Goal: Task Accomplishment & Management: Complete application form

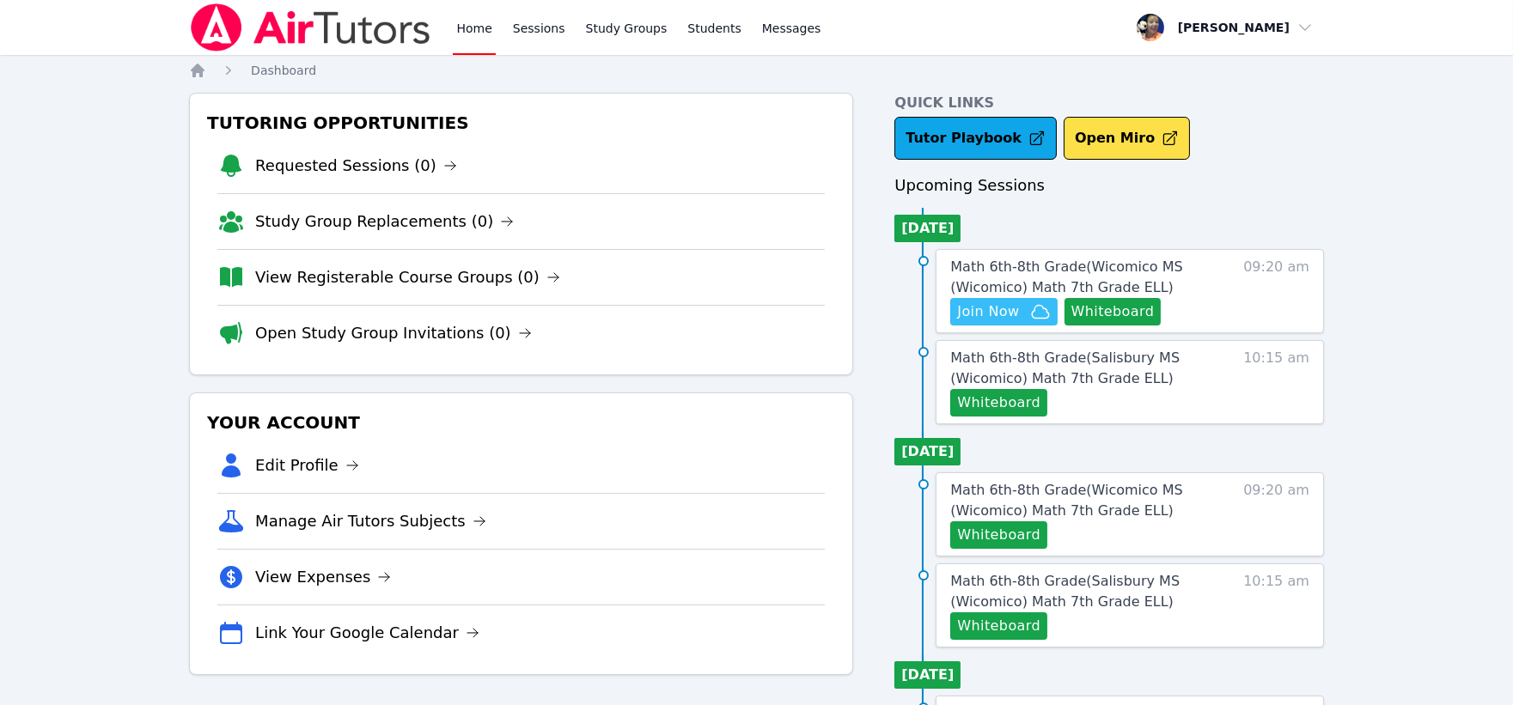
click at [995, 310] on span "Join Now" at bounding box center [988, 312] width 62 height 21
click at [1103, 308] on button "Whiteboard" at bounding box center [1112, 311] width 97 height 27
click at [1006, 264] on span "Math 6th-8th Grade ( Wicomico MS (Wicomico) Math 7th Grade ELL )" at bounding box center [1066, 277] width 232 height 37
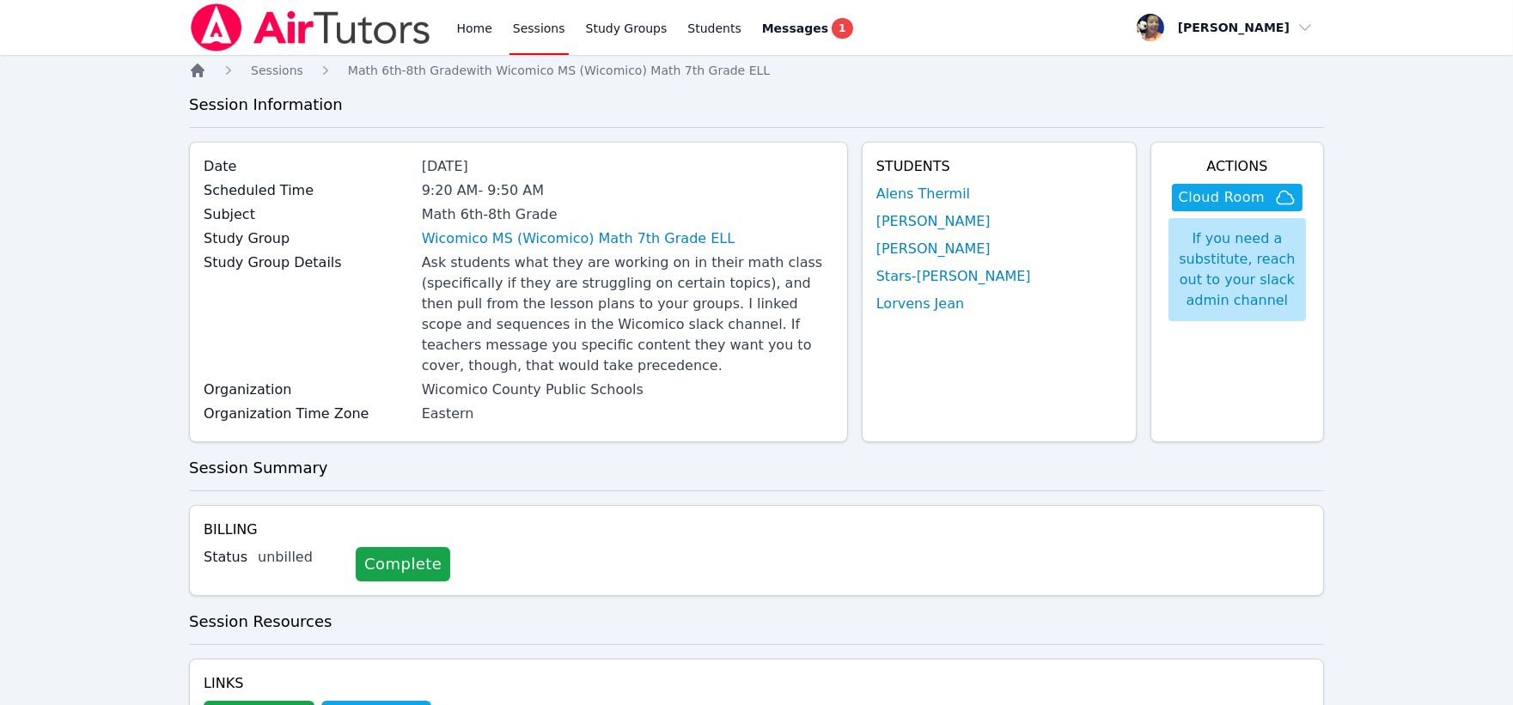
click at [198, 73] on icon "Breadcrumb" at bounding box center [197, 70] width 17 height 17
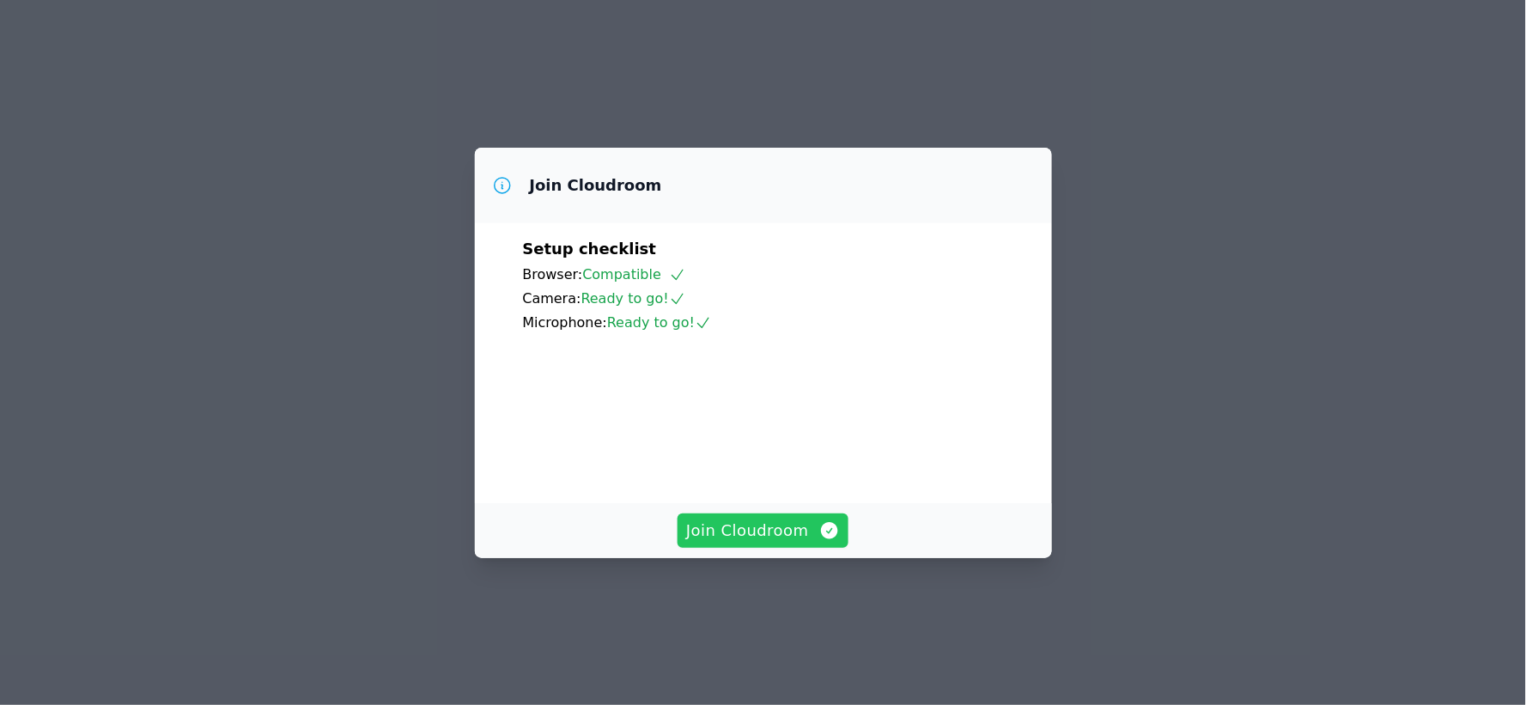
click at [745, 543] on span "Join Cloudroom" at bounding box center [763, 531] width 154 height 24
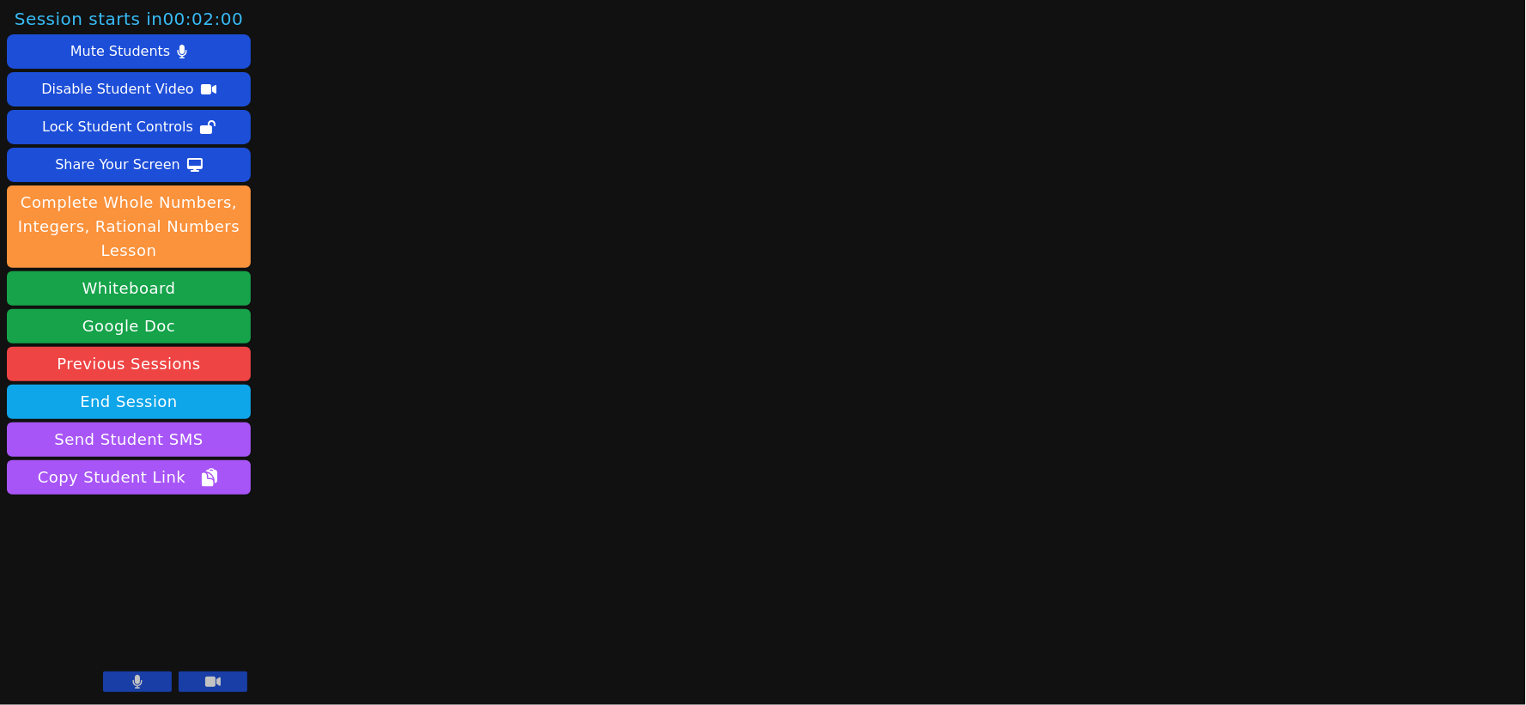
click at [131, 673] on button at bounding box center [137, 682] width 69 height 21
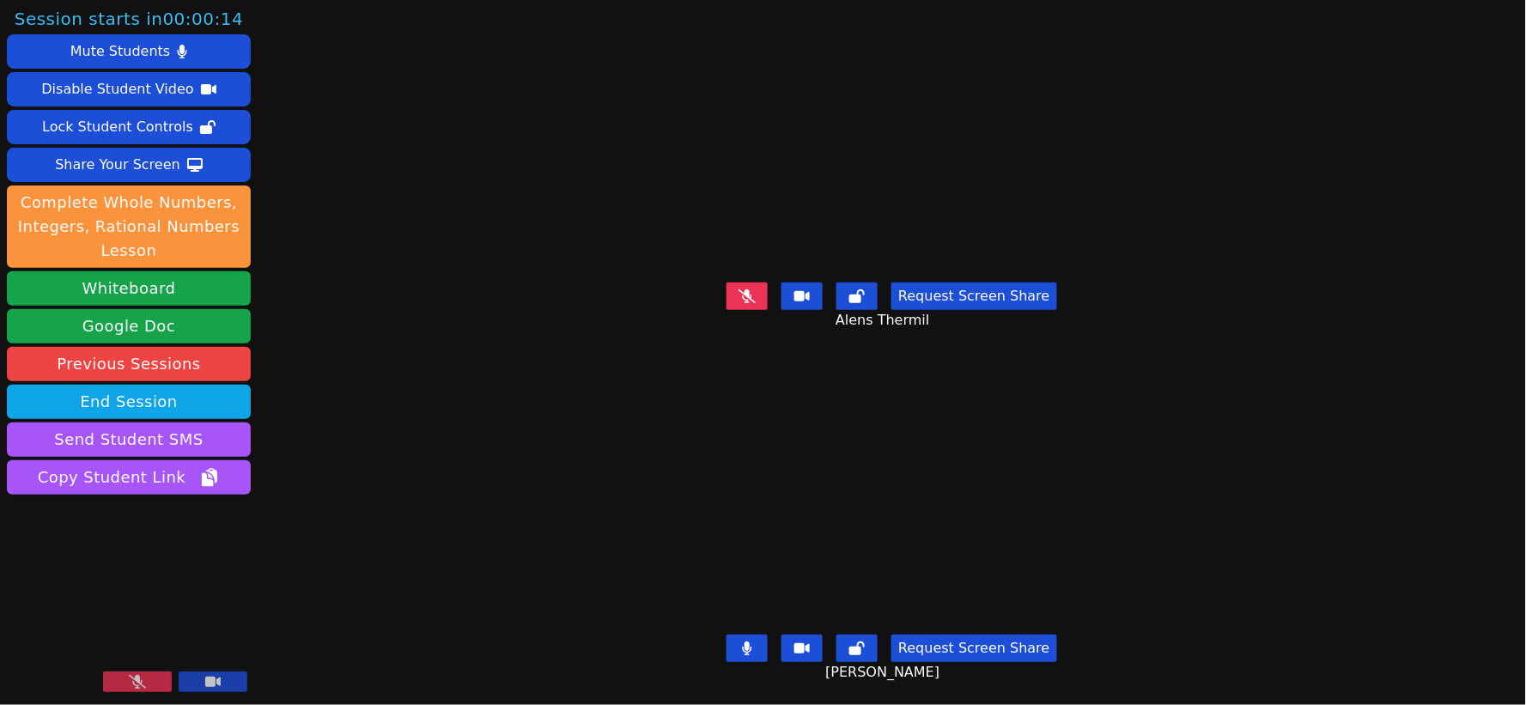
click at [146, 680] on icon at bounding box center [137, 682] width 17 height 14
click at [752, 642] on icon at bounding box center [747, 649] width 10 height 14
click at [745, 642] on icon at bounding box center [747, 649] width 10 height 14
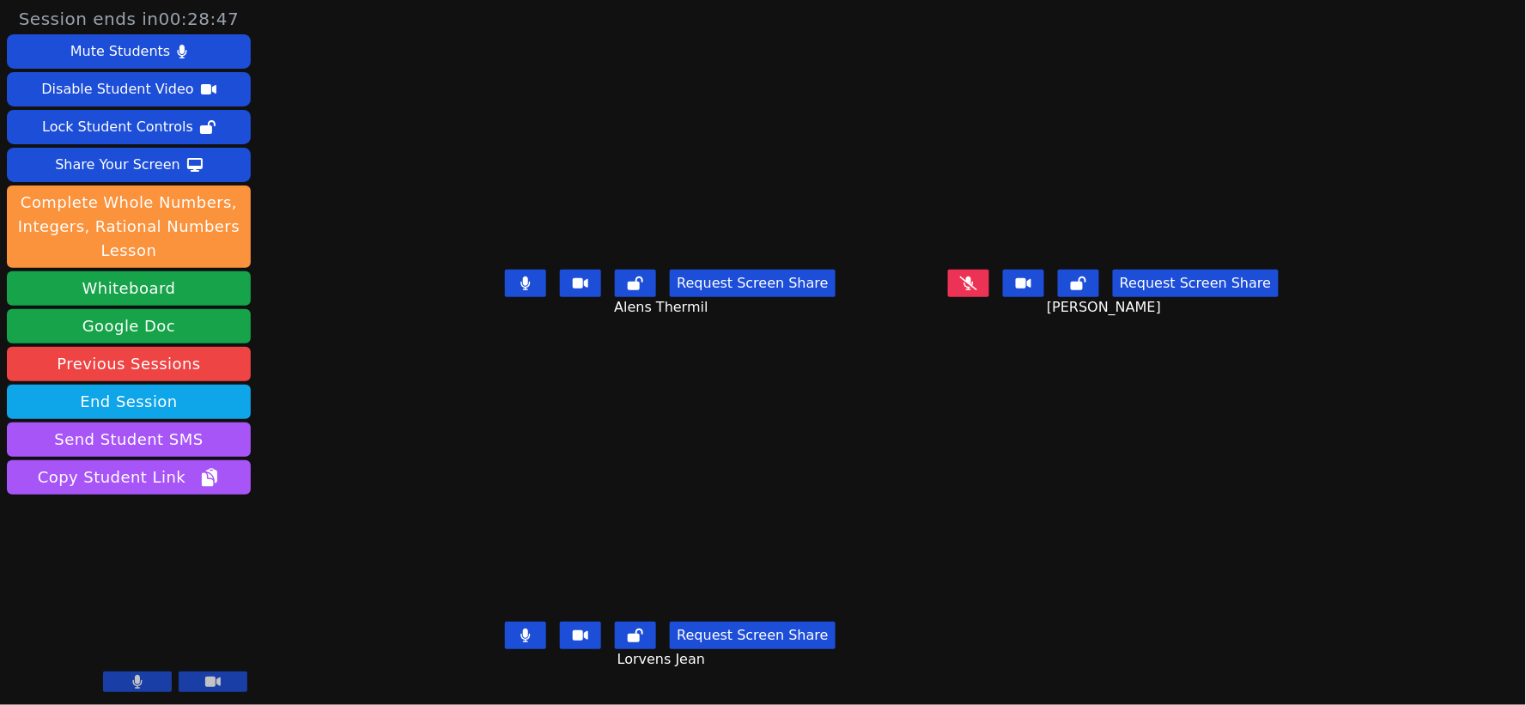
click at [505, 297] on button at bounding box center [525, 283] width 41 height 27
click at [521, 643] on icon at bounding box center [525, 636] width 9 height 14
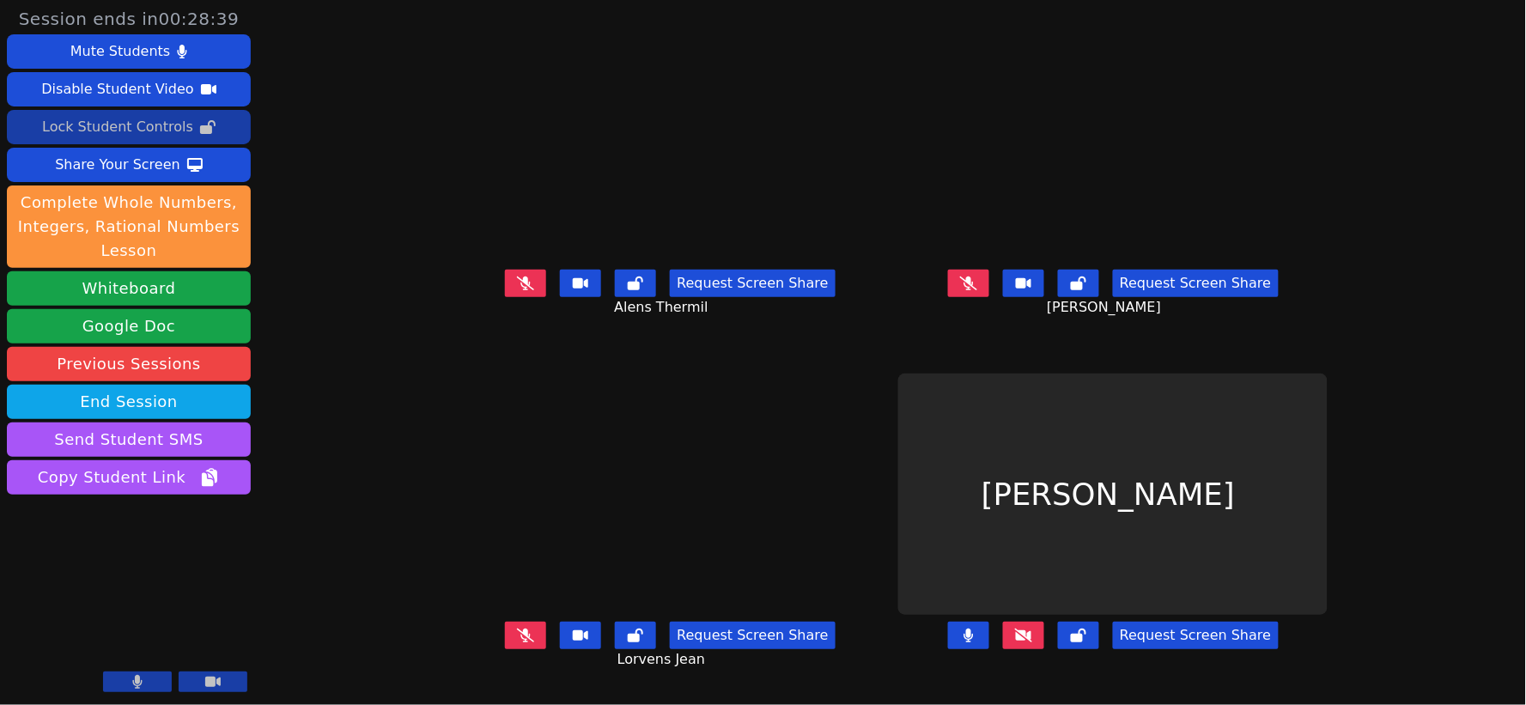
click at [143, 122] on div "Lock Student Controls" at bounding box center [117, 126] width 151 height 27
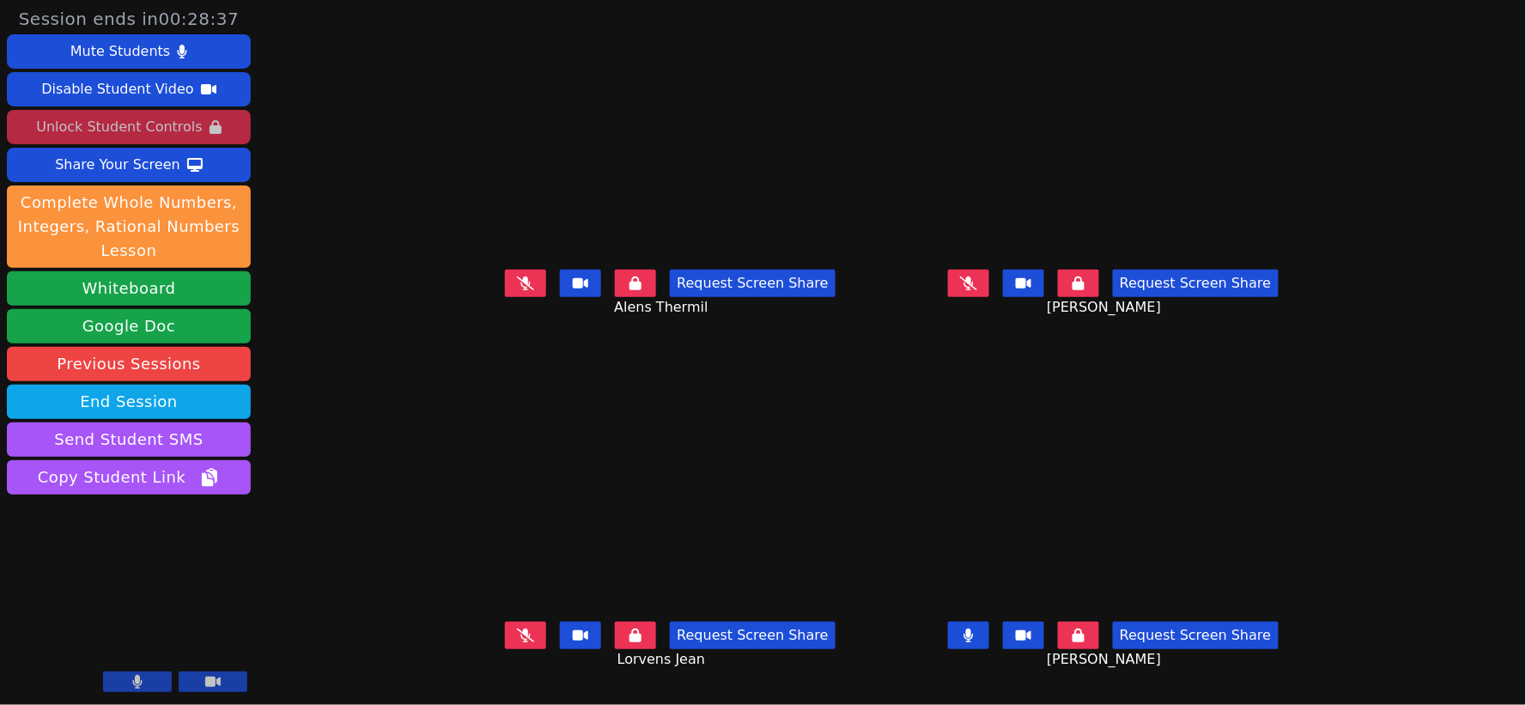
click at [978, 290] on icon at bounding box center [968, 284] width 17 height 14
click at [990, 640] on button at bounding box center [968, 635] width 41 height 27
click at [974, 289] on icon at bounding box center [969, 284] width 10 height 14
click at [517, 643] on icon at bounding box center [525, 636] width 17 height 14
click at [521, 643] on icon at bounding box center [526, 636] width 10 height 14
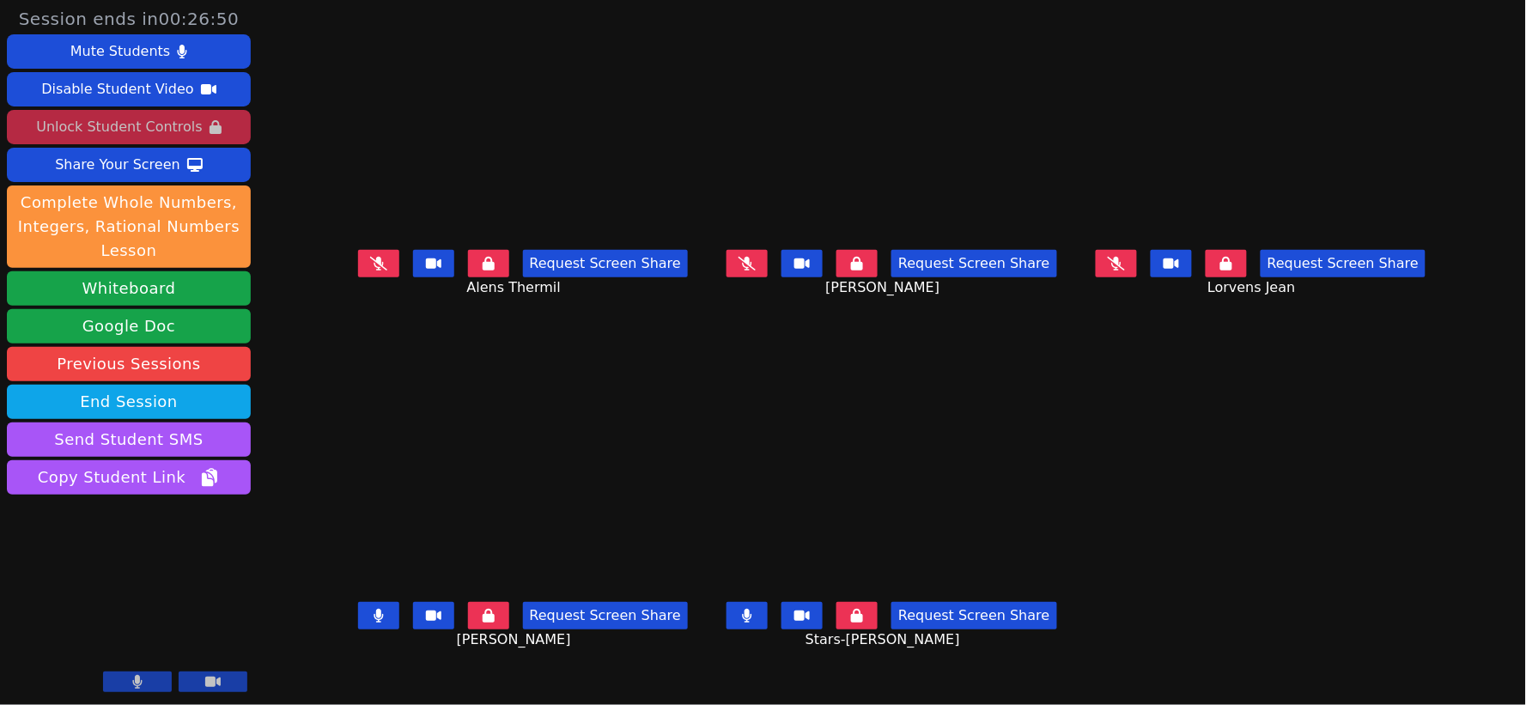
click at [358, 621] on button at bounding box center [378, 615] width 41 height 27
click at [374, 614] on icon at bounding box center [378, 616] width 9 height 14
click at [374, 612] on icon at bounding box center [379, 616] width 10 height 14
click at [374, 618] on icon at bounding box center [378, 616] width 9 height 14
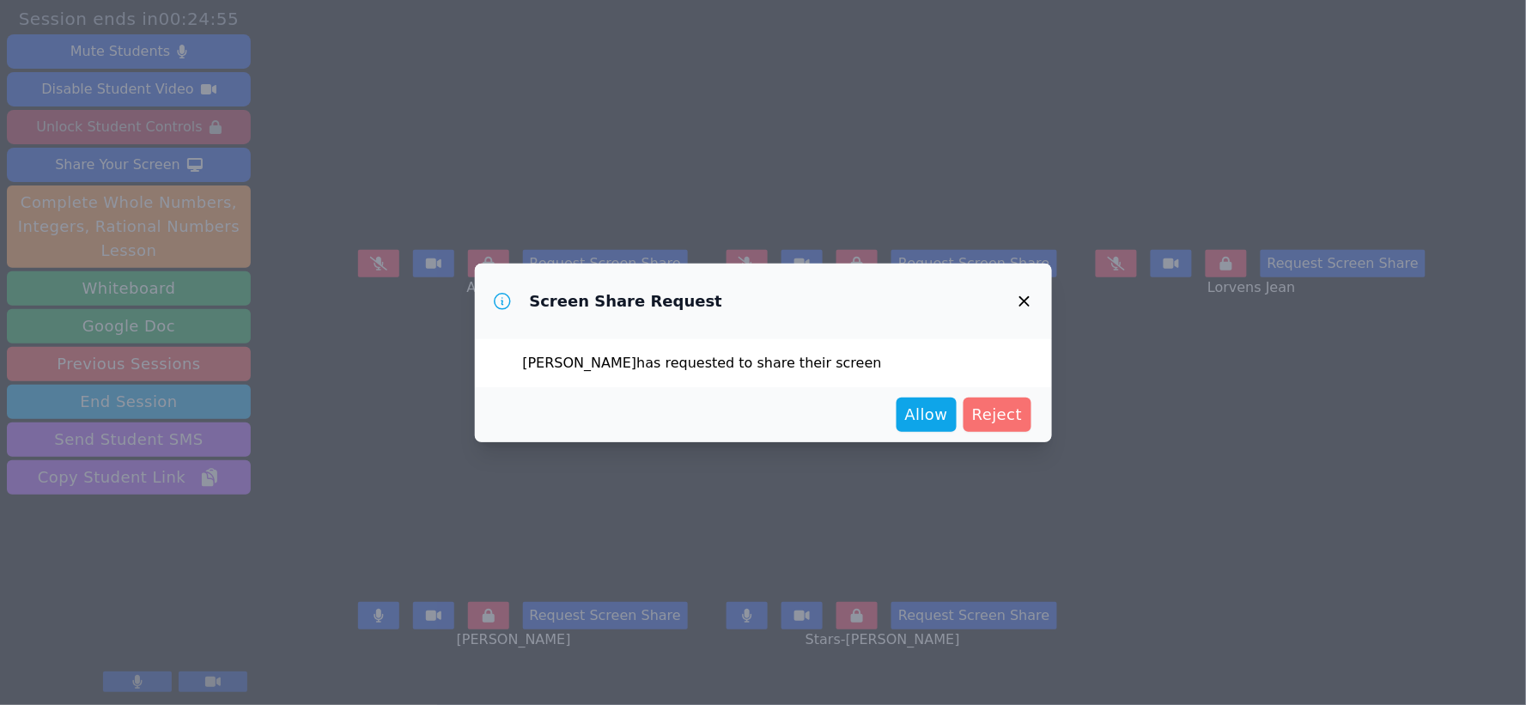
click at [995, 408] on span "Reject" at bounding box center [997, 415] width 51 height 24
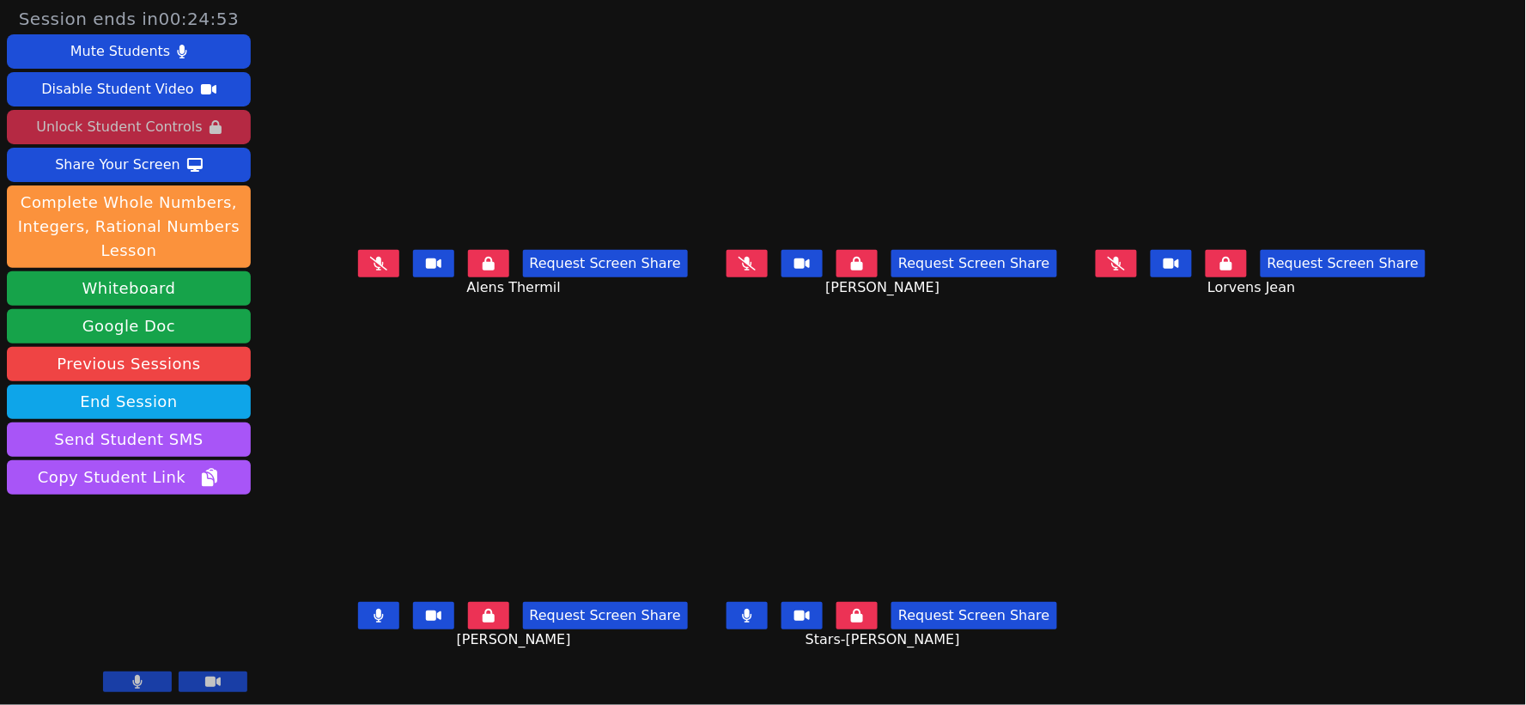
click at [358, 615] on button at bounding box center [378, 615] width 41 height 27
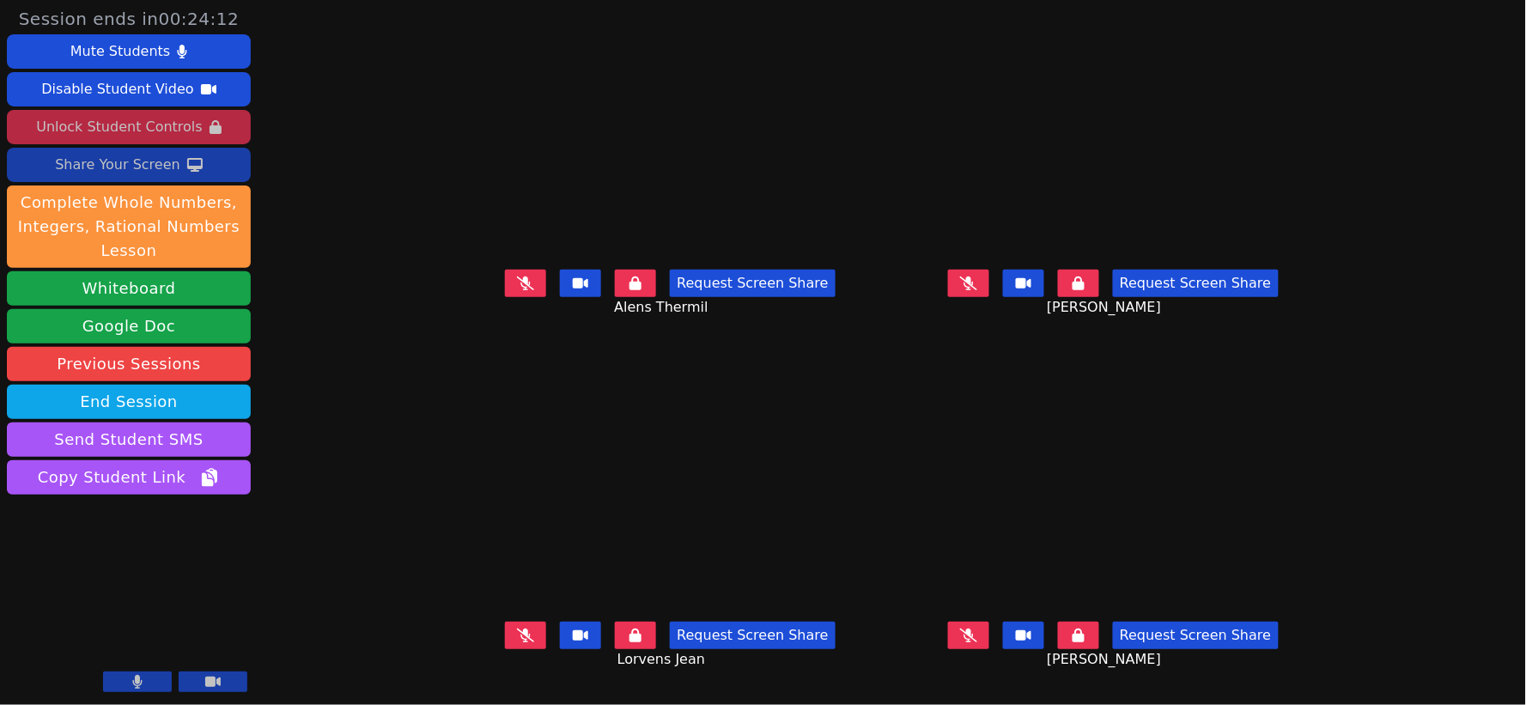
click at [119, 167] on div "Share Your Screen" at bounding box center [117, 164] width 125 height 27
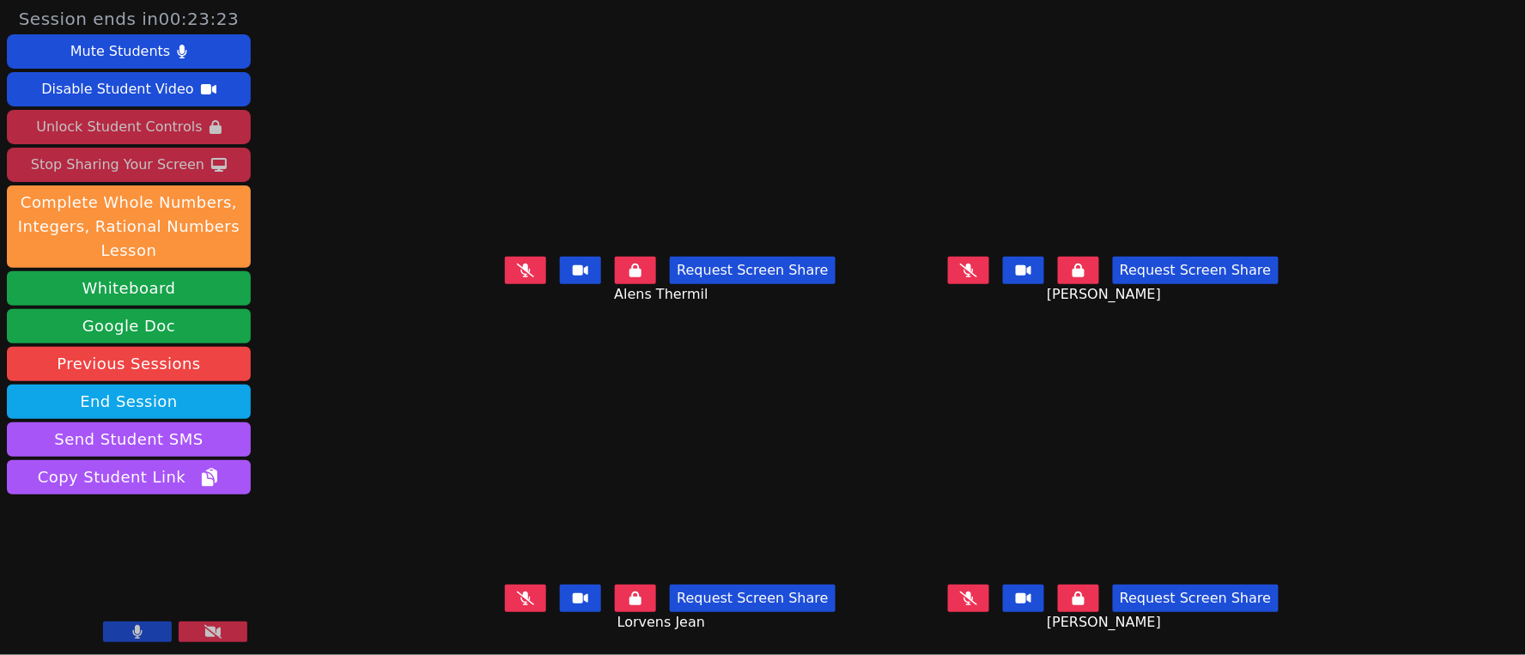
click at [517, 268] on icon at bounding box center [525, 271] width 17 height 14
click at [974, 600] on icon at bounding box center [969, 599] width 9 height 14
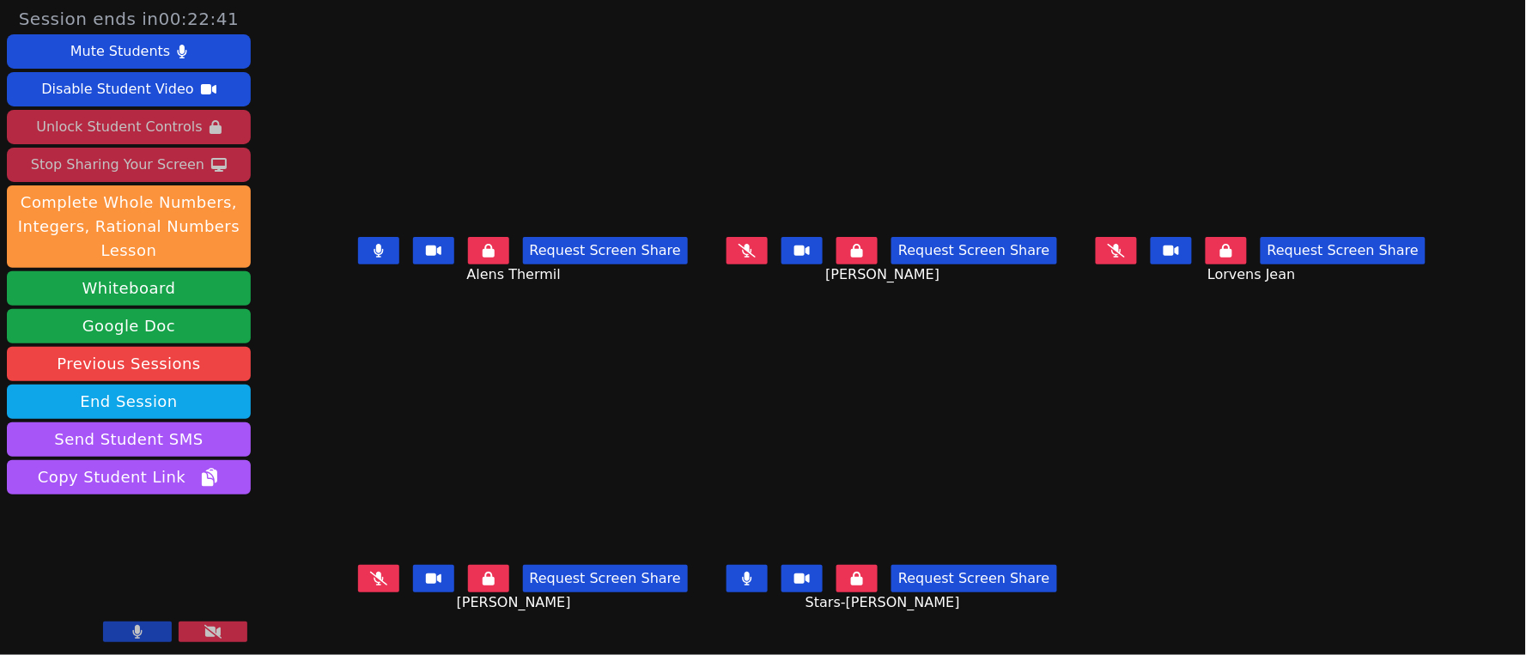
click at [374, 258] on icon at bounding box center [379, 251] width 10 height 14
click at [751, 586] on icon at bounding box center [747, 579] width 9 height 14
click at [370, 258] on icon at bounding box center [378, 251] width 17 height 14
click at [358, 258] on button at bounding box center [378, 250] width 41 height 27
click at [370, 582] on icon at bounding box center [378, 579] width 17 height 14
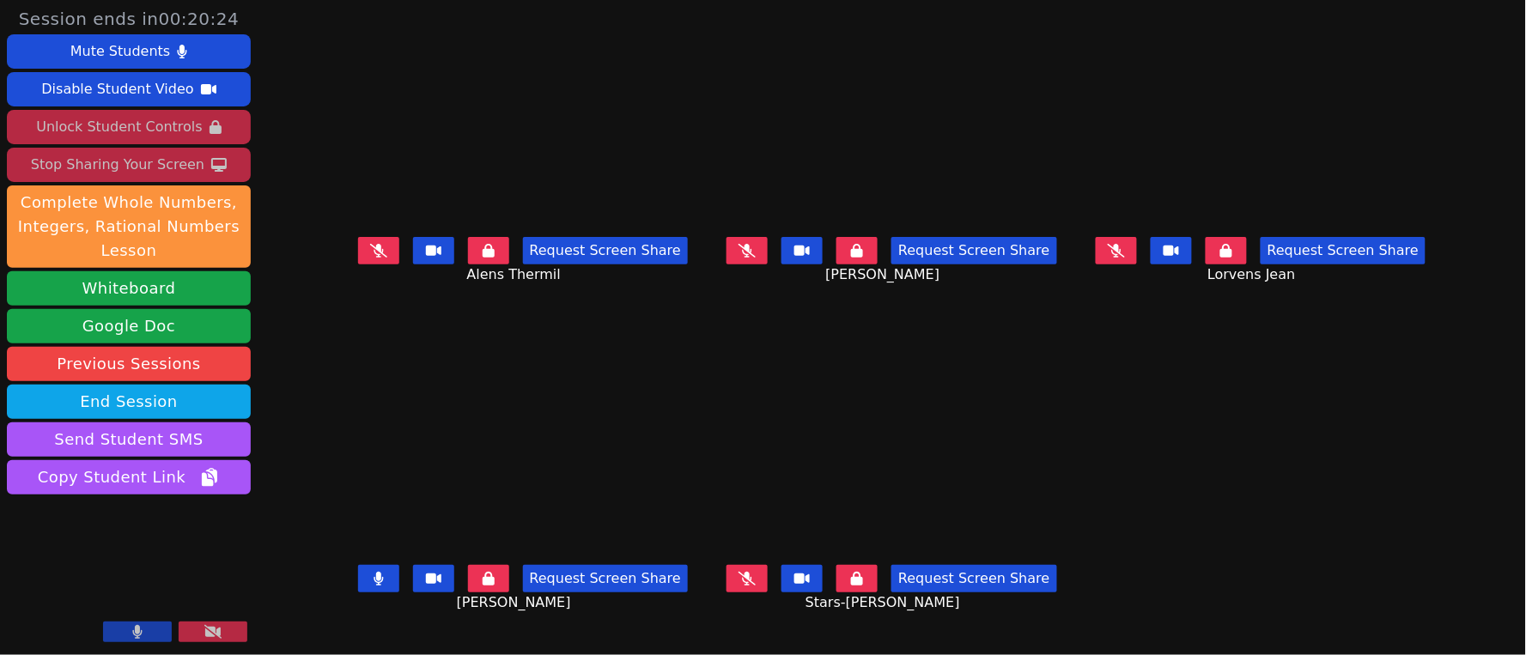
click at [752, 579] on icon at bounding box center [747, 579] width 17 height 14
click at [374, 579] on icon at bounding box center [379, 579] width 10 height 14
click at [763, 577] on button at bounding box center [747, 578] width 41 height 27
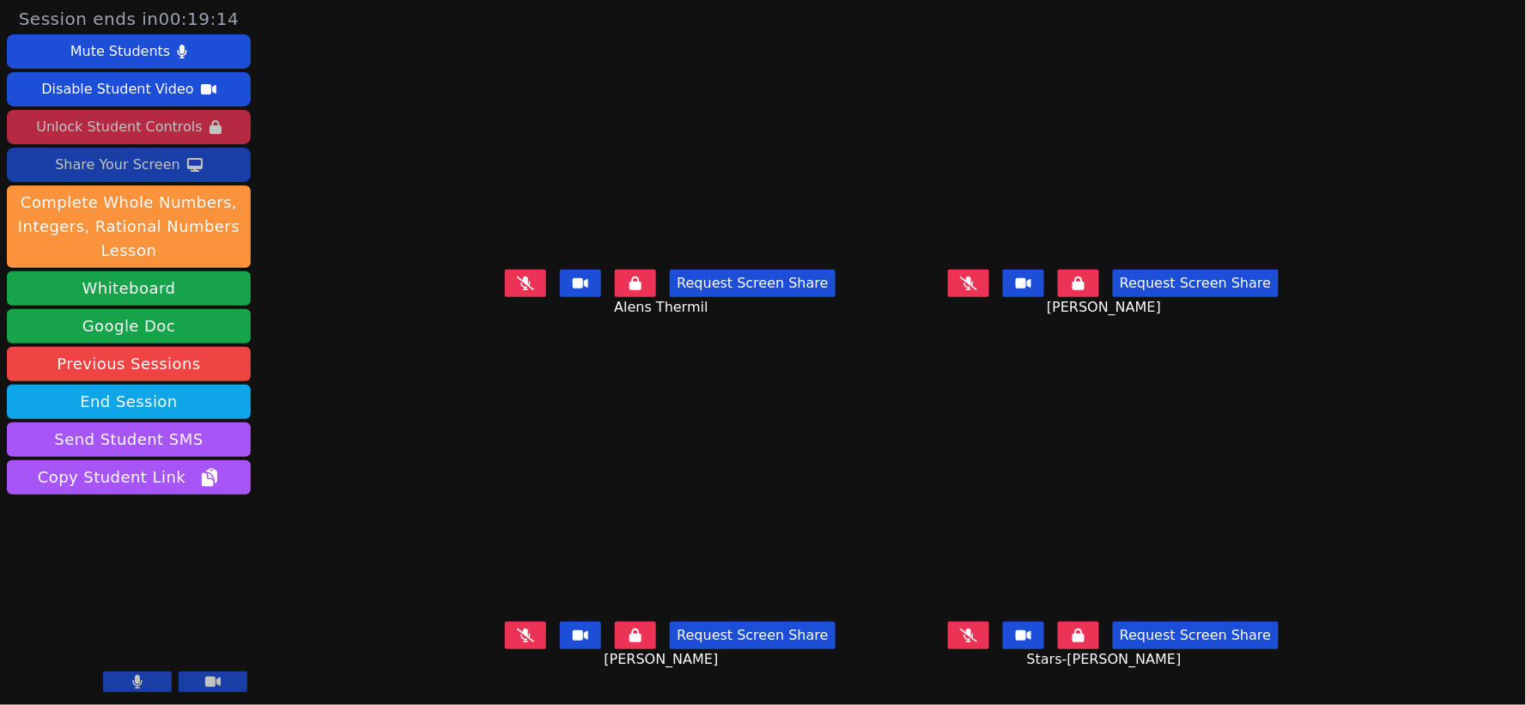
click at [122, 168] on div "Share Your Screen" at bounding box center [117, 164] width 125 height 27
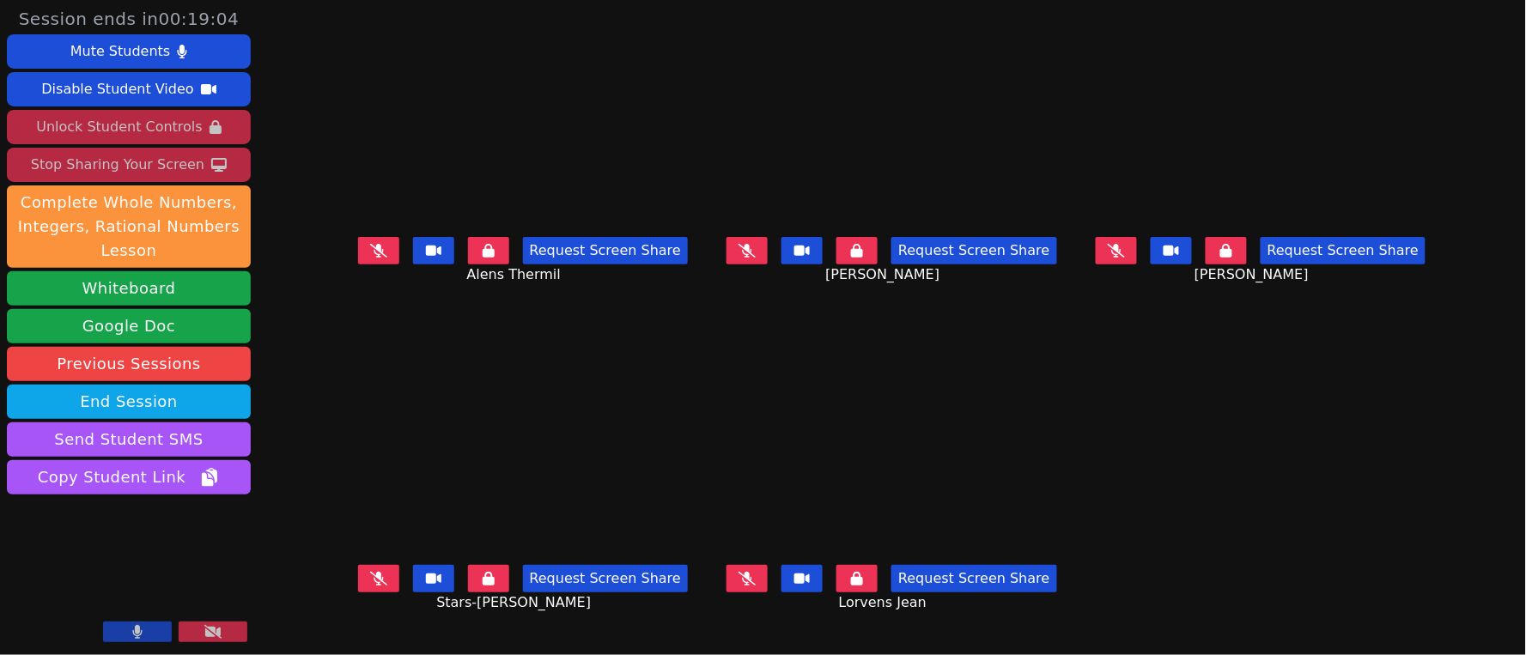
click at [747, 258] on icon at bounding box center [747, 251] width 17 height 14
click at [749, 258] on icon at bounding box center [747, 251] width 9 height 14
click at [753, 586] on icon at bounding box center [747, 579] width 17 height 14
click at [752, 578] on icon at bounding box center [747, 579] width 9 height 14
click at [370, 258] on icon at bounding box center [378, 251] width 17 height 14
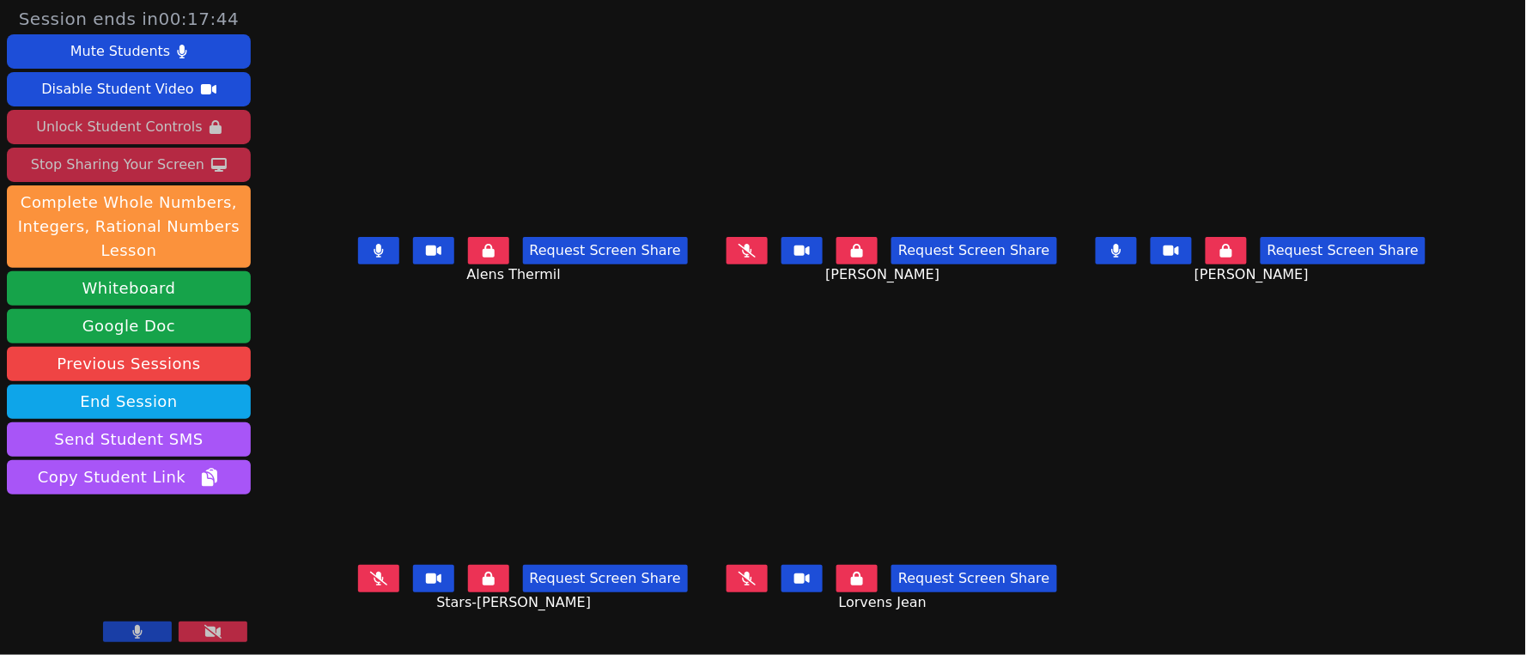
click at [1137, 262] on button at bounding box center [1116, 250] width 41 height 27
click at [374, 258] on icon at bounding box center [379, 251] width 10 height 14
click at [370, 576] on icon at bounding box center [378, 579] width 17 height 14
click at [1121, 256] on icon at bounding box center [1116, 251] width 9 height 14
click at [370, 258] on icon at bounding box center [378, 251] width 17 height 14
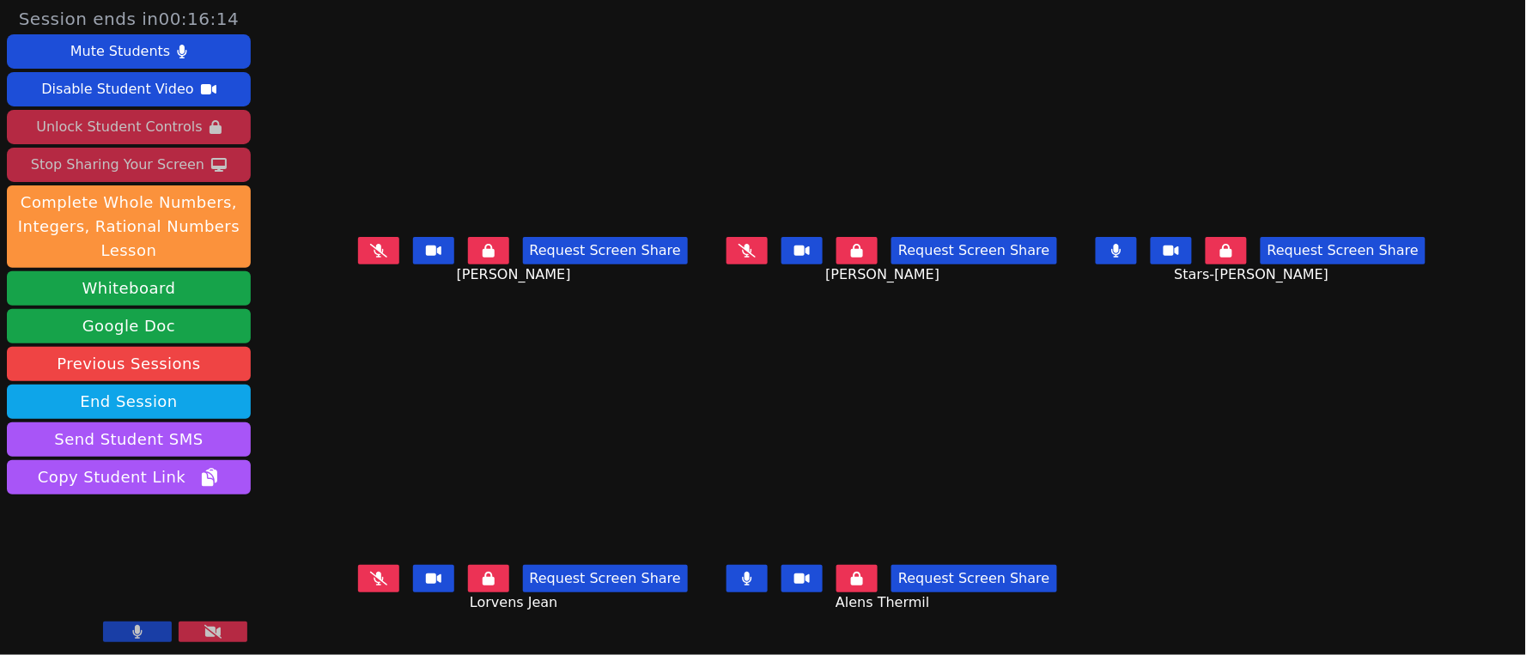
click at [751, 577] on icon at bounding box center [747, 579] width 9 height 14
click at [370, 258] on icon at bounding box center [378, 251] width 17 height 14
click at [374, 258] on icon at bounding box center [378, 251] width 9 height 14
click at [740, 264] on button at bounding box center [747, 250] width 41 height 27
click at [751, 258] on icon at bounding box center [747, 251] width 9 height 14
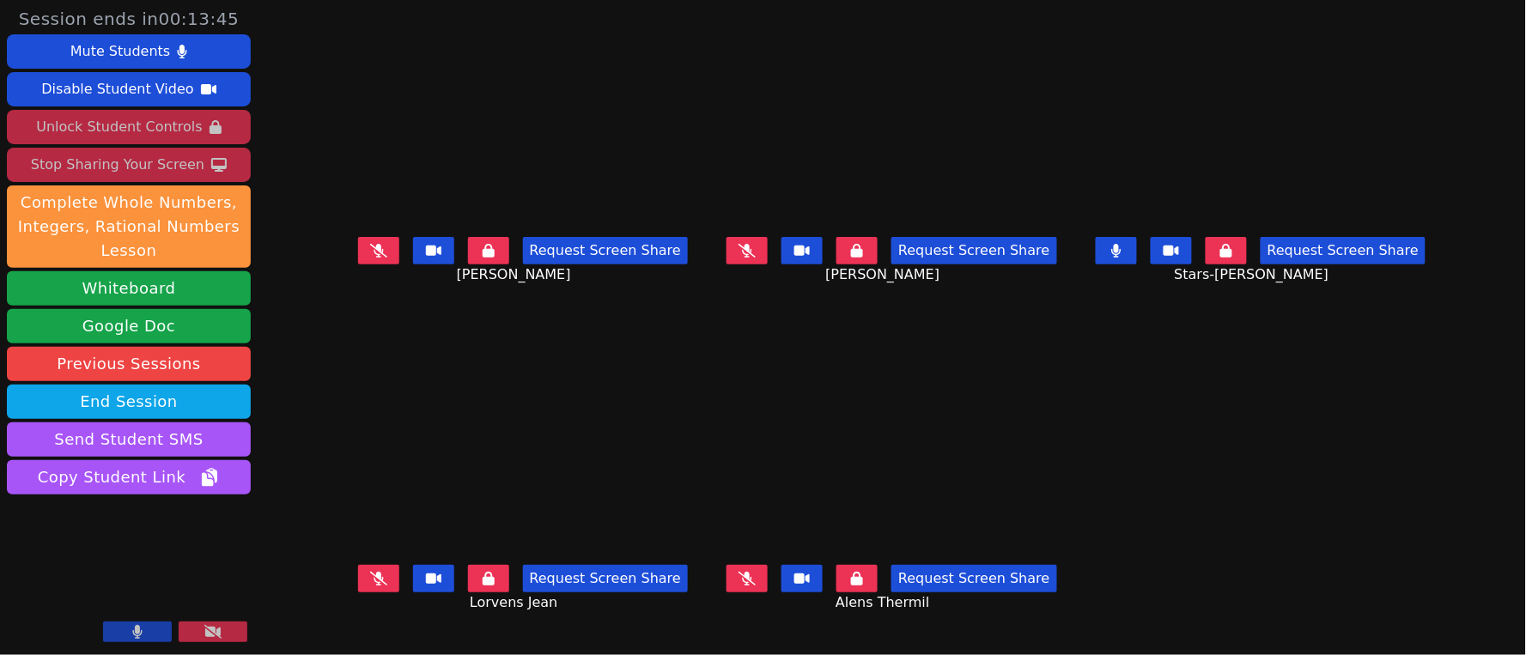
click at [1137, 265] on button at bounding box center [1116, 250] width 41 height 27
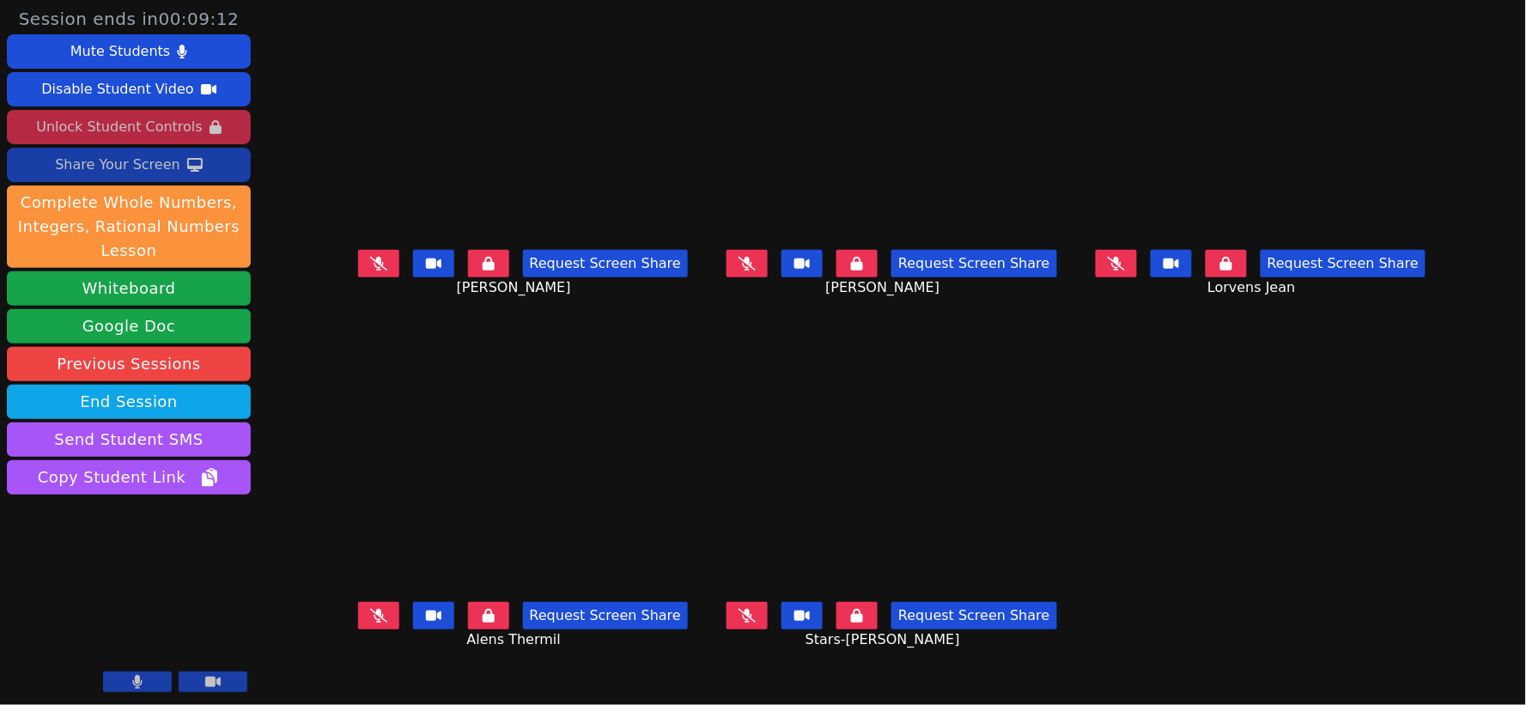
click at [752, 622] on icon at bounding box center [747, 616] width 17 height 14
click at [370, 618] on icon at bounding box center [378, 616] width 17 height 14
click at [358, 266] on button at bounding box center [378, 263] width 41 height 27
click at [765, 273] on button at bounding box center [747, 263] width 41 height 27
click at [1125, 271] on icon at bounding box center [1116, 264] width 17 height 14
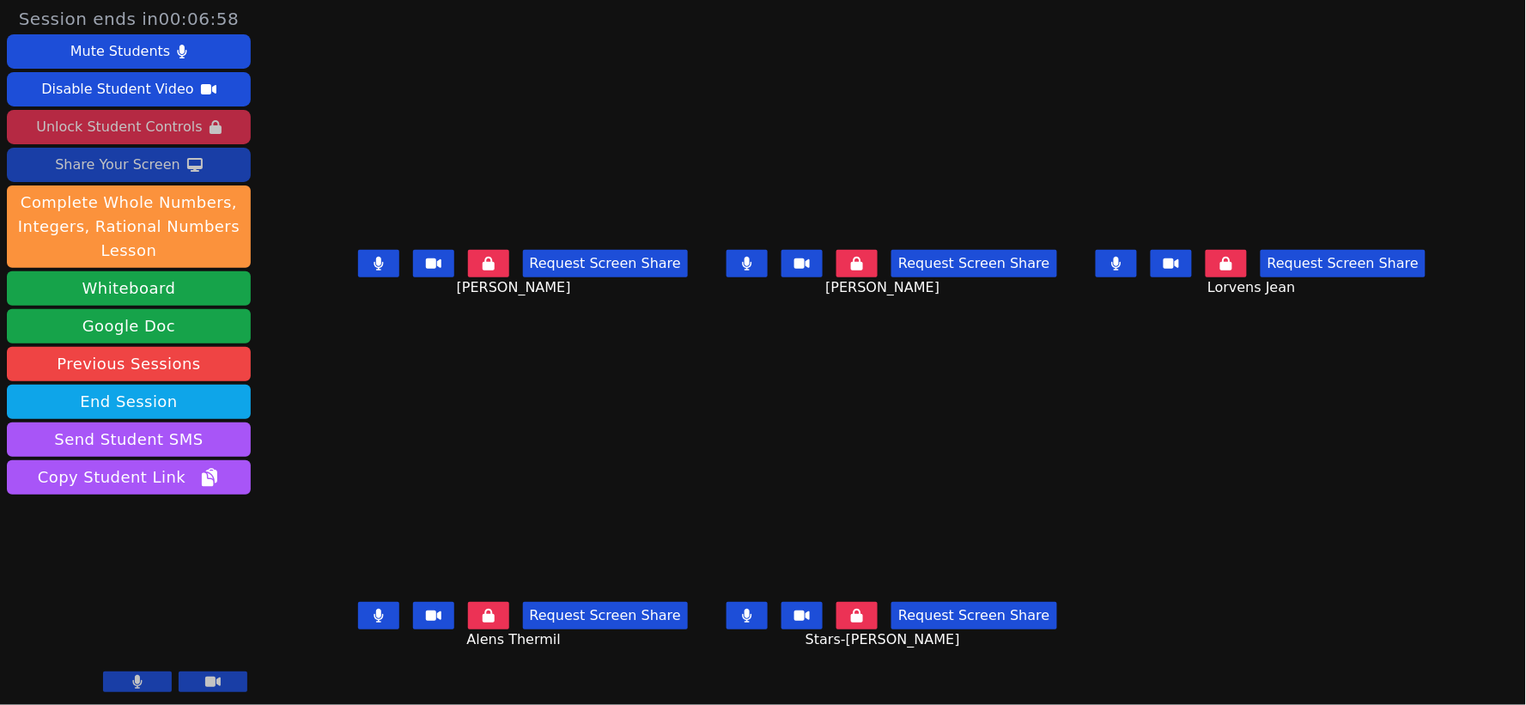
click at [745, 271] on icon at bounding box center [747, 264] width 10 height 14
click at [358, 277] on button at bounding box center [378, 263] width 41 height 27
click at [374, 615] on icon at bounding box center [378, 616] width 9 height 14
click at [757, 619] on button at bounding box center [747, 615] width 41 height 27
click at [1122, 271] on icon at bounding box center [1117, 264] width 10 height 14
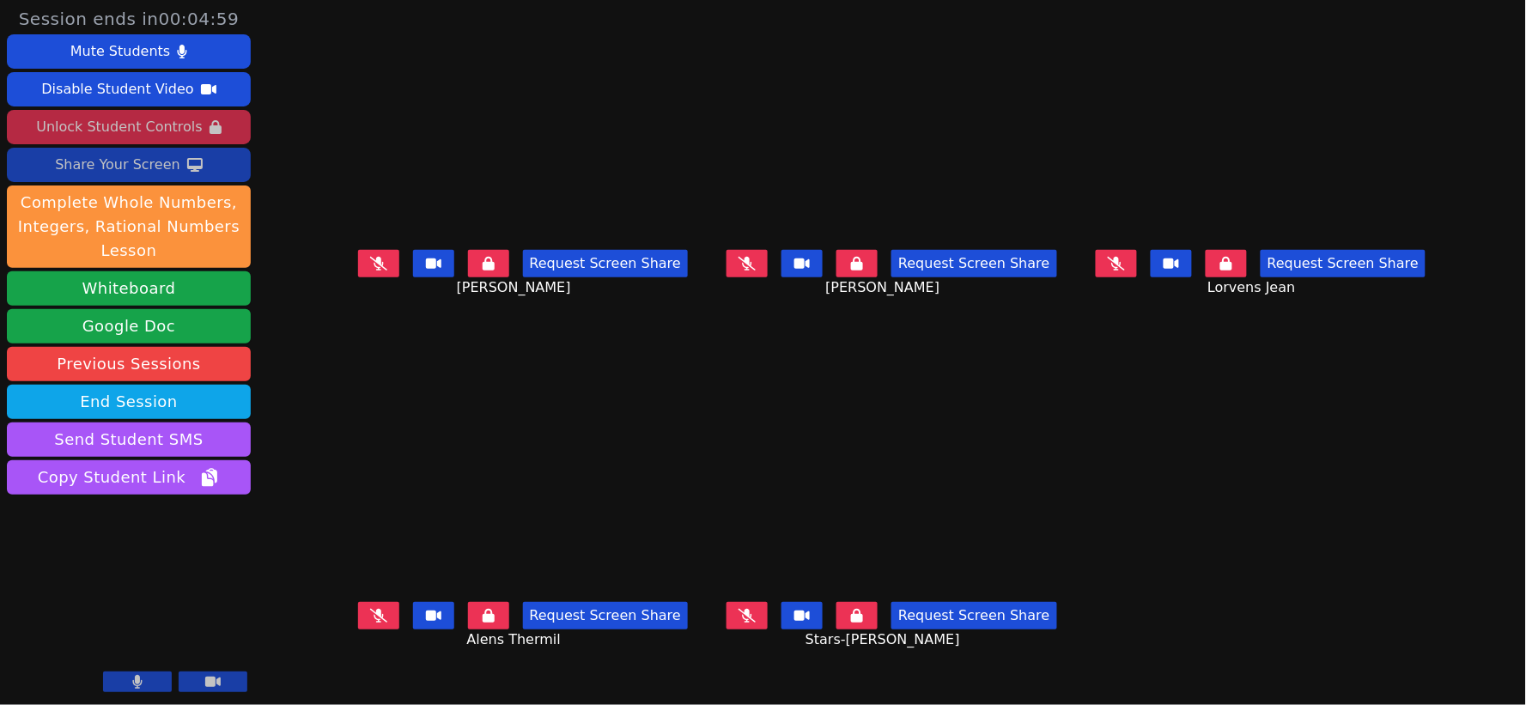
click at [358, 611] on button at bounding box center [378, 615] width 41 height 27
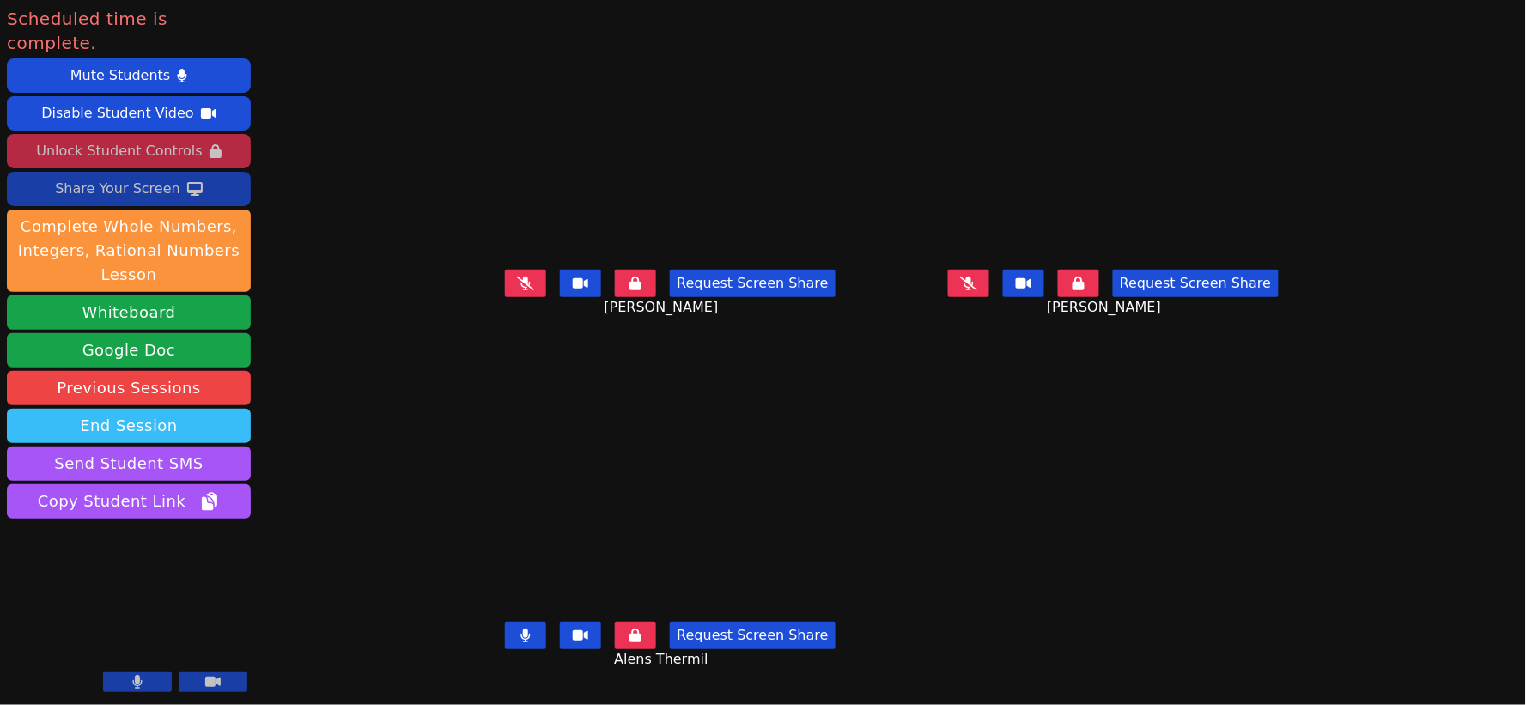
click at [187, 409] on button "End Session" at bounding box center [129, 426] width 244 height 34
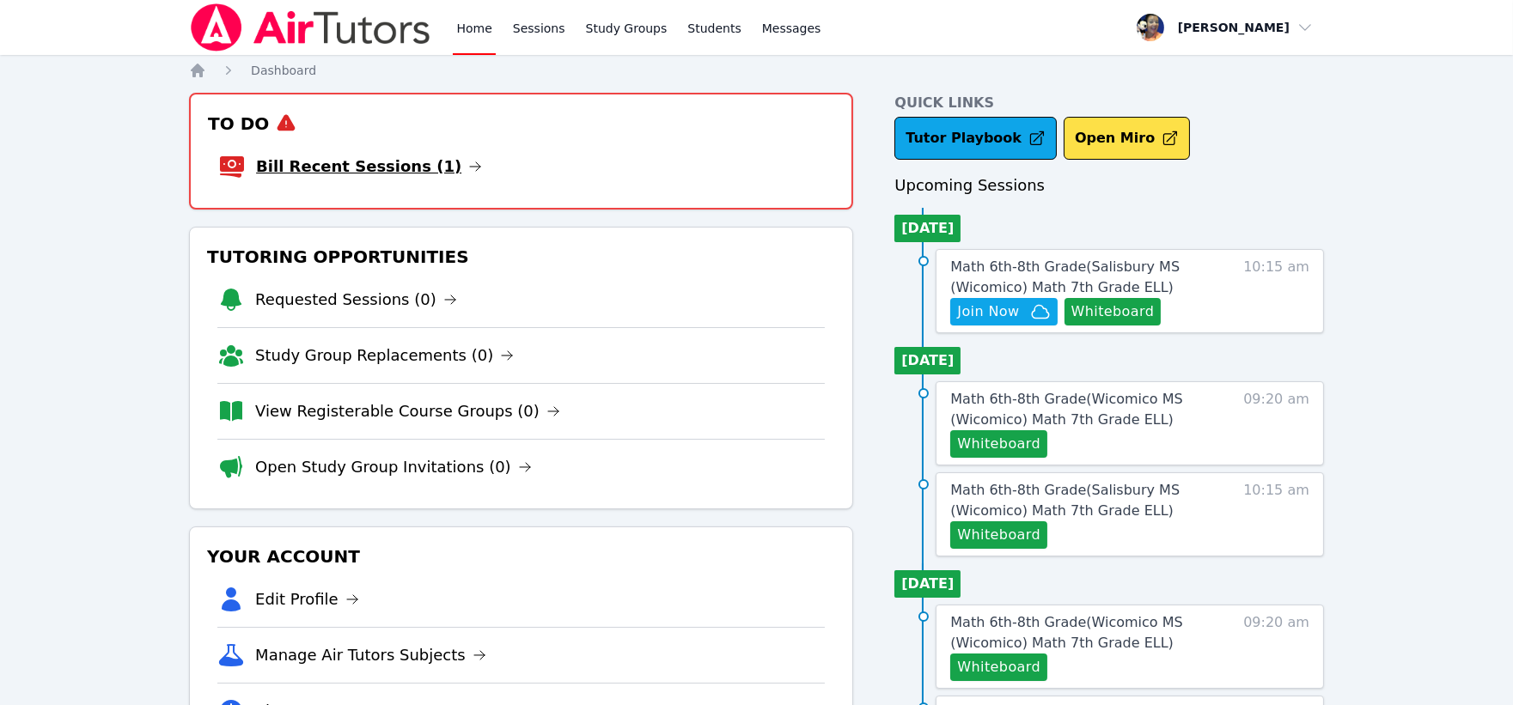
click at [359, 169] on link "Bill Recent Sessions (1)" at bounding box center [369, 167] width 226 height 24
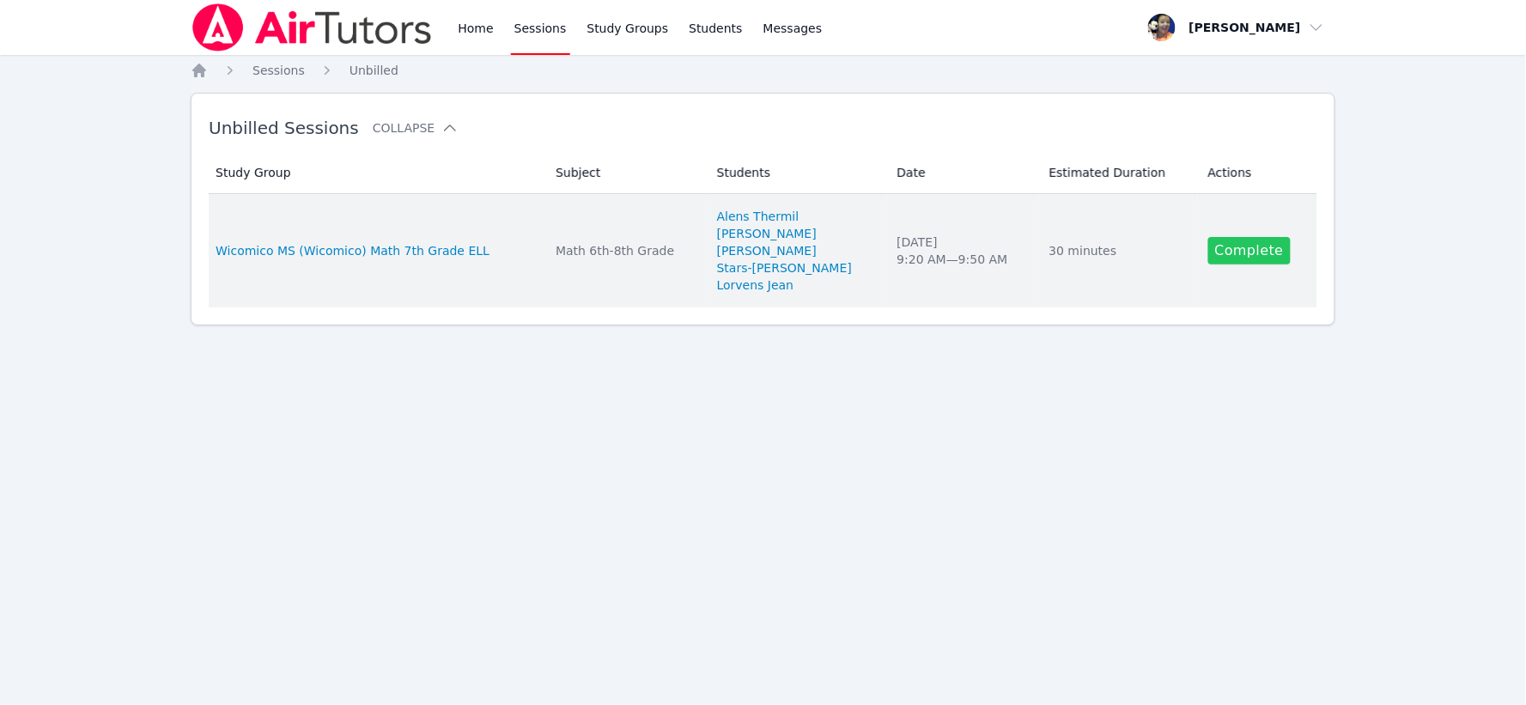
click at [1230, 251] on link "Complete" at bounding box center [1250, 250] width 82 height 27
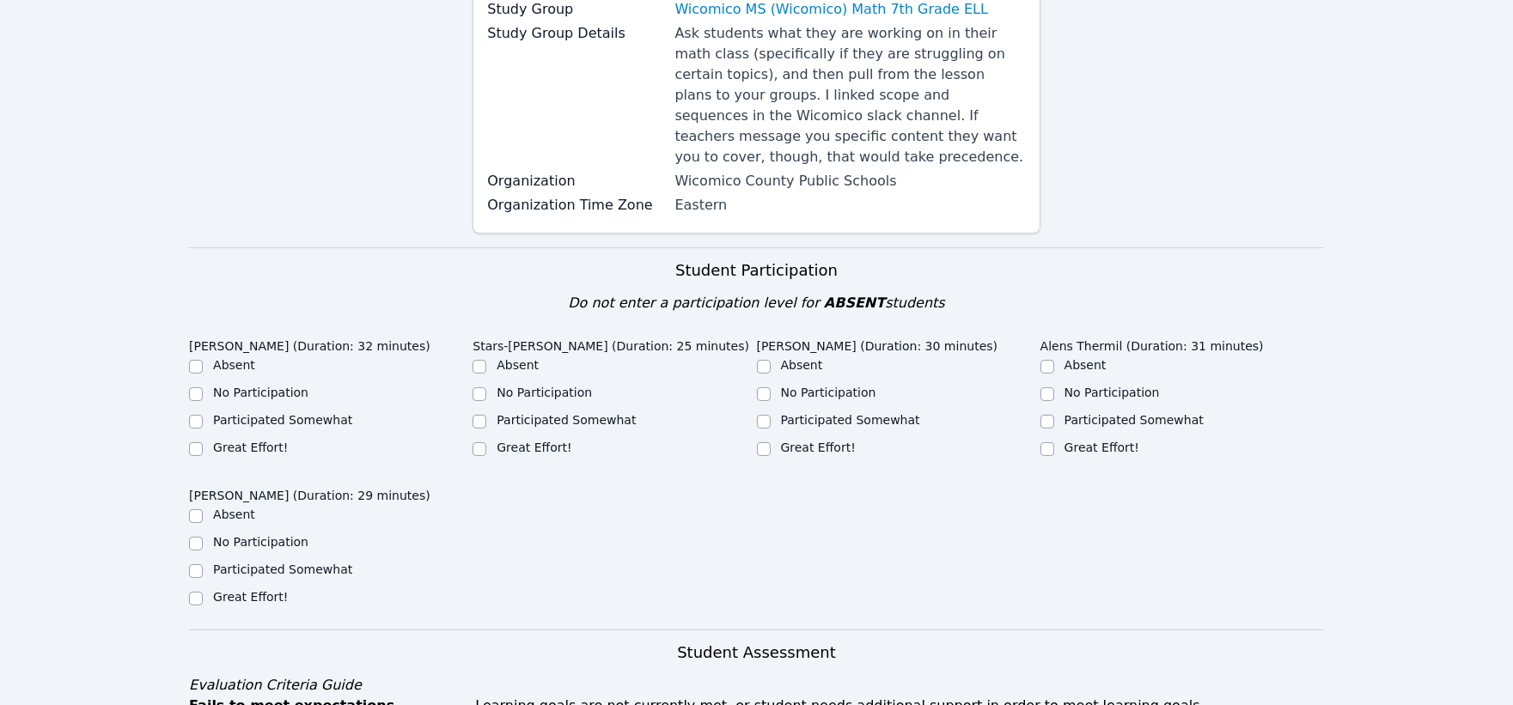
scroll to position [381, 0]
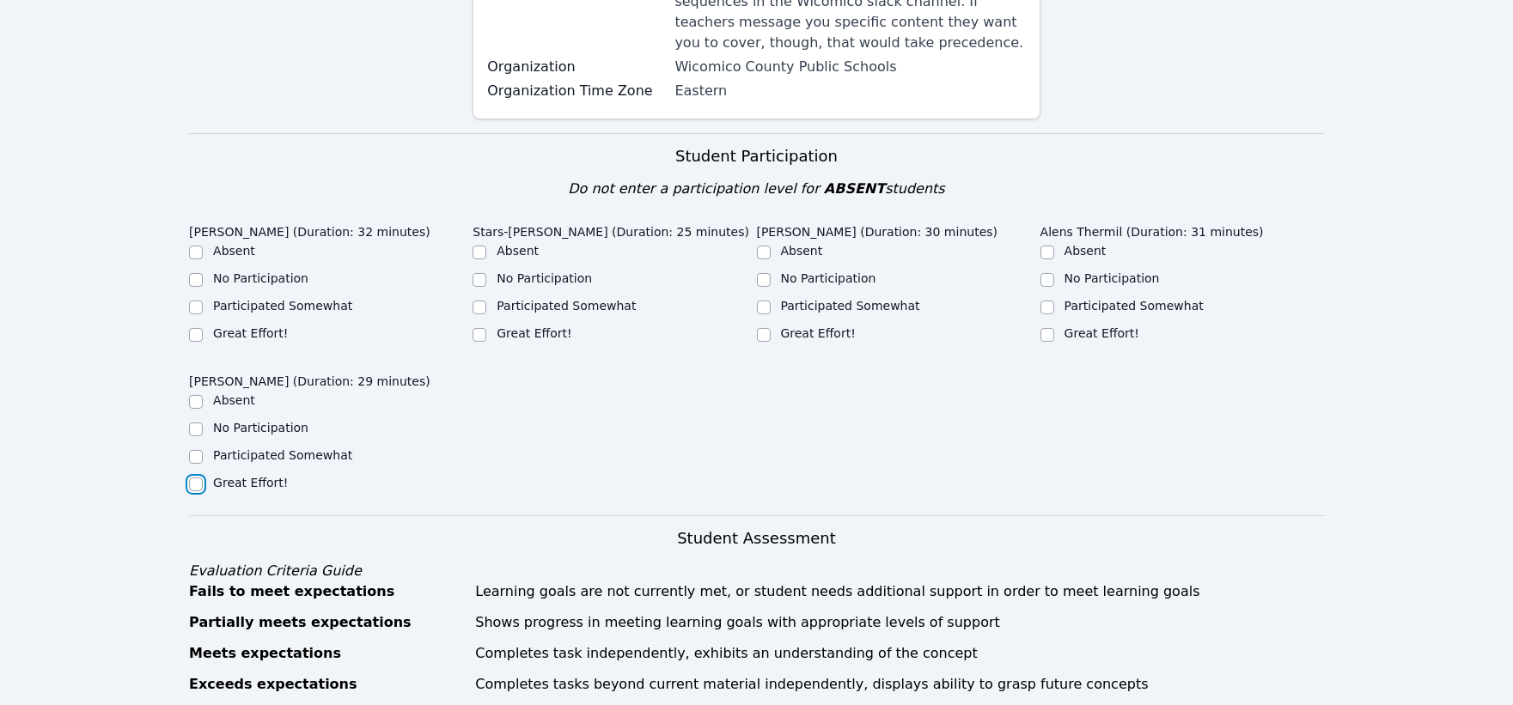
click at [198, 478] on input "Great Effort!" at bounding box center [196, 485] width 14 height 14
checkbox input "true"
click at [196, 328] on input "Great Effort!" at bounding box center [196, 335] width 14 height 14
checkbox input "true"
click at [481, 328] on input "Great Effort!" at bounding box center [479, 335] width 14 height 14
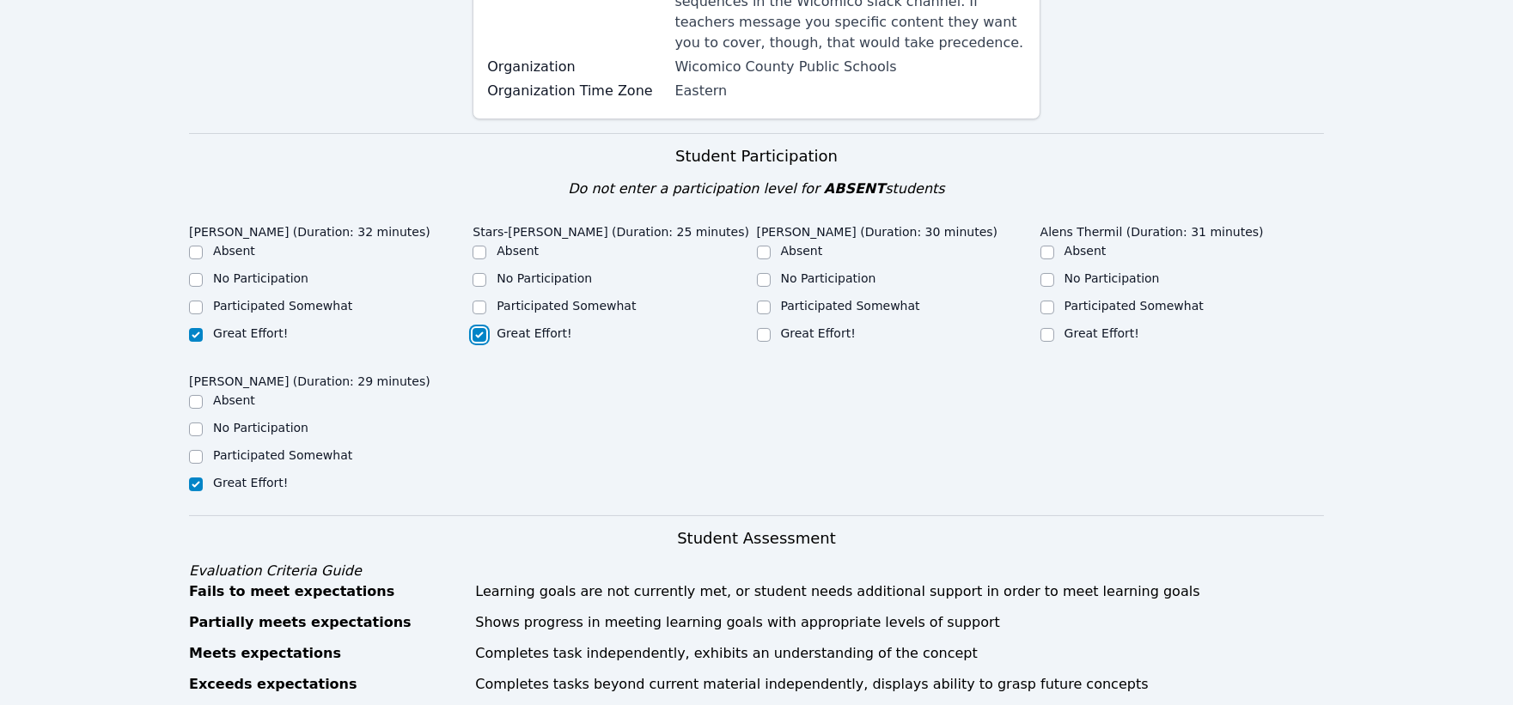
checkbox input "true"
click at [765, 328] on input "Great Effort!" at bounding box center [764, 335] width 14 height 14
checkbox input "true"
click at [1049, 328] on input "Great Effort!" at bounding box center [1047, 335] width 14 height 14
checkbox input "true"
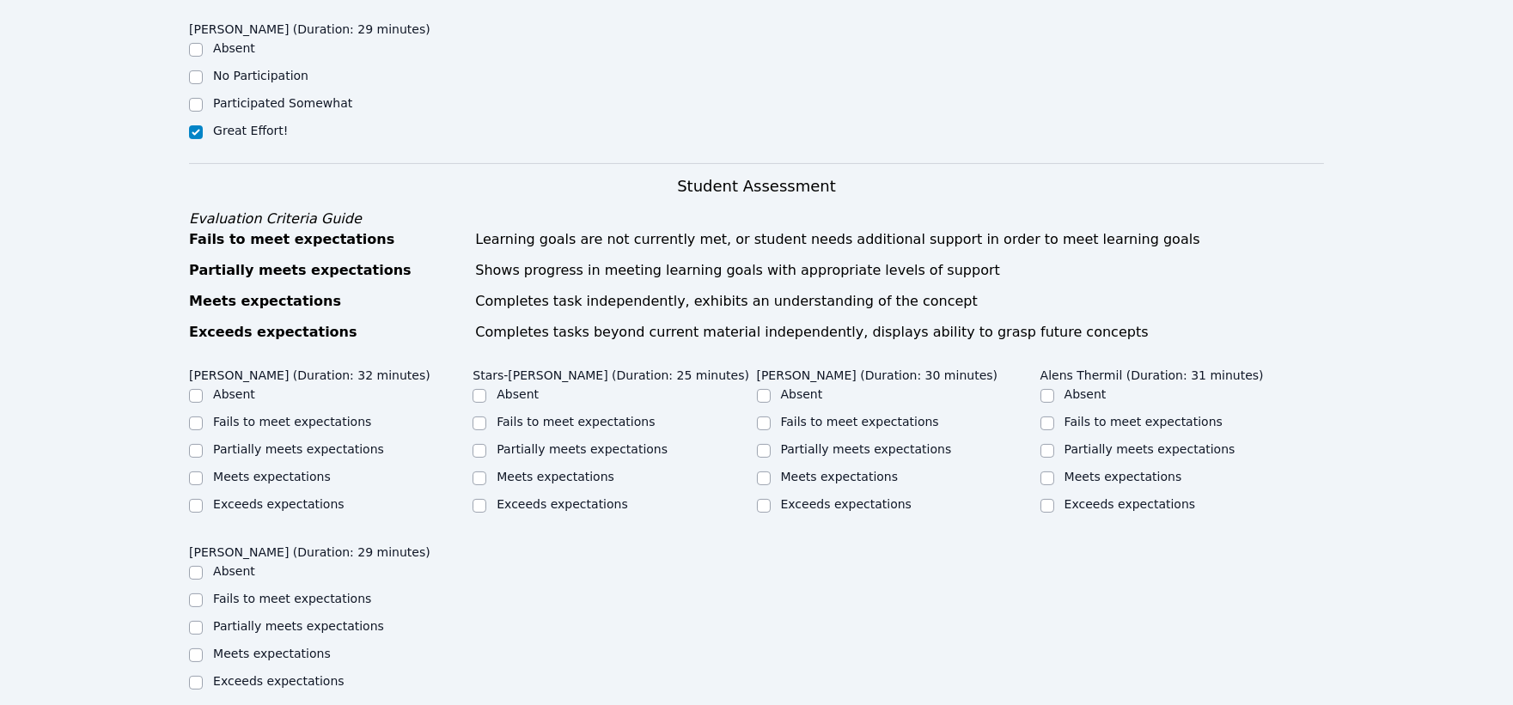
scroll to position [763, 0]
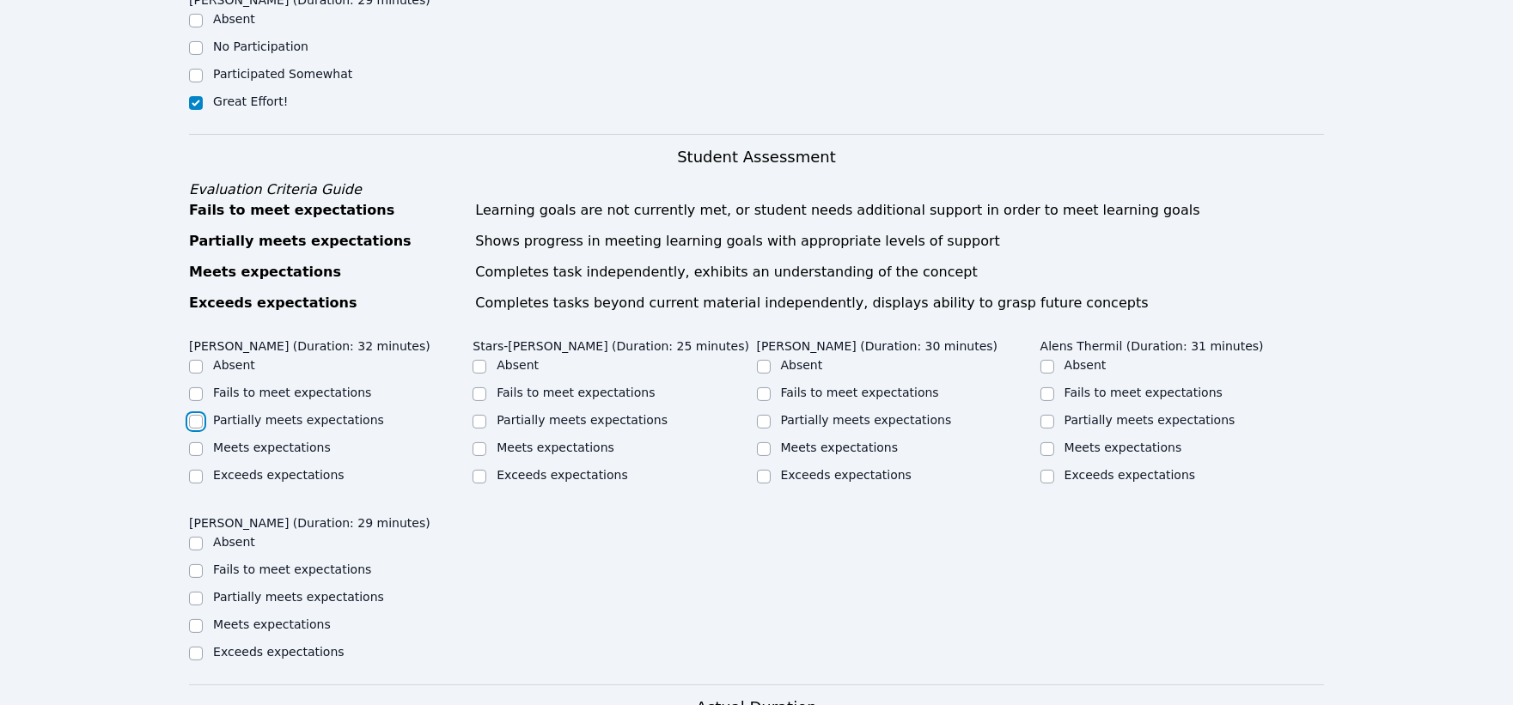
click at [195, 415] on input "Partially meets expectations" at bounding box center [196, 422] width 14 height 14
checkbox input "true"
click at [482, 415] on input "Partially meets expectations" at bounding box center [479, 422] width 14 height 14
checkbox input "true"
click at [761, 415] on input "Partially meets expectations" at bounding box center [764, 422] width 14 height 14
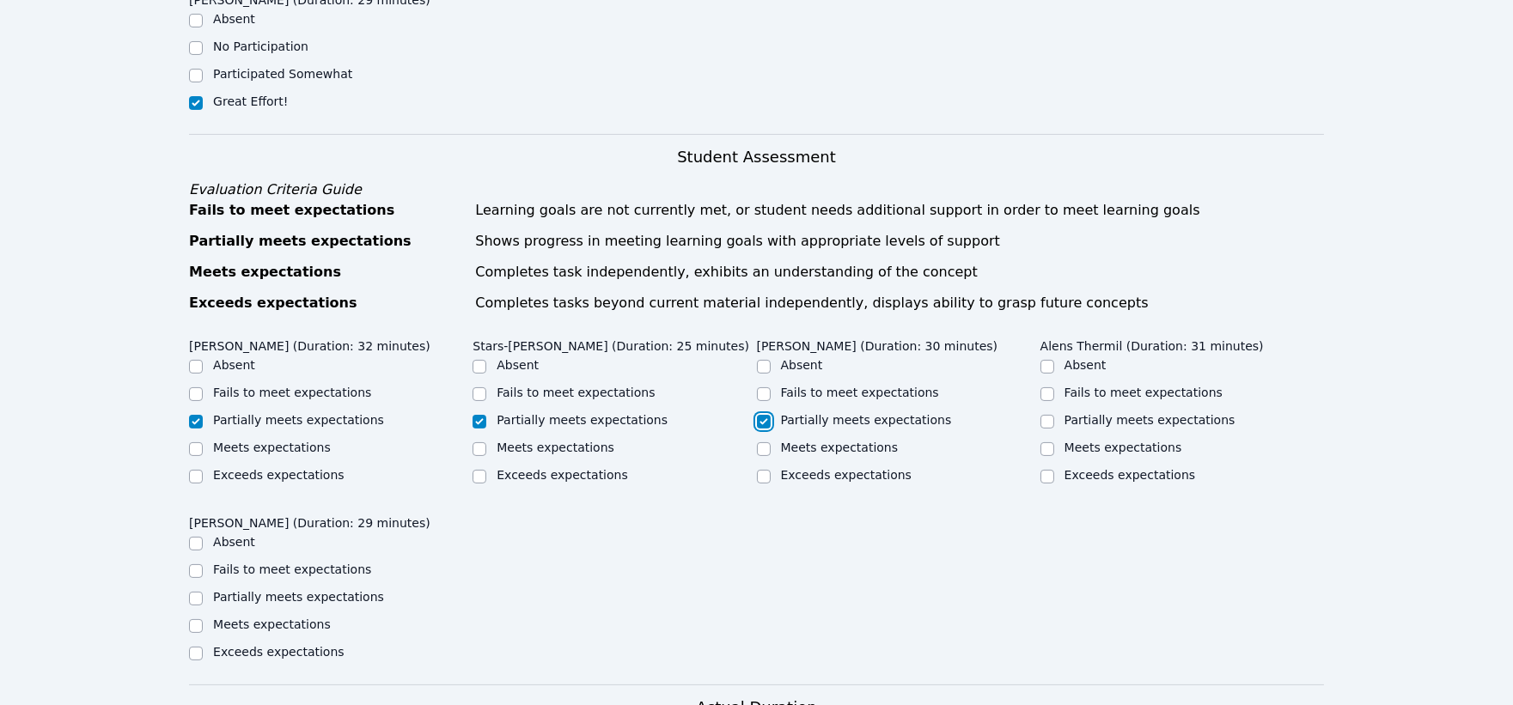
checkbox input "true"
click at [196, 619] on input "Meets expectations" at bounding box center [196, 626] width 14 height 14
checkbox input "true"
click at [1045, 415] on input "Partially meets expectations" at bounding box center [1047, 422] width 14 height 14
checkbox input "true"
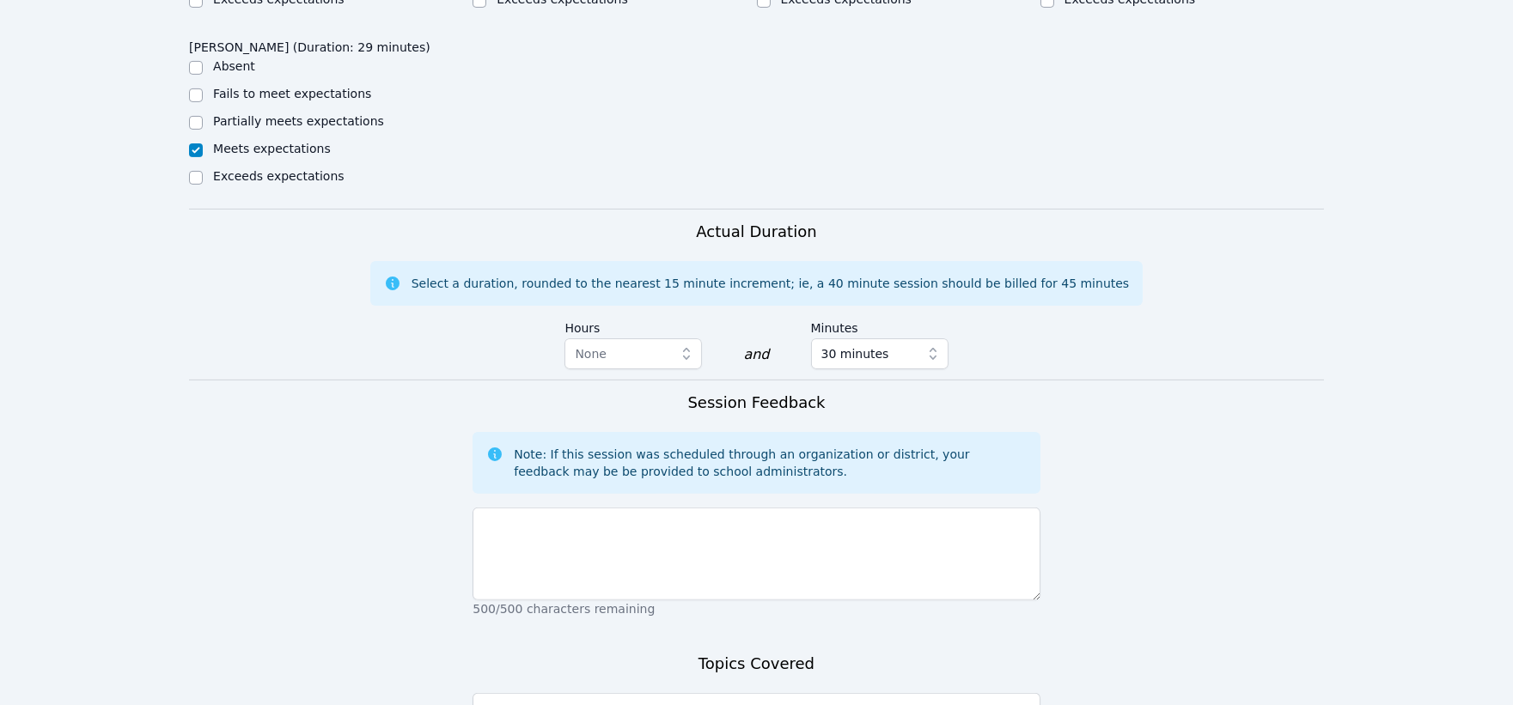
scroll to position [1240, 0]
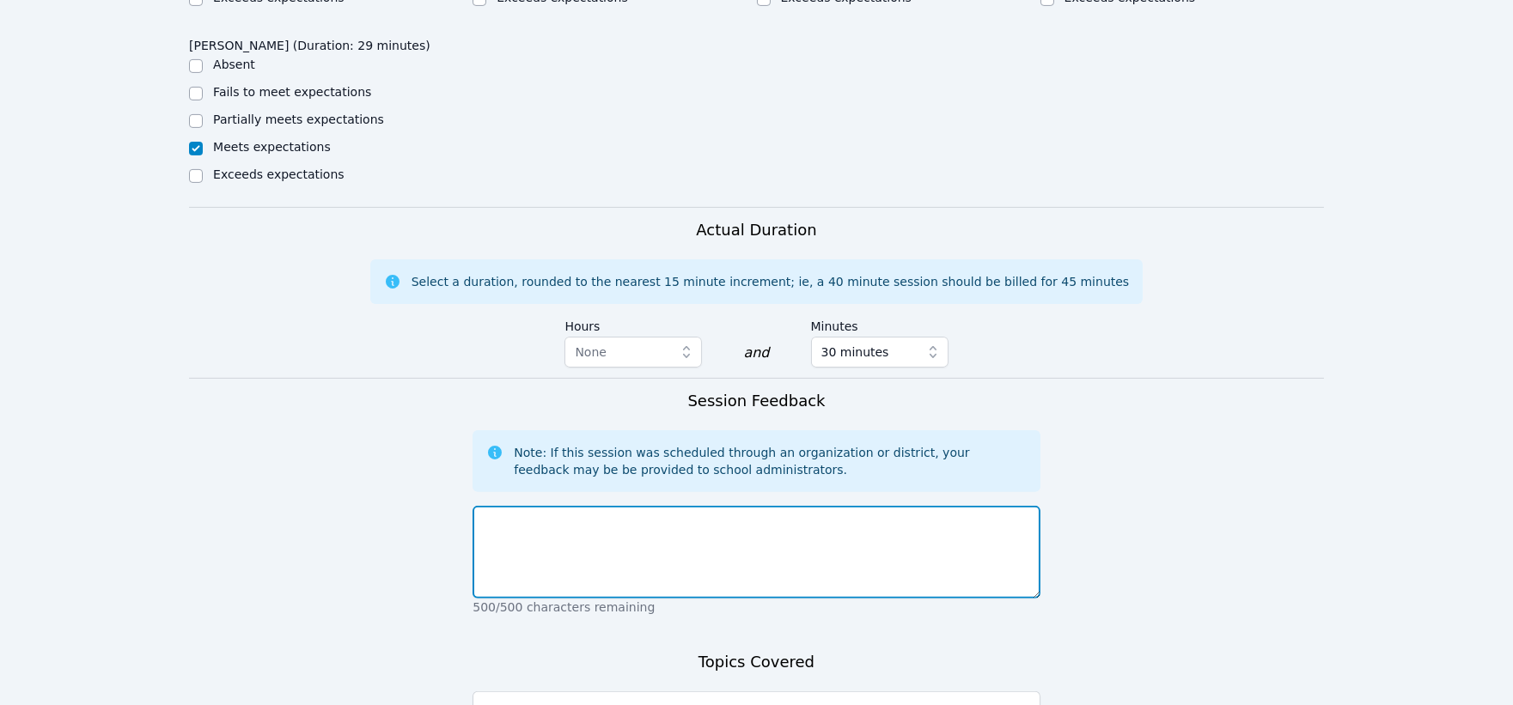
click at [898, 522] on textarea at bounding box center [755, 552] width 567 height 93
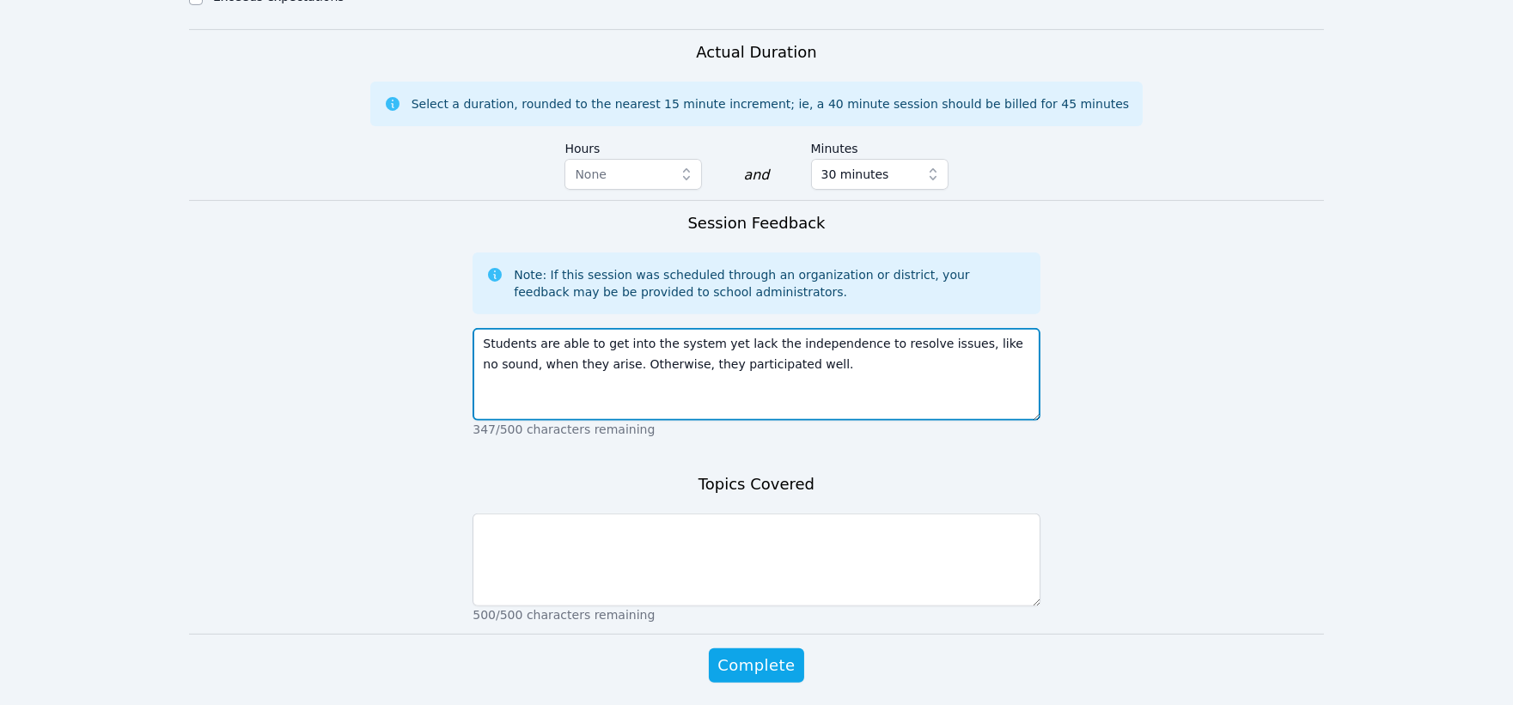
scroll to position [1457, 0]
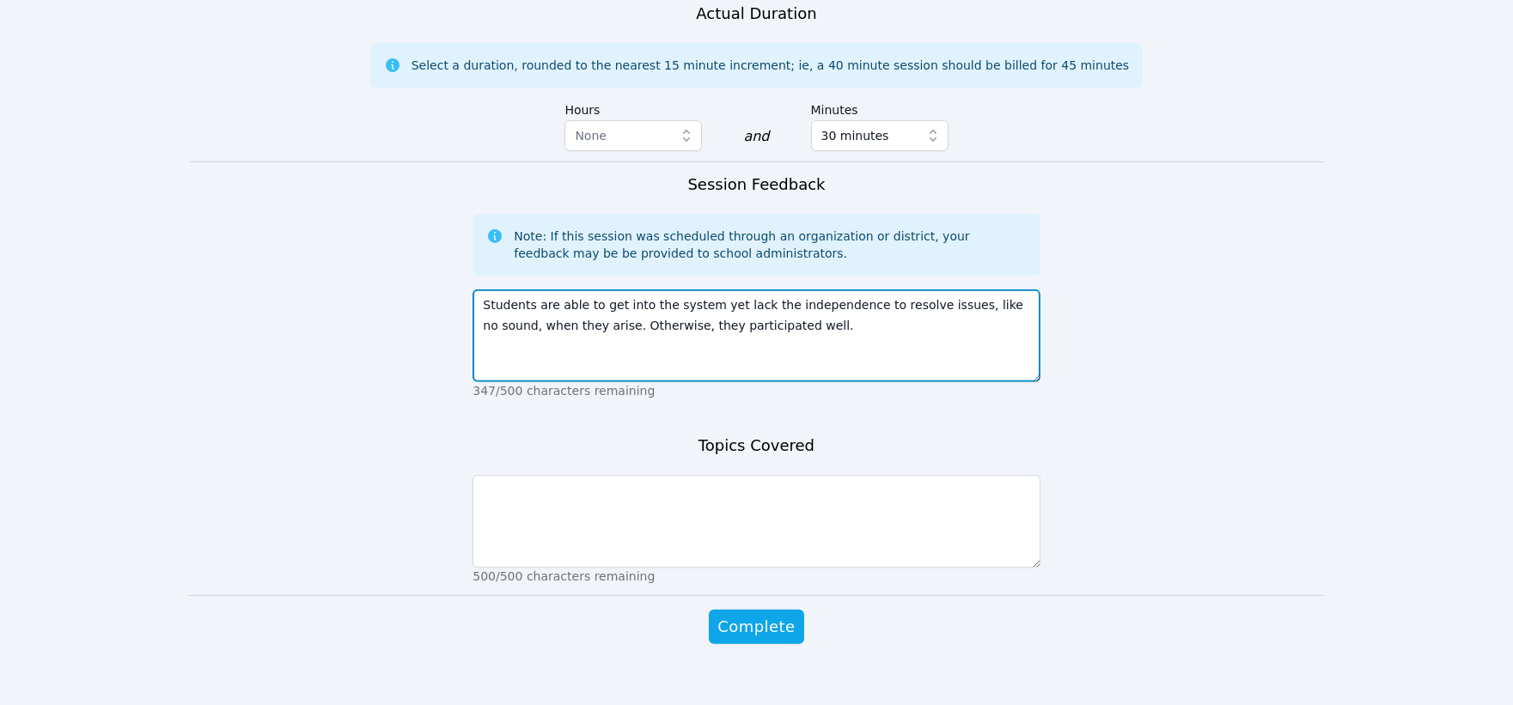
type textarea "Students are able to get into the system yet lack the independence to resolve i…"
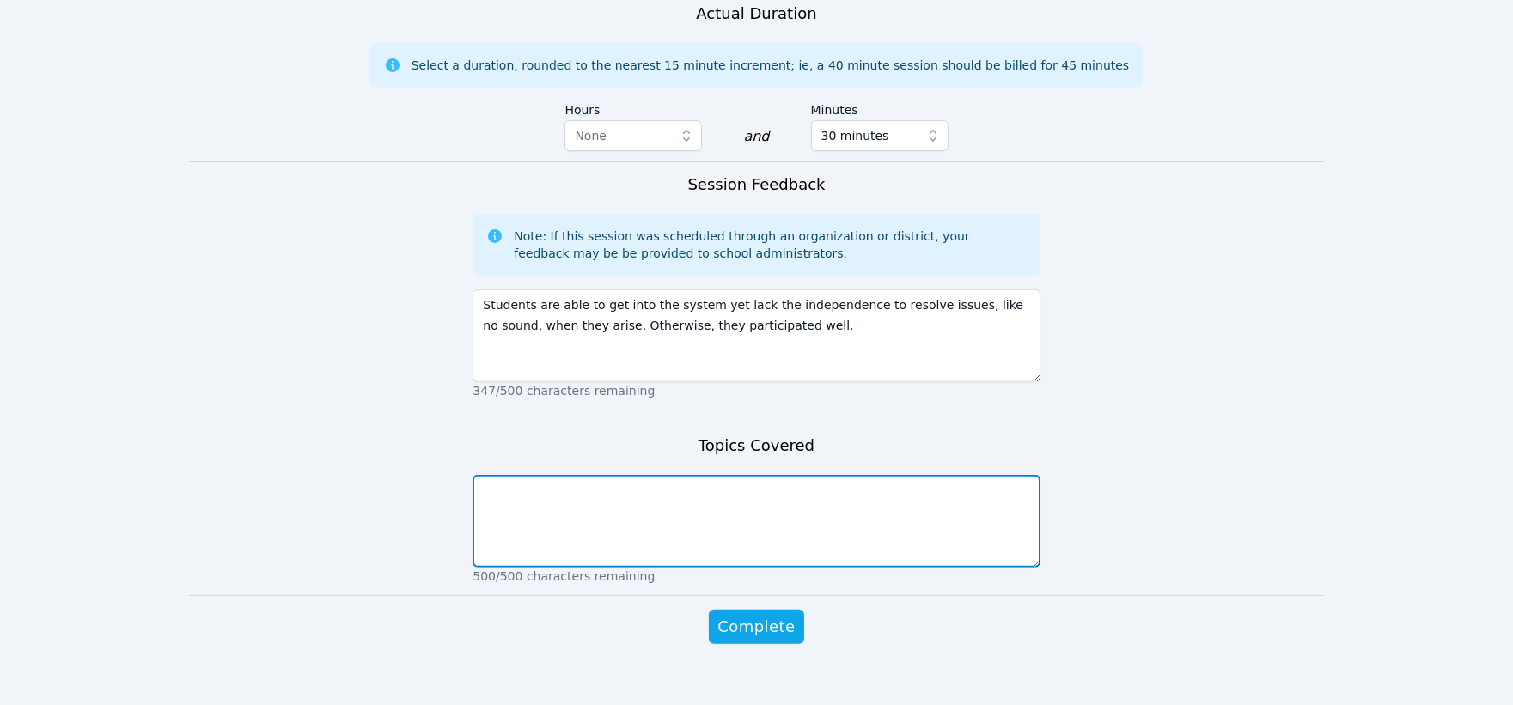
click at [739, 475] on textarea at bounding box center [755, 521] width 567 height 93
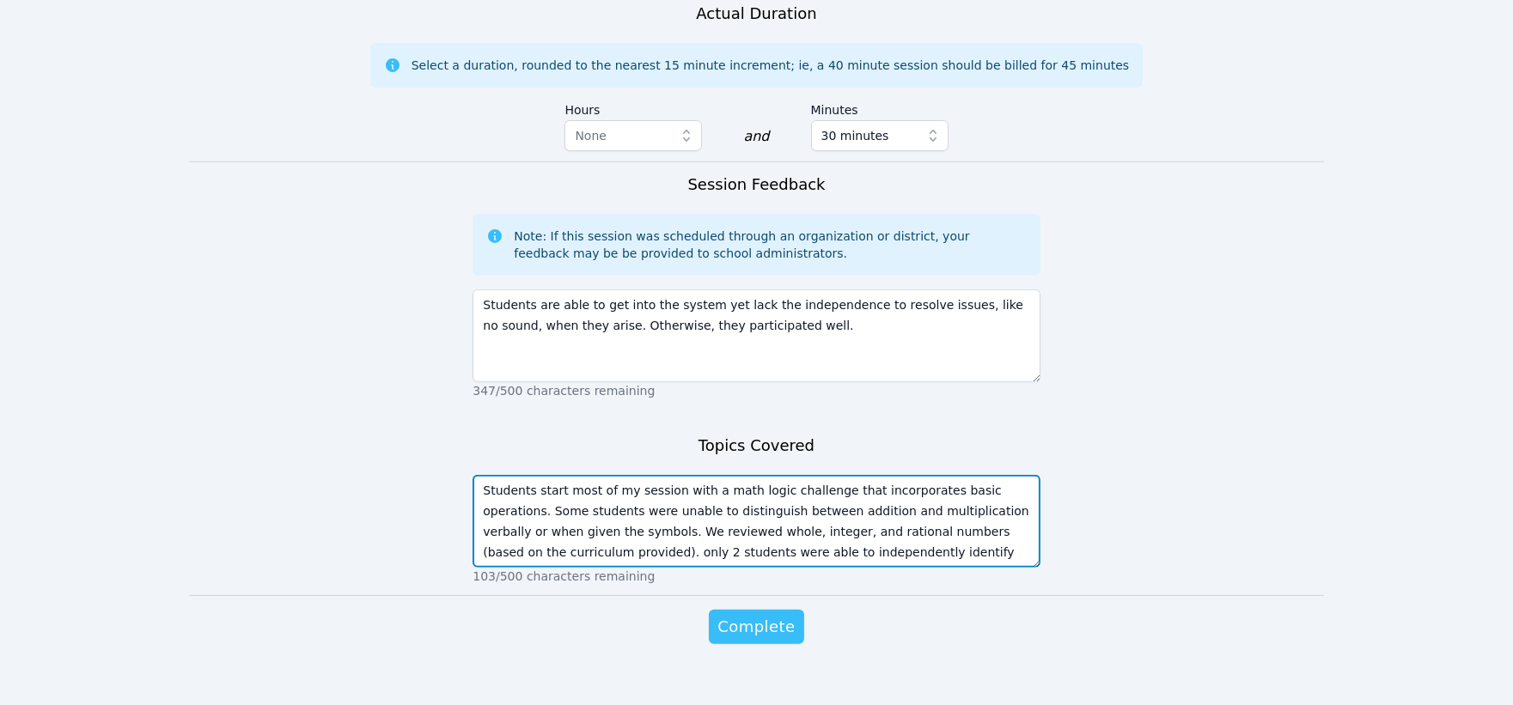
type textarea "Students start most of my session with a math logic challenge that incorporates…"
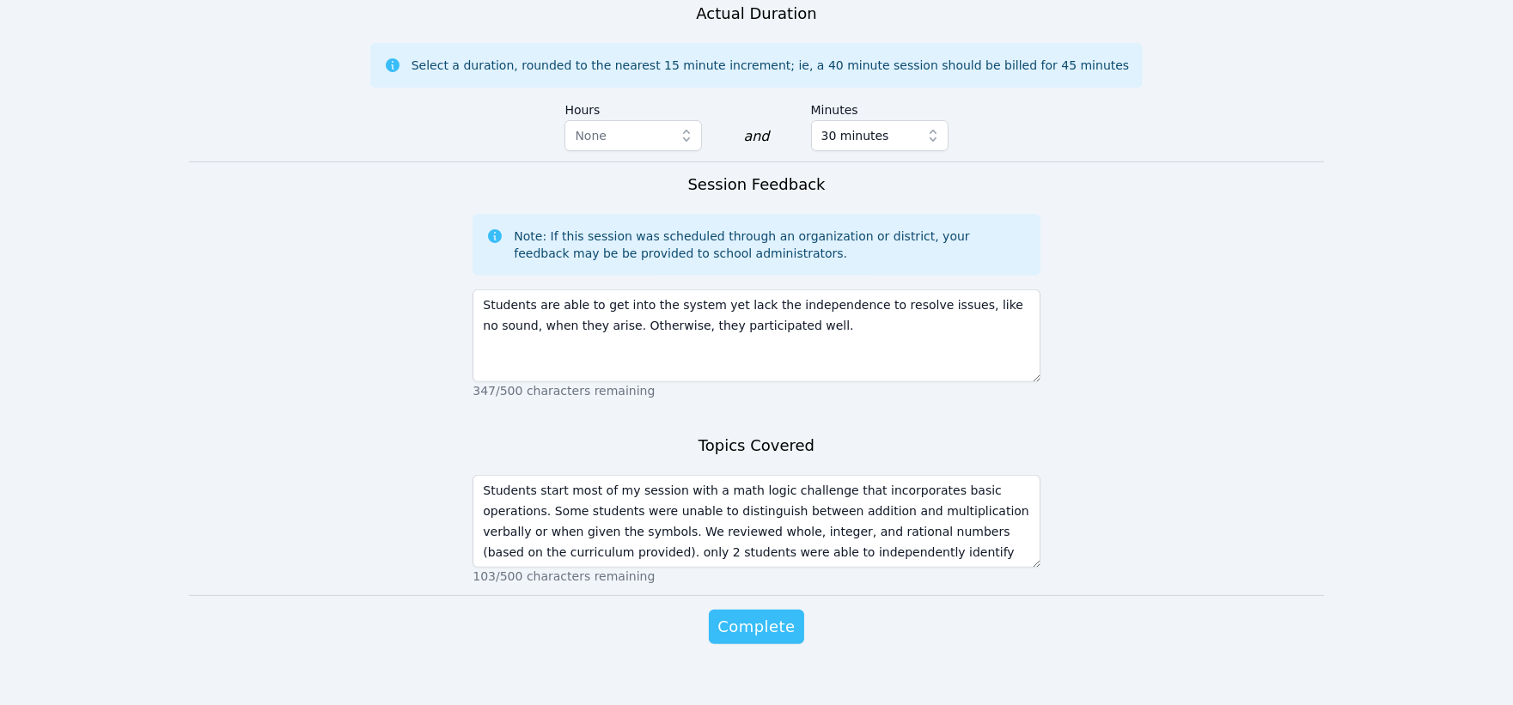
click at [752, 615] on span "Complete" at bounding box center [755, 627] width 77 height 24
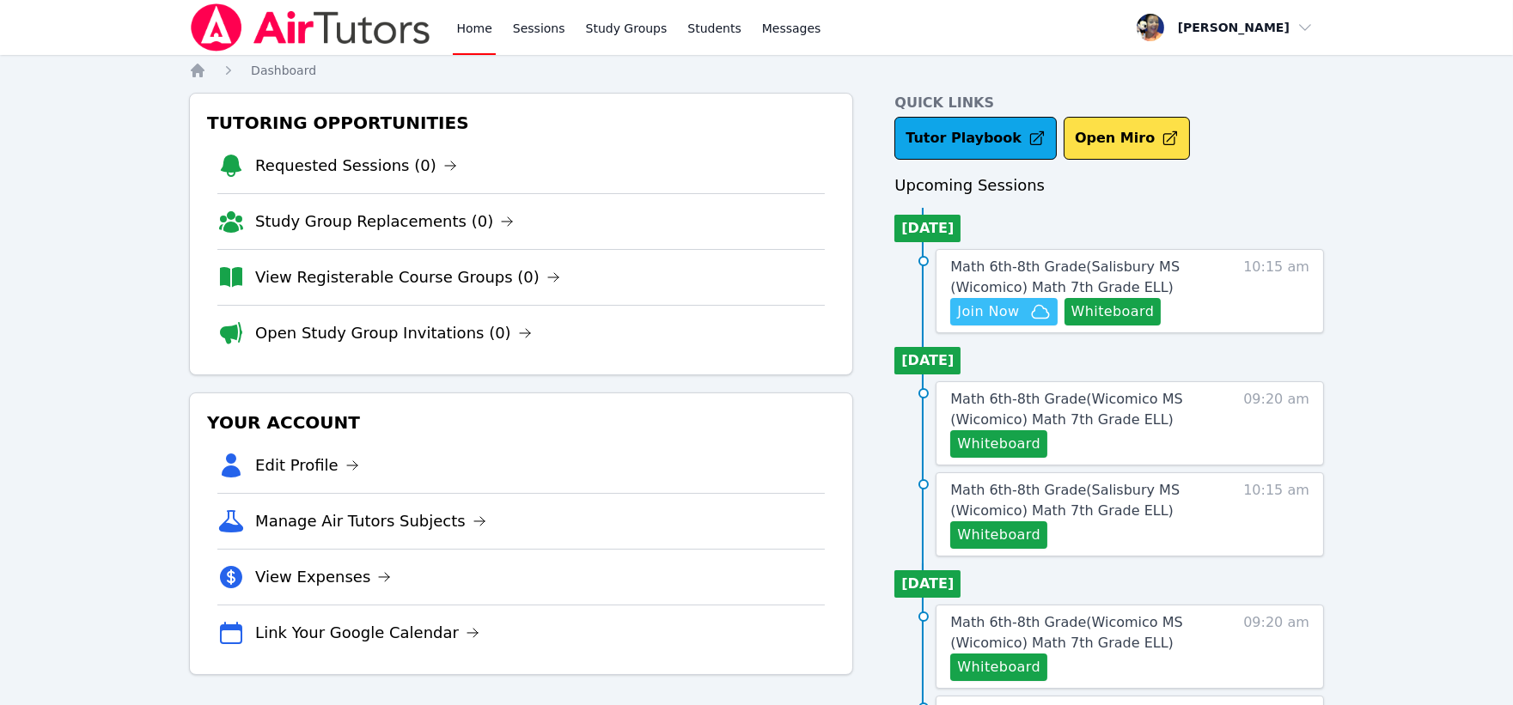
click at [1008, 314] on span "Join Now" at bounding box center [988, 312] width 62 height 21
click at [1082, 494] on span "Math 6th-8th Grade ( Salisbury MS (Wicomico) Math 7th Grade ELL )" at bounding box center [1064, 500] width 229 height 37
click at [1127, 310] on button "Whiteboard" at bounding box center [1112, 311] width 97 height 27
click at [1079, 498] on span "Math 6th-8th Grade ( Salisbury MS (Wicomico) Math 7th Grade ELL )" at bounding box center [1064, 500] width 229 height 37
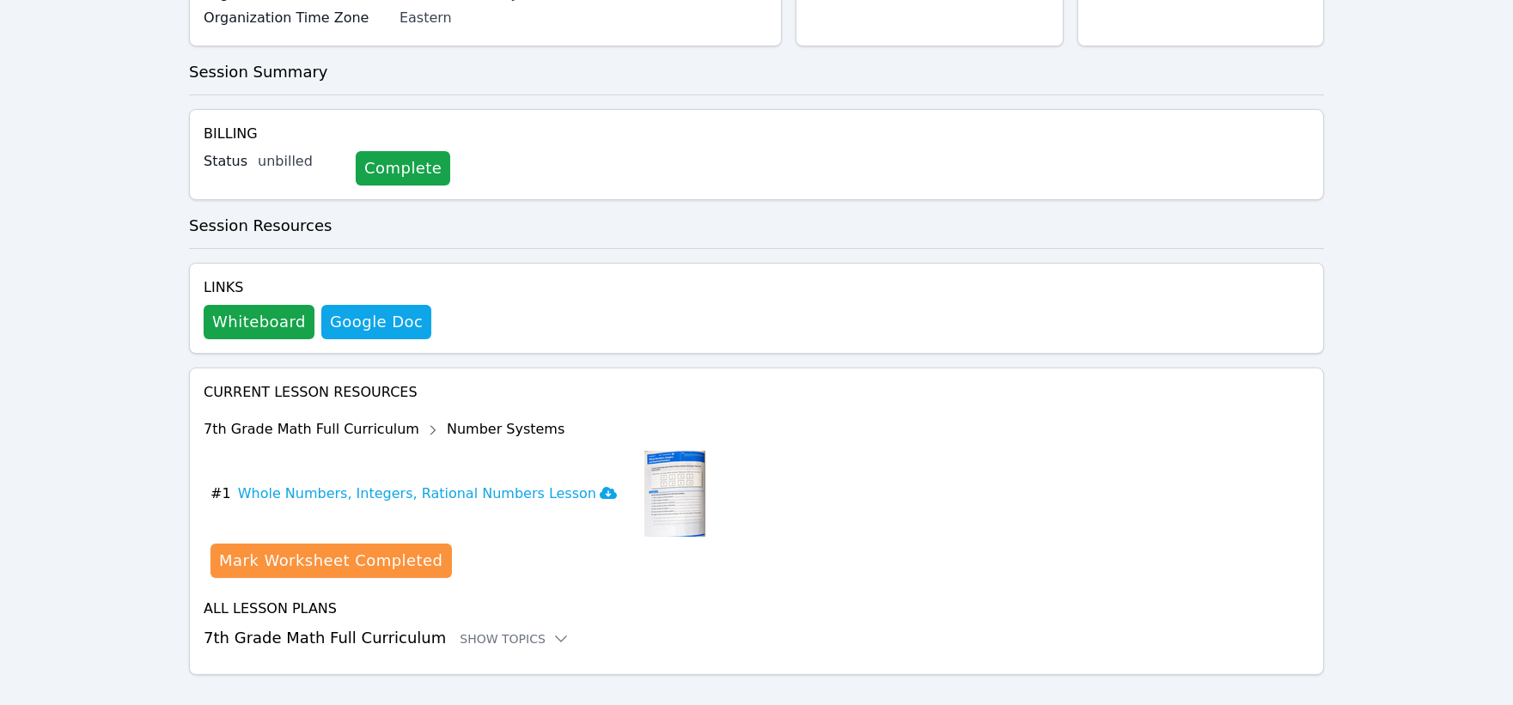
scroll to position [422, 0]
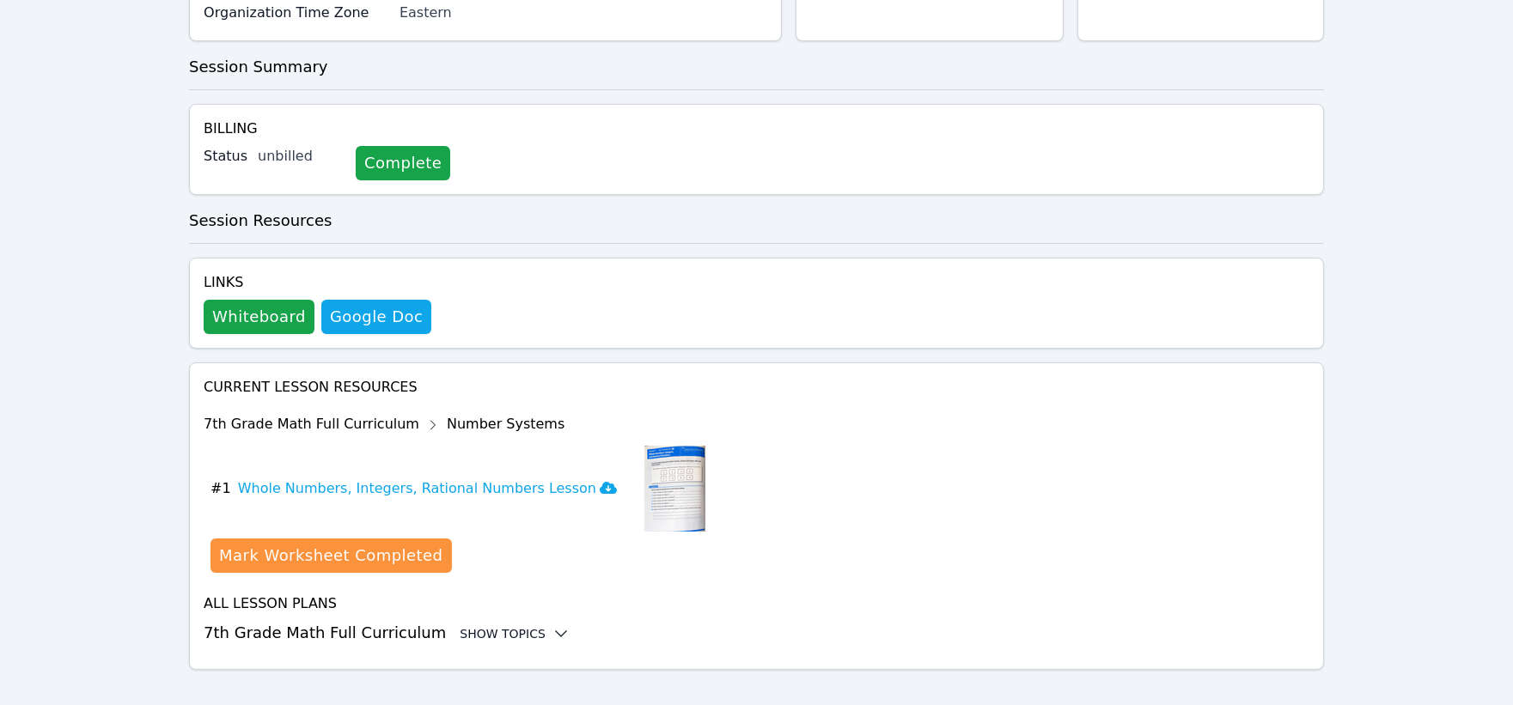
click at [501, 625] on div "Show Topics" at bounding box center [515, 633] width 110 height 17
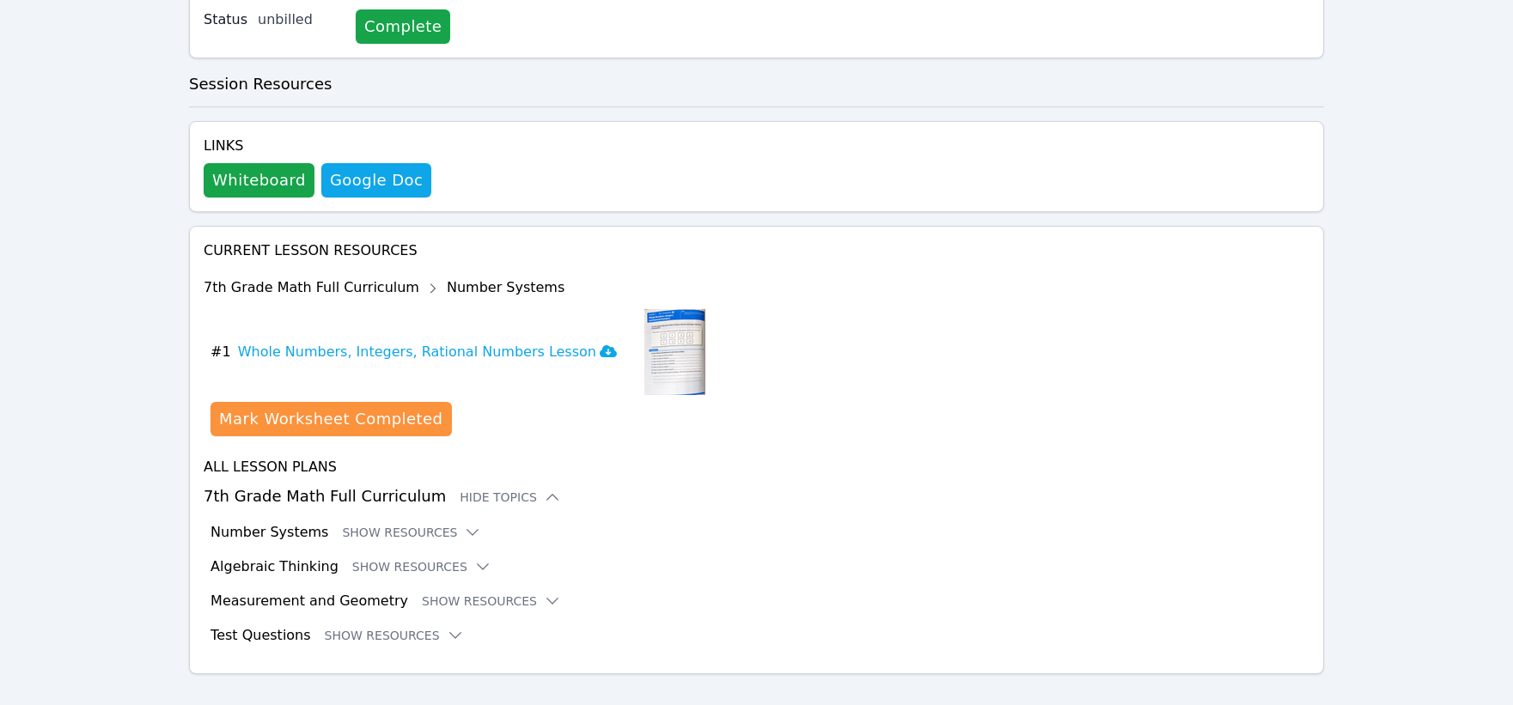
scroll to position [562, 0]
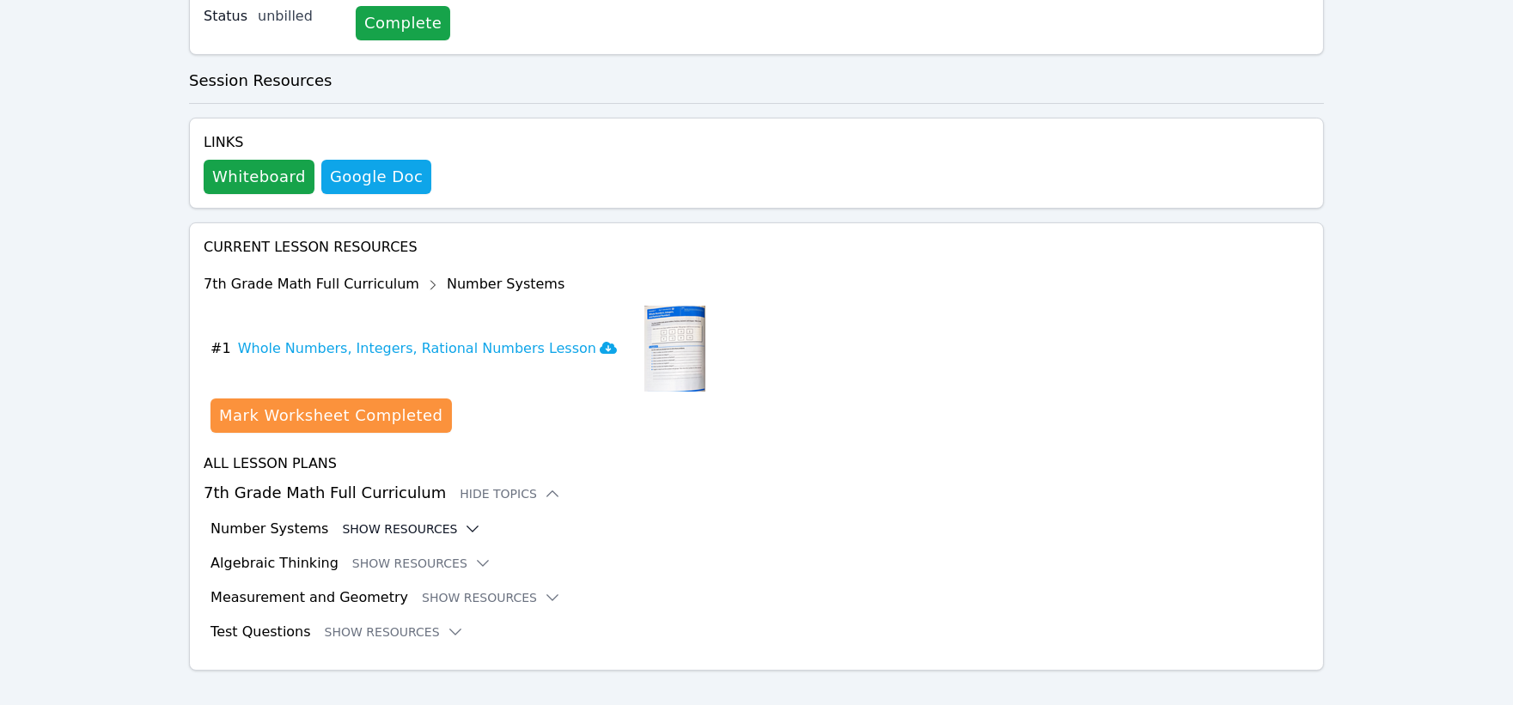
click at [405, 521] on button "Show Resources" at bounding box center [411, 529] width 139 height 17
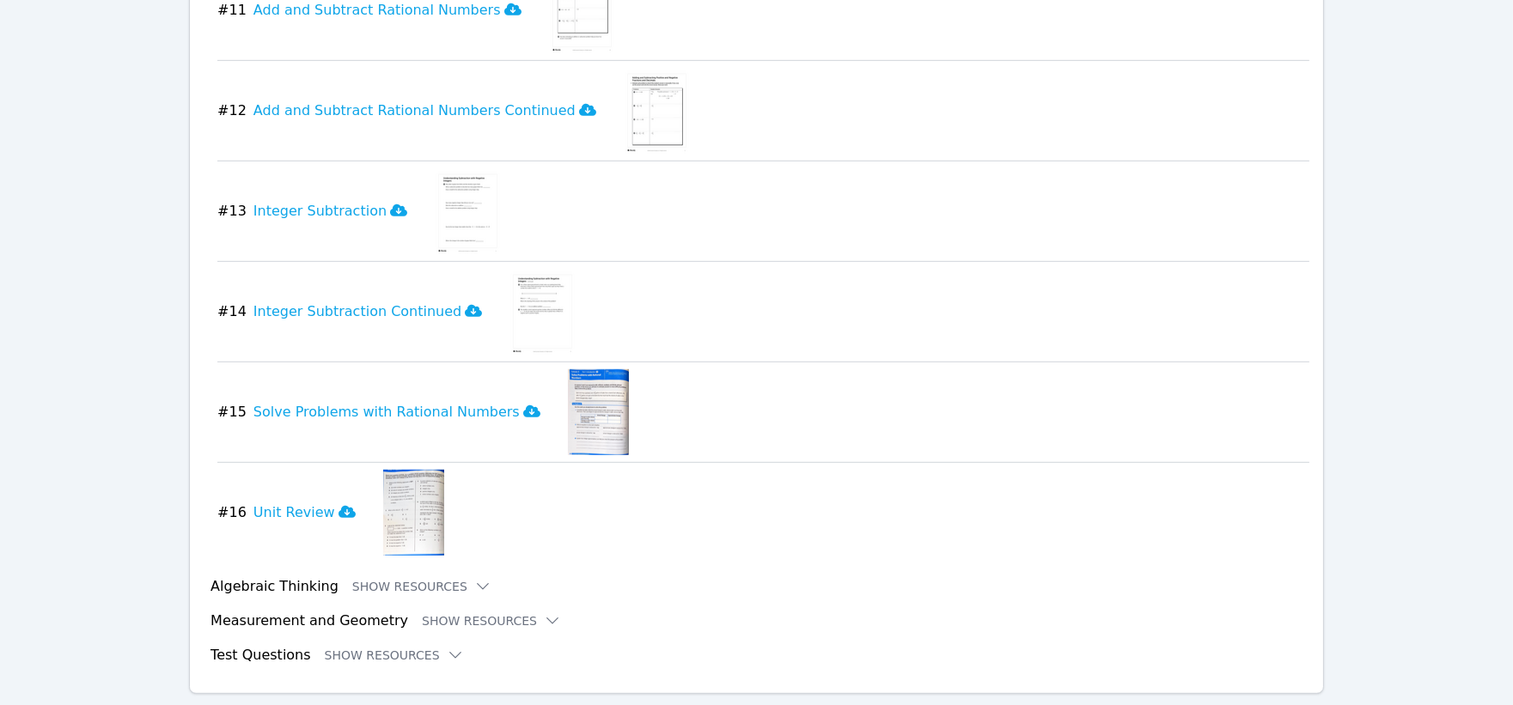
scroll to position [2184, 0]
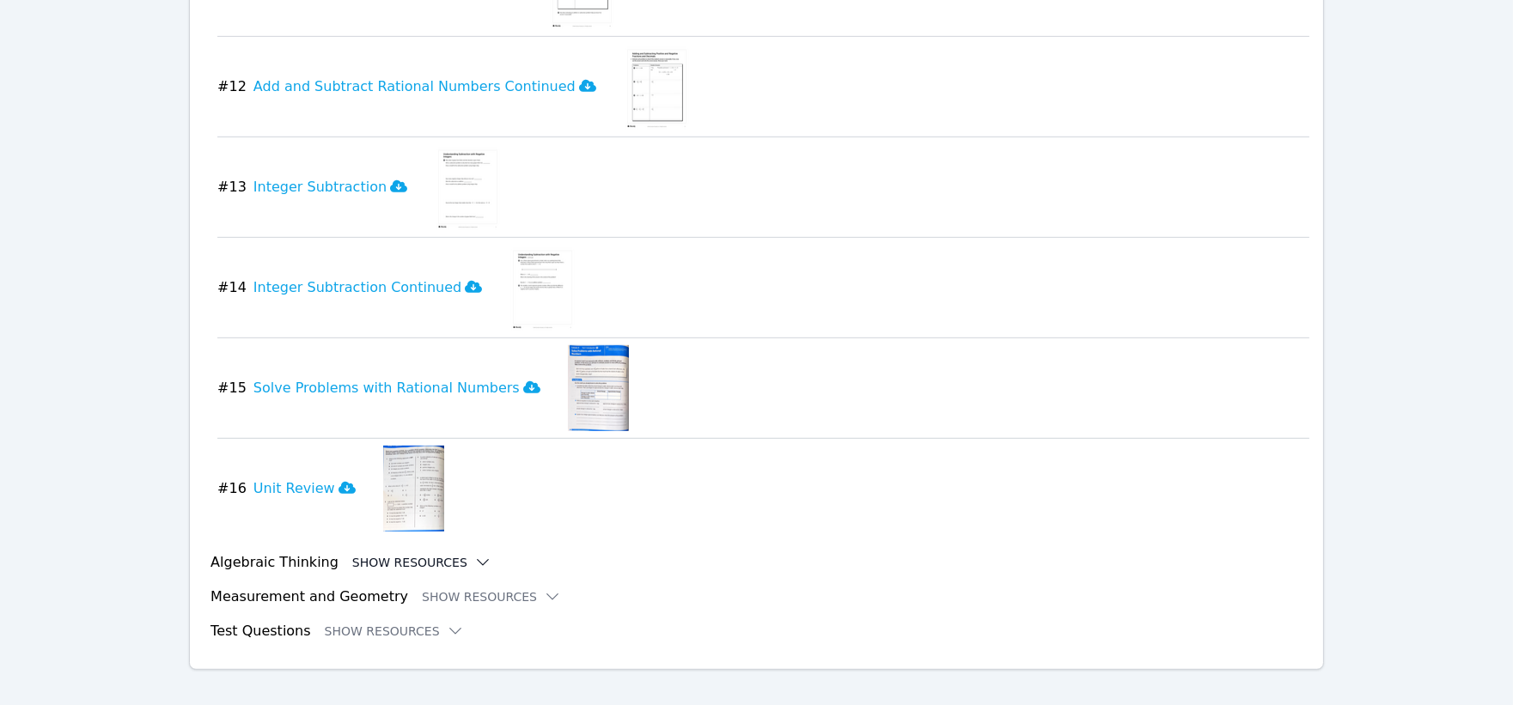
click at [474, 554] on icon at bounding box center [482, 562] width 17 height 17
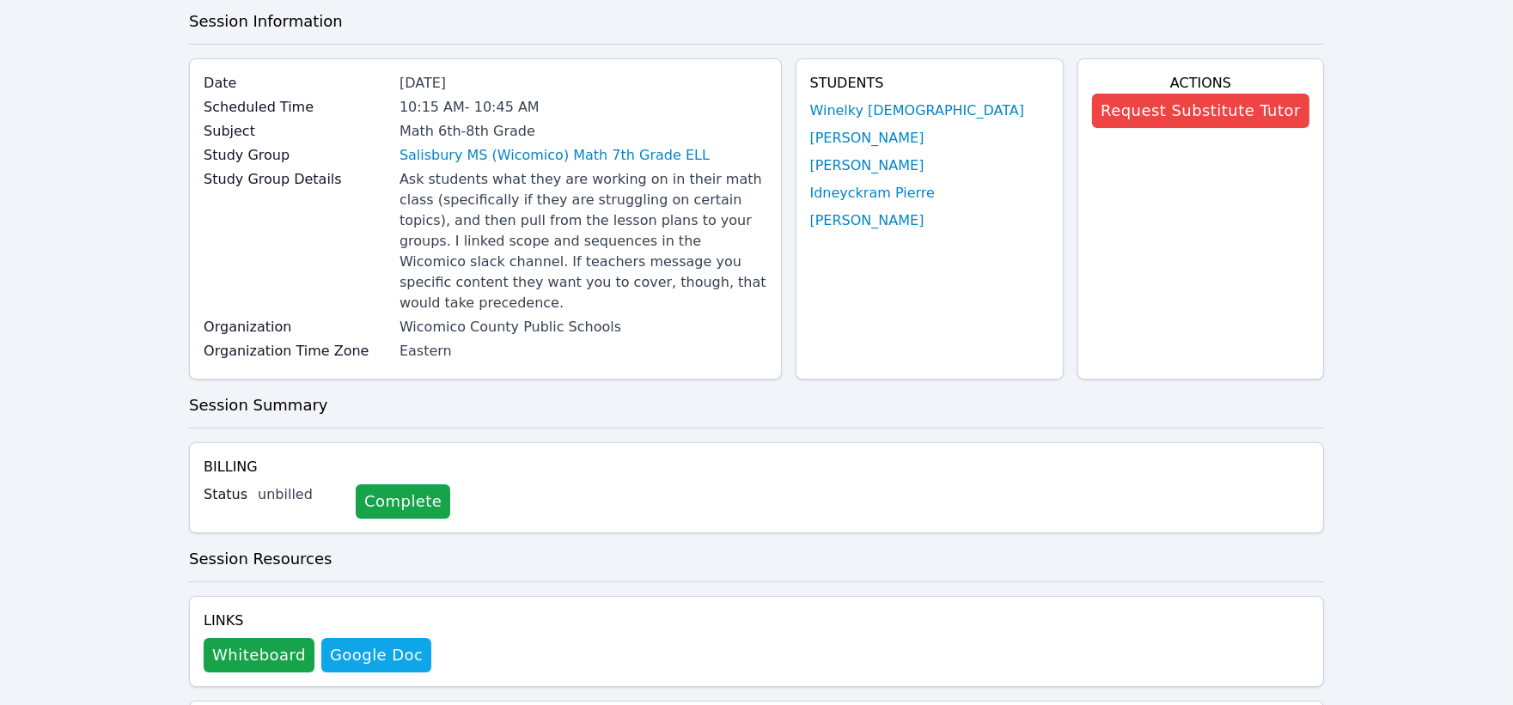
scroll to position [0, 0]
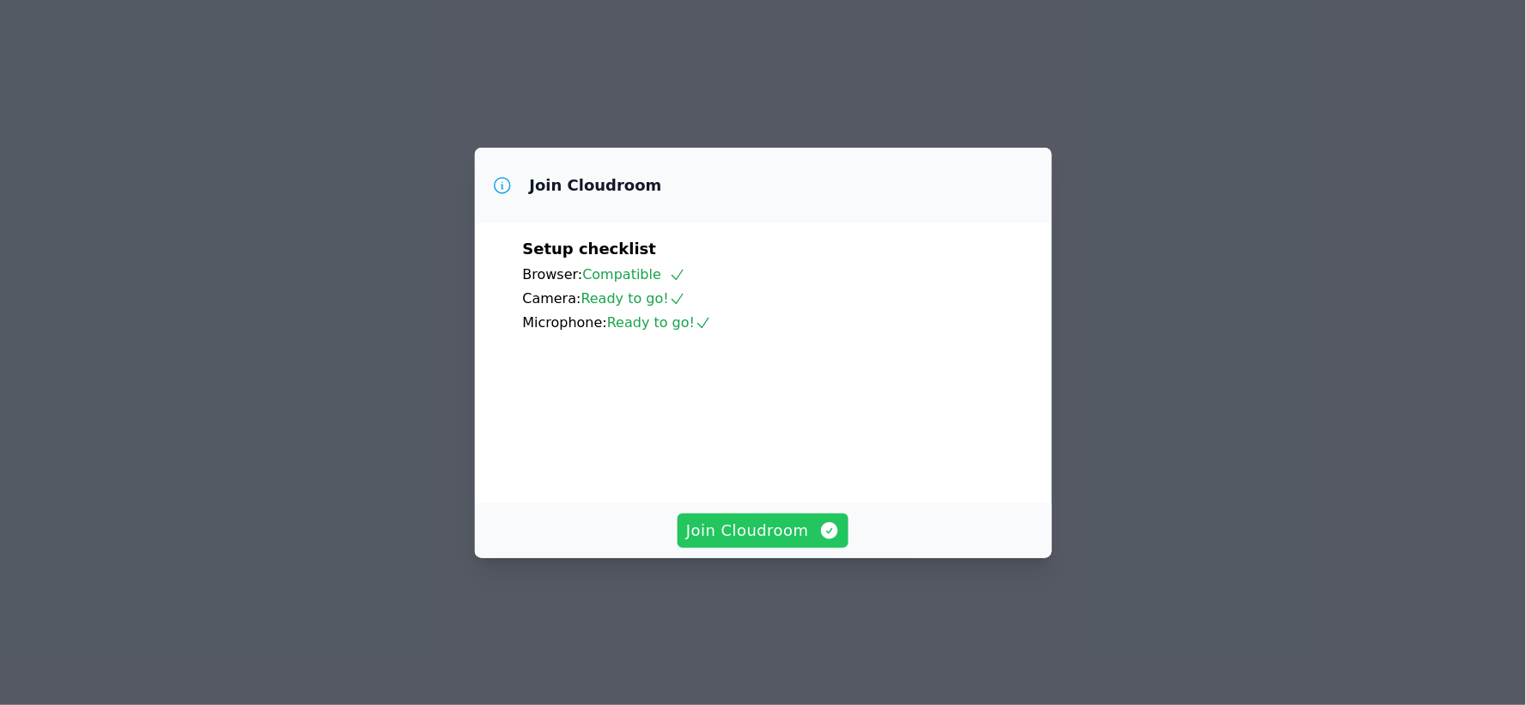
click at [770, 543] on span "Join Cloudroom" at bounding box center [763, 531] width 154 height 24
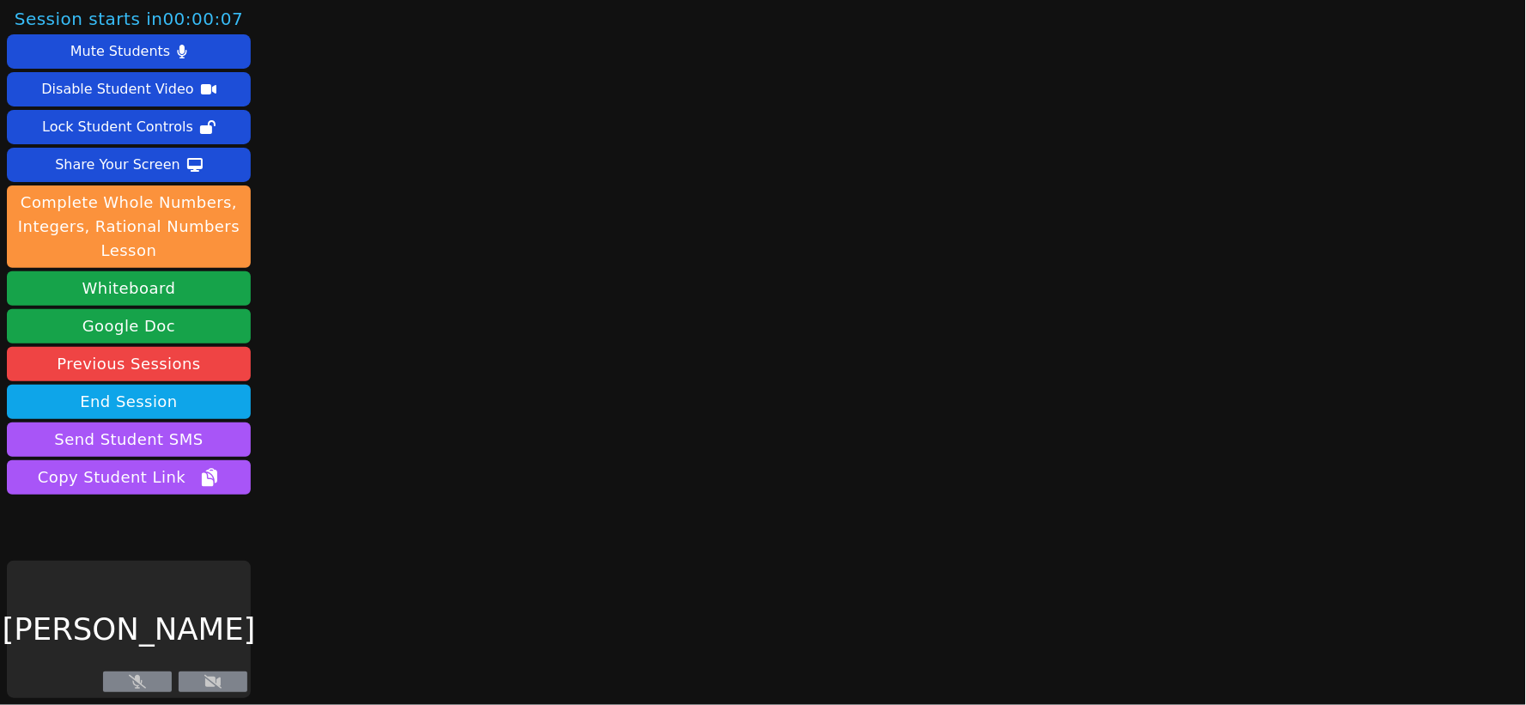
click at [224, 682] on button at bounding box center [213, 682] width 69 height 21
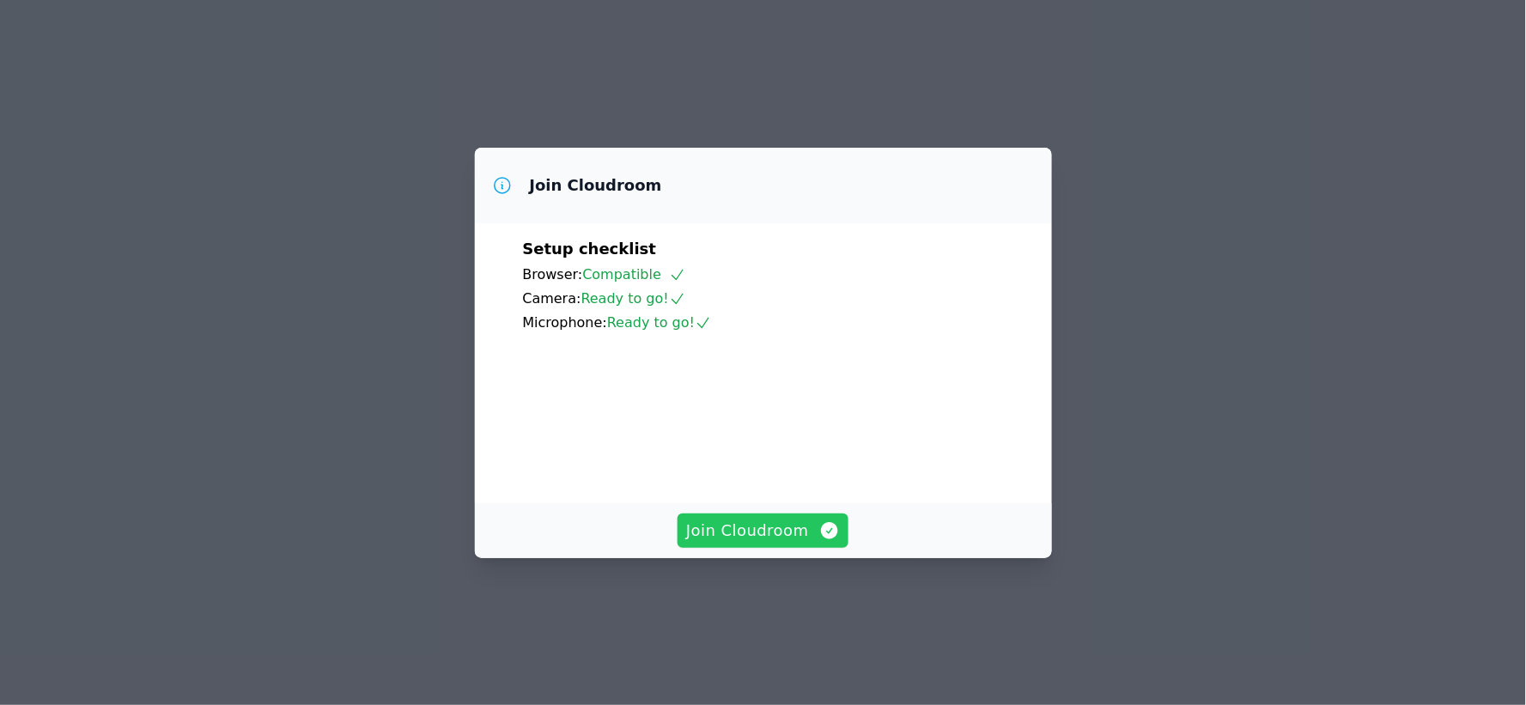
click at [771, 543] on span "Join Cloudroom" at bounding box center [763, 531] width 154 height 24
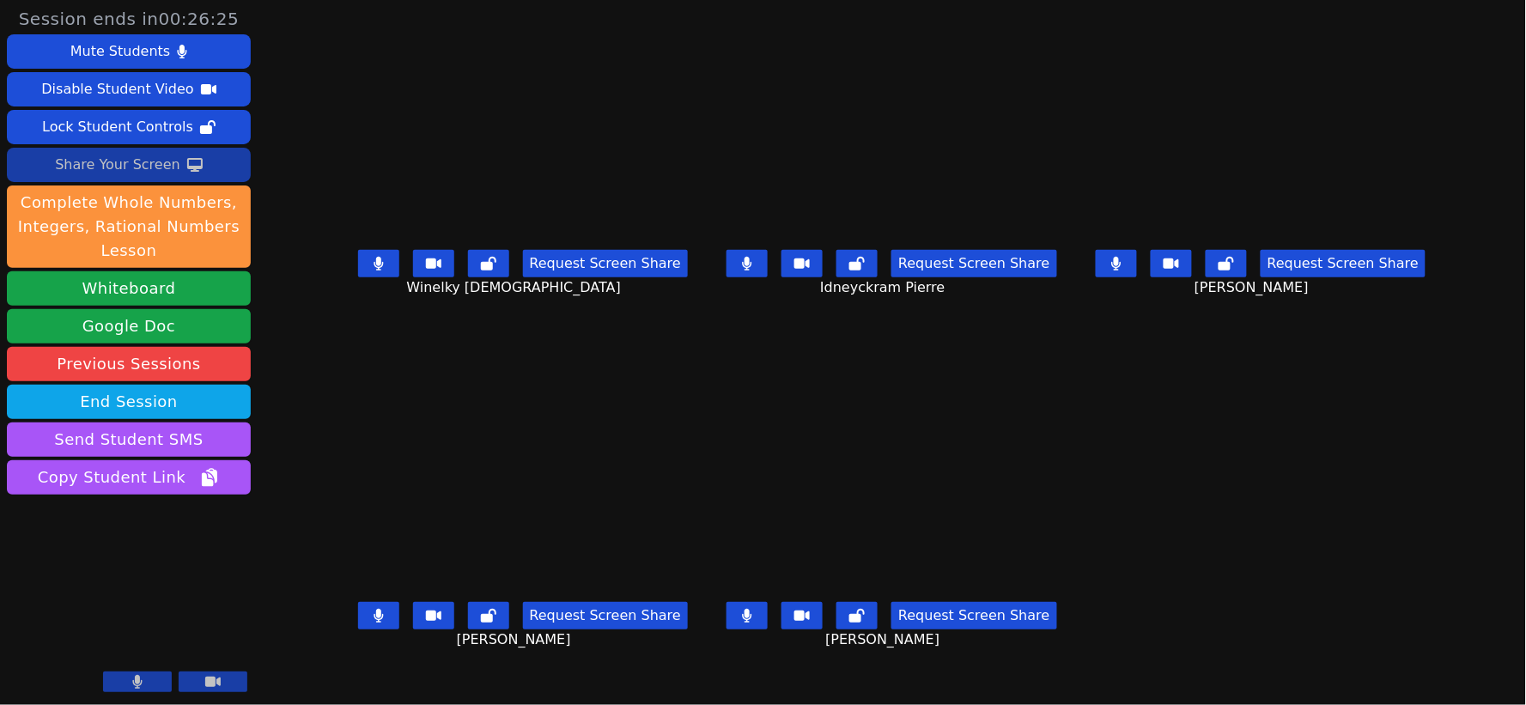
click at [93, 164] on div "Share Your Screen" at bounding box center [117, 164] width 125 height 27
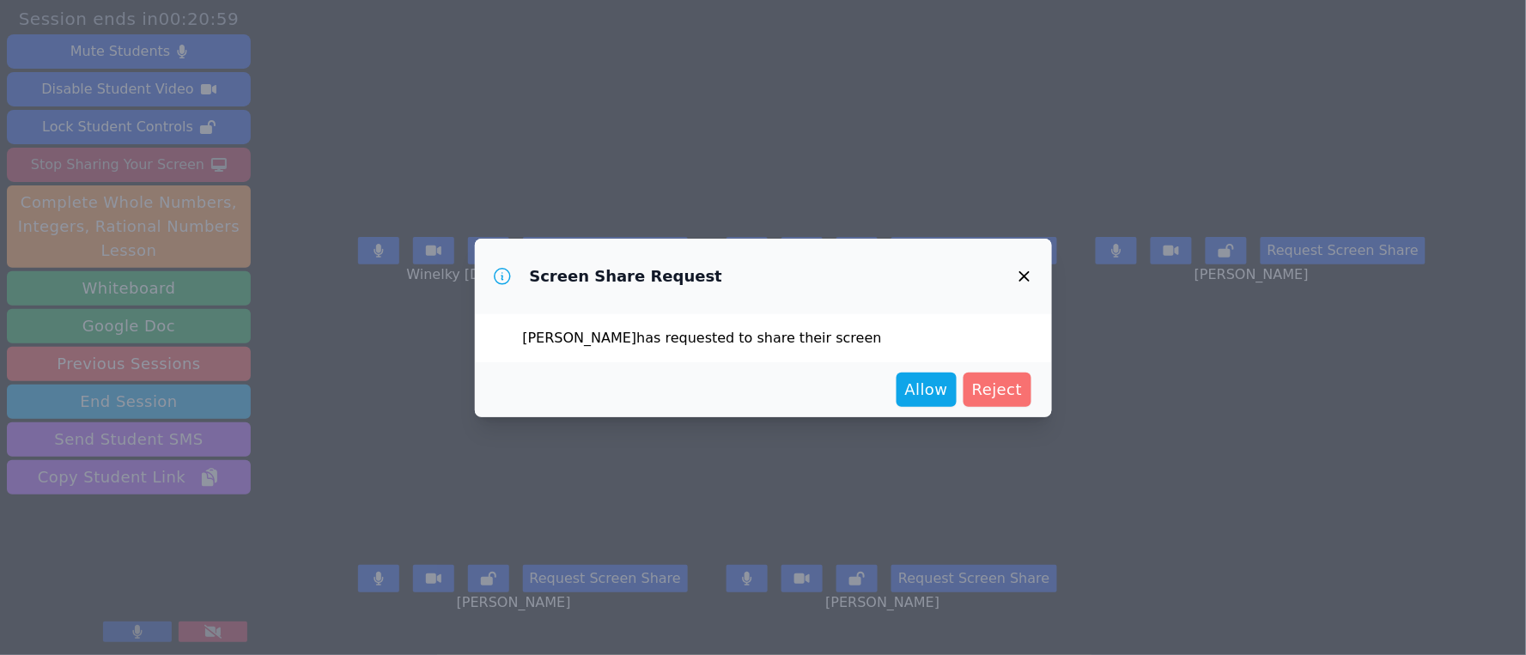
click at [1005, 387] on span "Reject" at bounding box center [997, 390] width 51 height 24
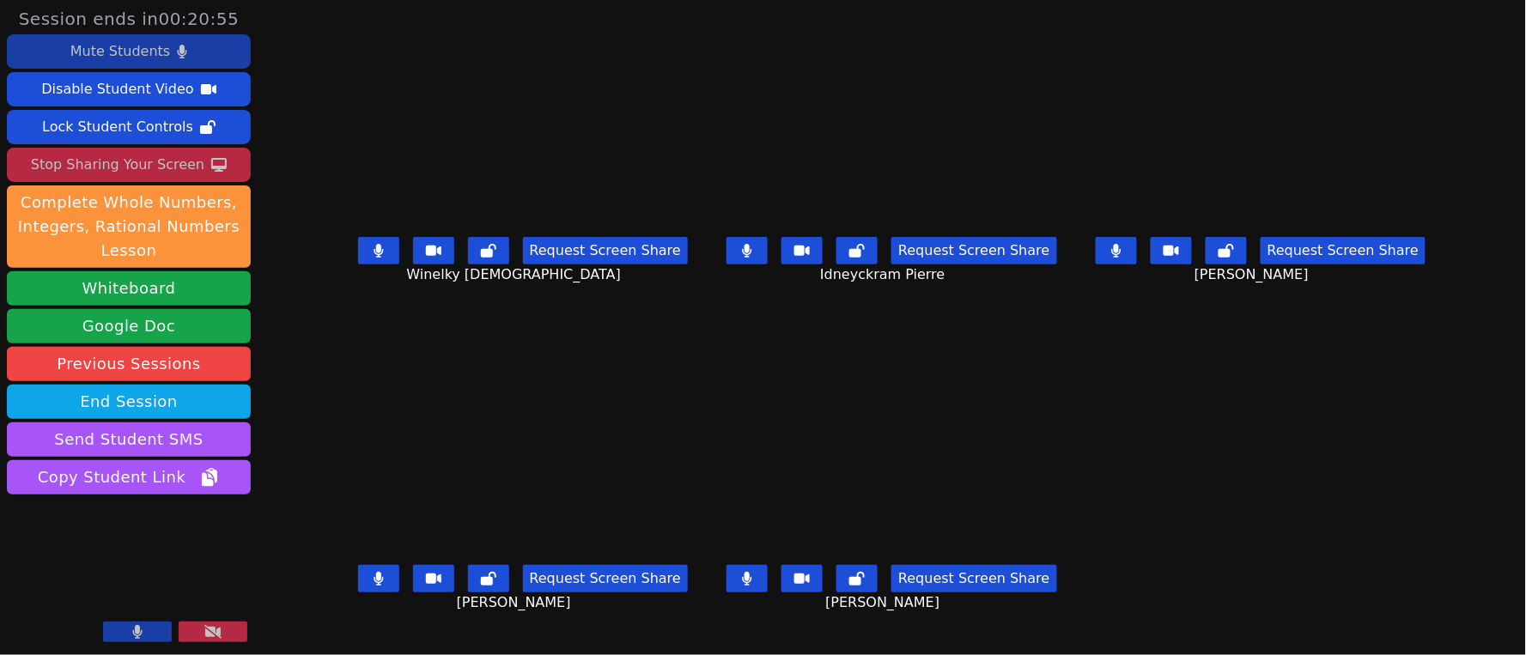
click at [123, 47] on div "Mute Students" at bounding box center [120, 51] width 100 height 27
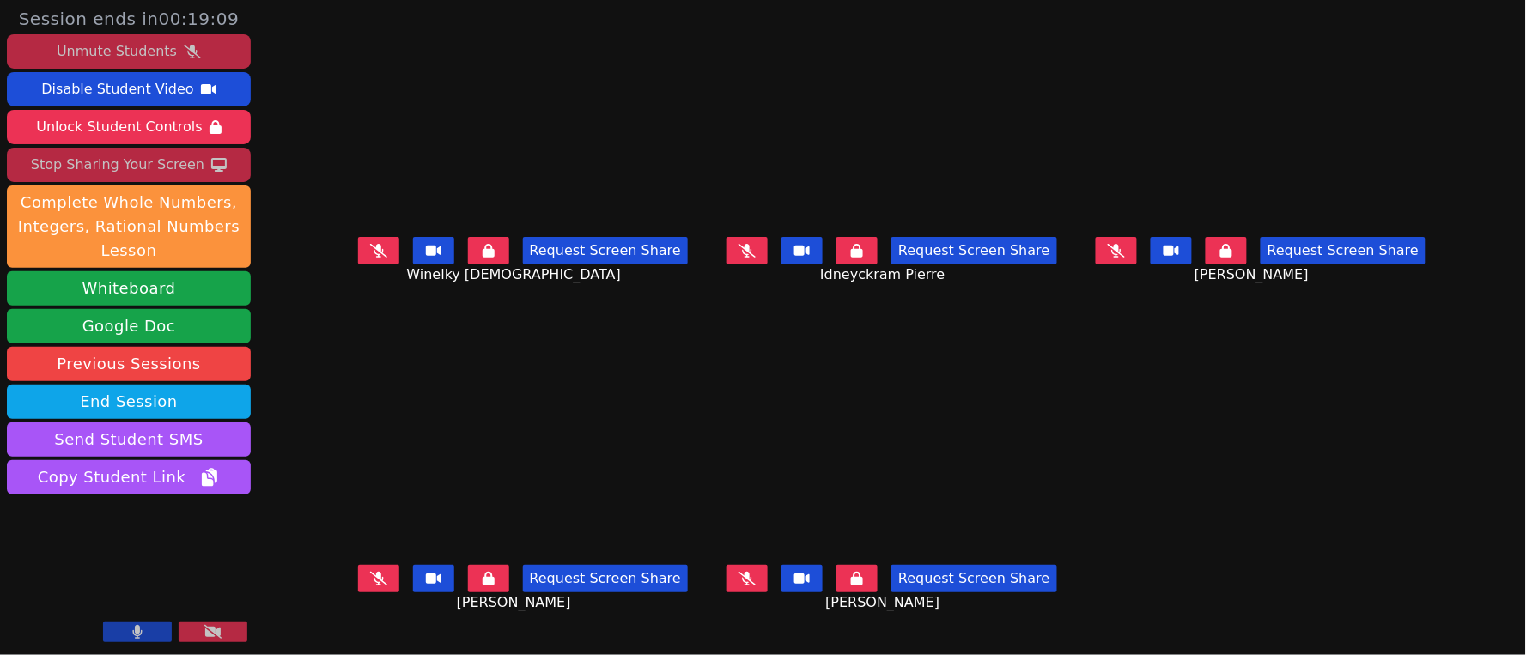
click at [1125, 258] on icon at bounding box center [1116, 251] width 17 height 14
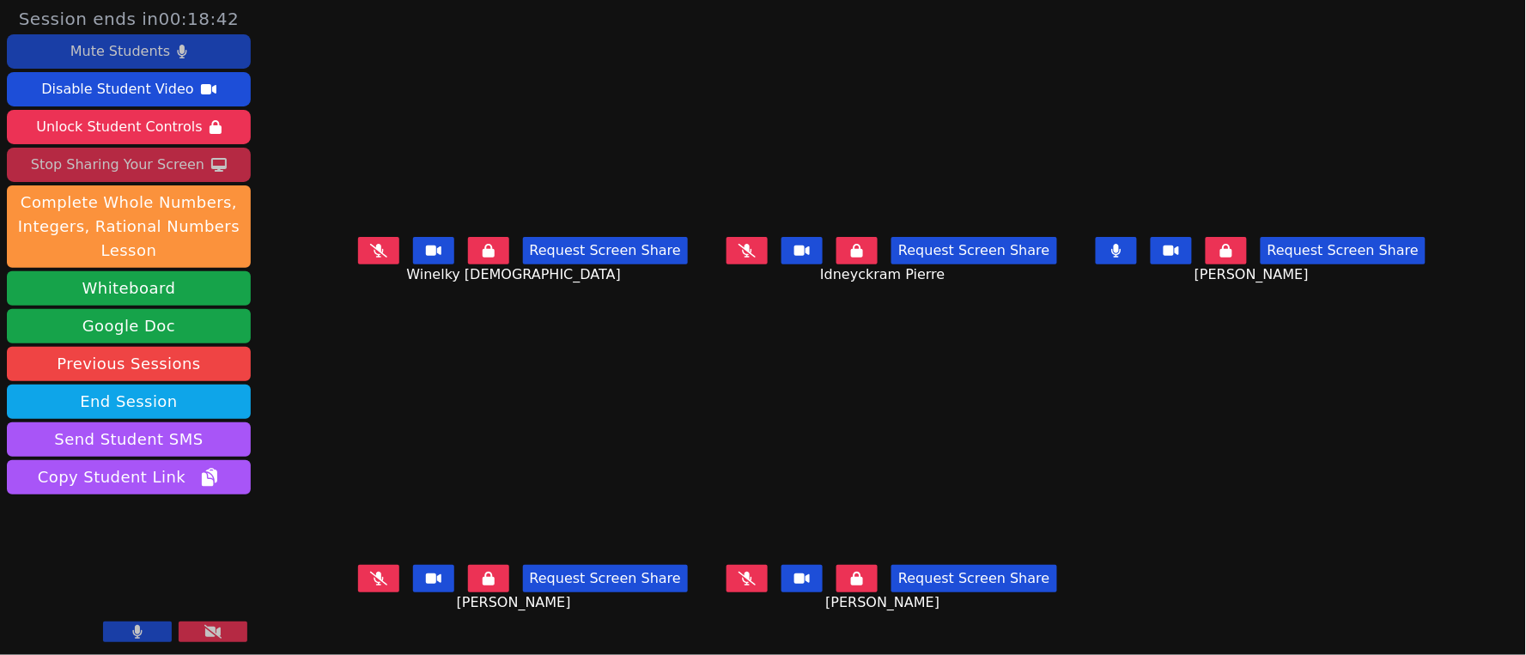
click at [1137, 254] on button at bounding box center [1116, 250] width 41 height 27
click at [370, 582] on icon at bounding box center [378, 579] width 17 height 14
click at [374, 579] on icon at bounding box center [379, 579] width 10 height 14
click at [751, 573] on button at bounding box center [747, 578] width 41 height 27
click at [752, 580] on icon at bounding box center [747, 579] width 10 height 14
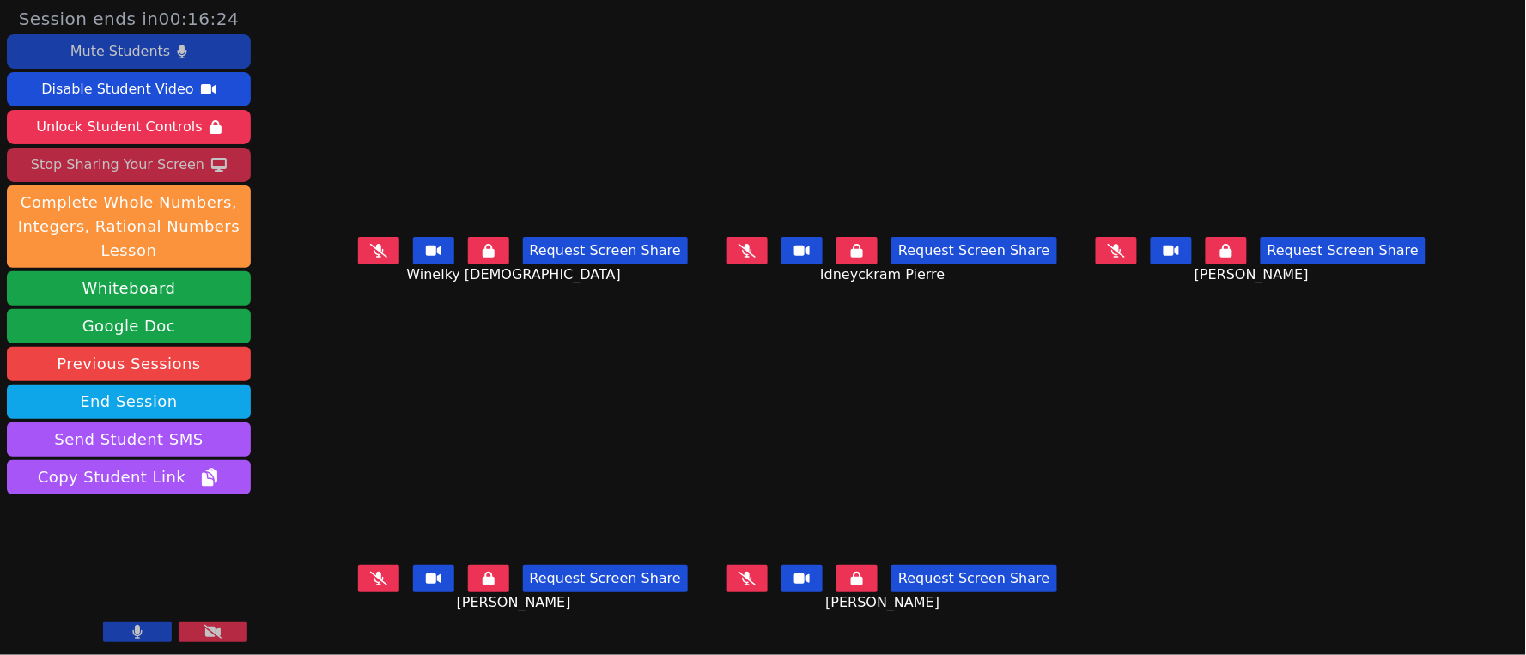
click at [358, 253] on button at bounding box center [378, 250] width 41 height 27
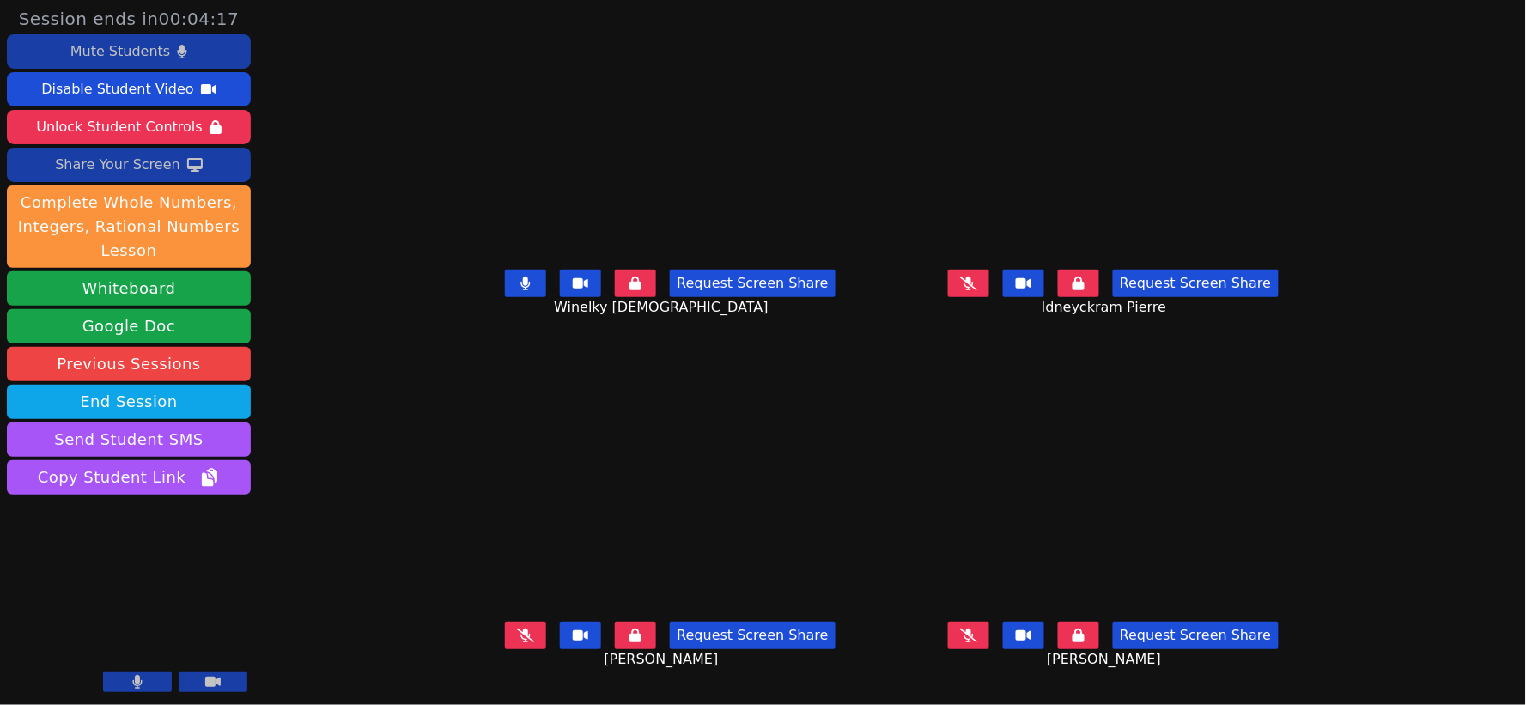
click at [978, 290] on icon at bounding box center [968, 284] width 17 height 14
click at [517, 643] on icon at bounding box center [525, 636] width 17 height 14
click at [505, 293] on button at bounding box center [525, 283] width 41 height 27
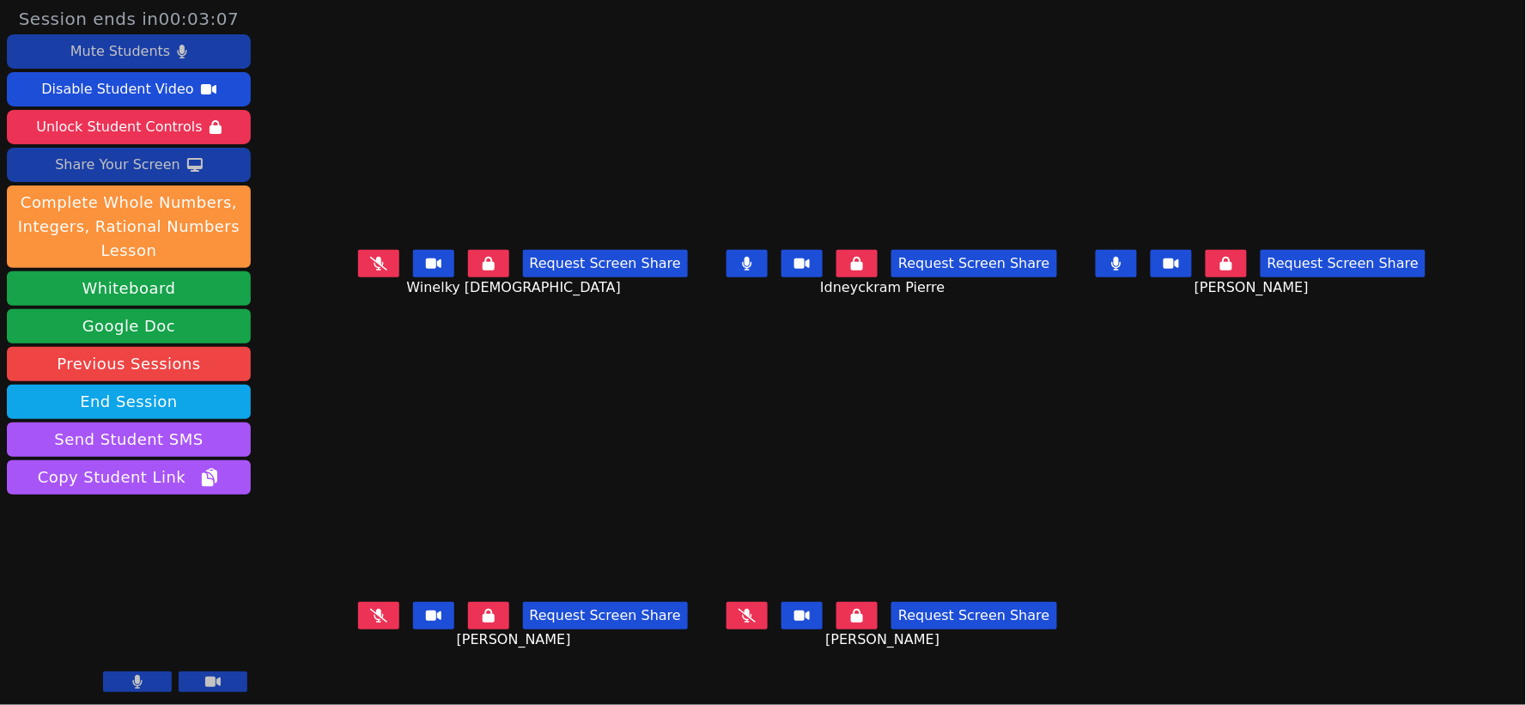
click at [370, 271] on icon at bounding box center [378, 264] width 17 height 14
click at [358, 630] on button at bounding box center [378, 615] width 41 height 27
click at [741, 615] on button at bounding box center [747, 615] width 41 height 27
click at [749, 616] on icon at bounding box center [747, 616] width 9 height 14
click at [740, 619] on button at bounding box center [747, 615] width 41 height 27
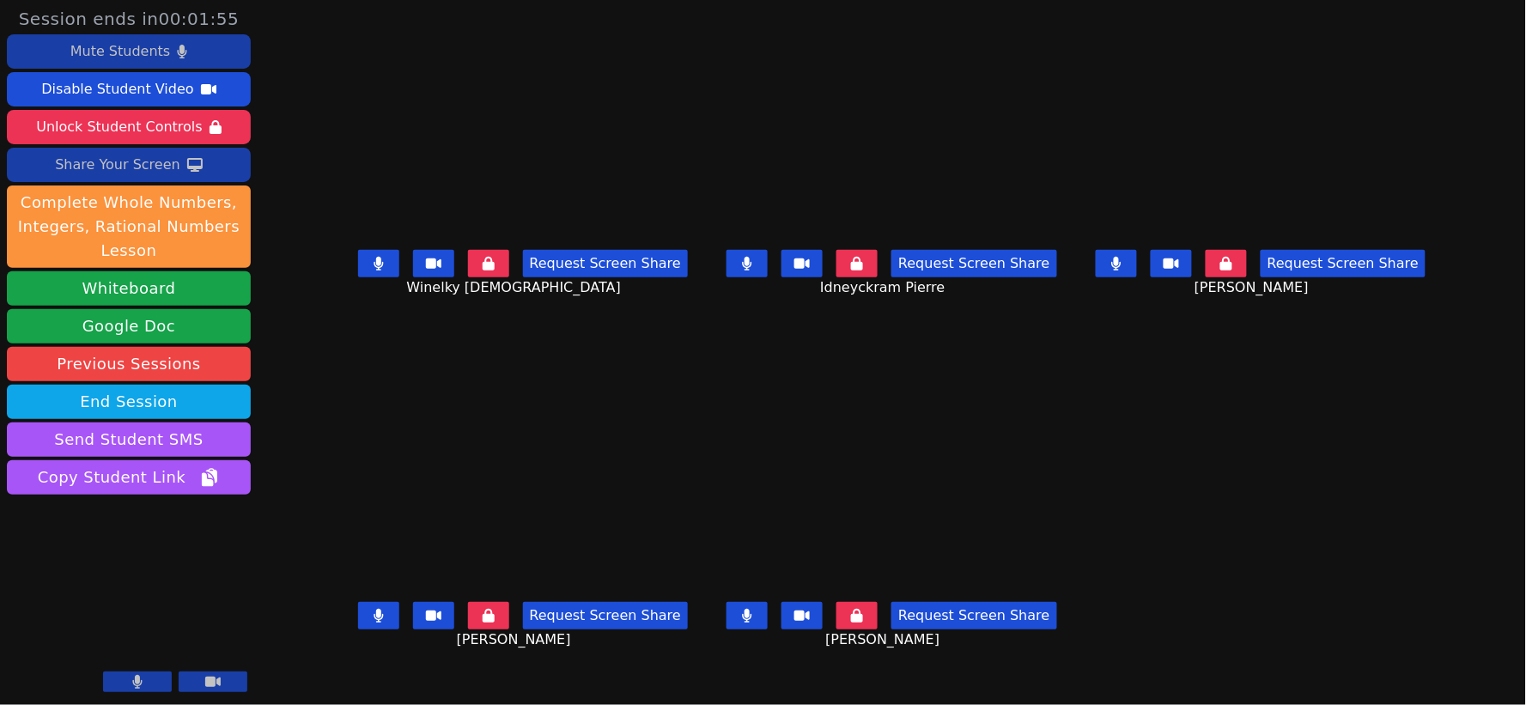
click at [358, 277] on button at bounding box center [378, 263] width 41 height 27
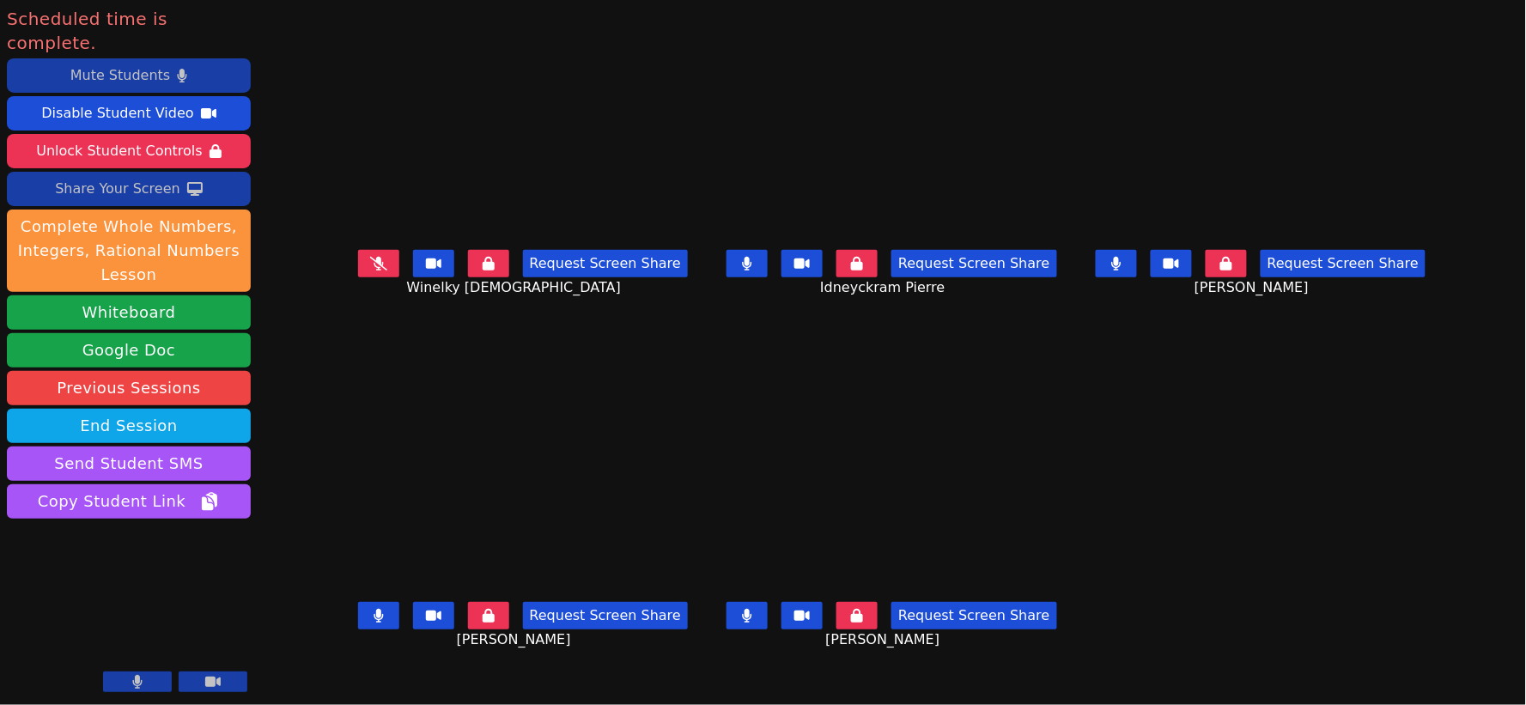
click at [748, 616] on icon at bounding box center [747, 616] width 10 height 14
click at [740, 271] on button at bounding box center [747, 263] width 41 height 27
click at [358, 610] on button at bounding box center [378, 615] width 41 height 27
click at [1122, 268] on icon at bounding box center [1117, 264] width 10 height 14
click at [227, 673] on button at bounding box center [213, 682] width 69 height 21
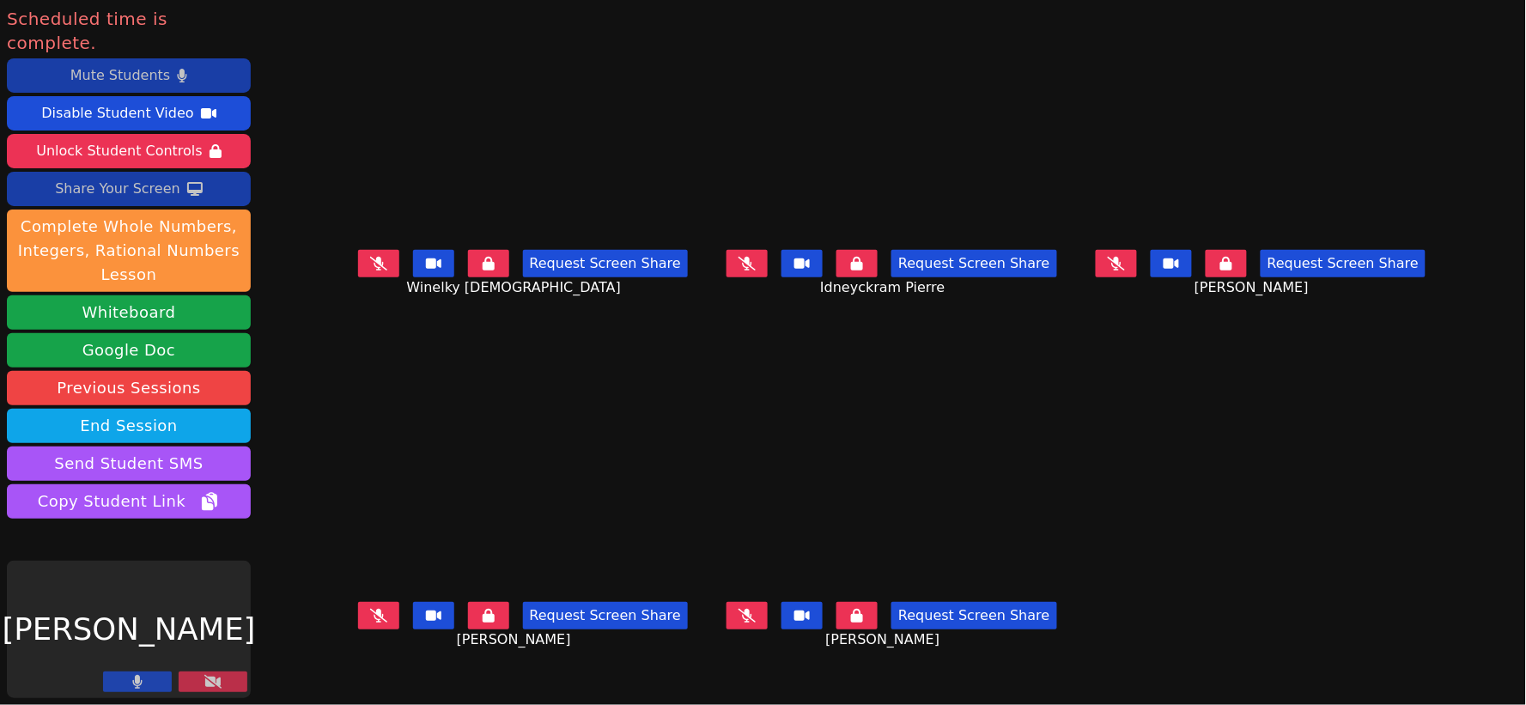
click at [143, 672] on button at bounding box center [137, 682] width 69 height 21
click at [140, 409] on button "End Session" at bounding box center [129, 426] width 244 height 34
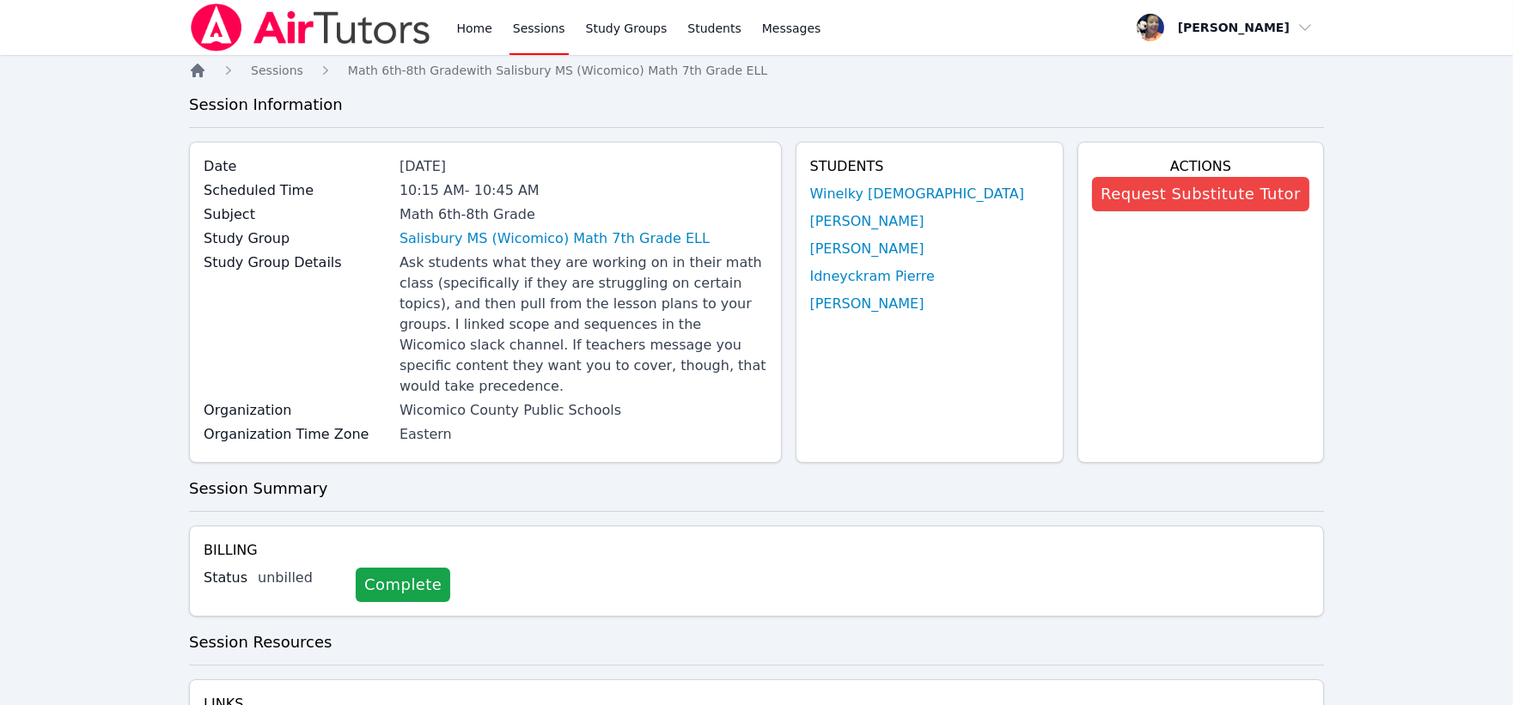
click at [196, 70] on icon "Breadcrumb" at bounding box center [198, 71] width 14 height 14
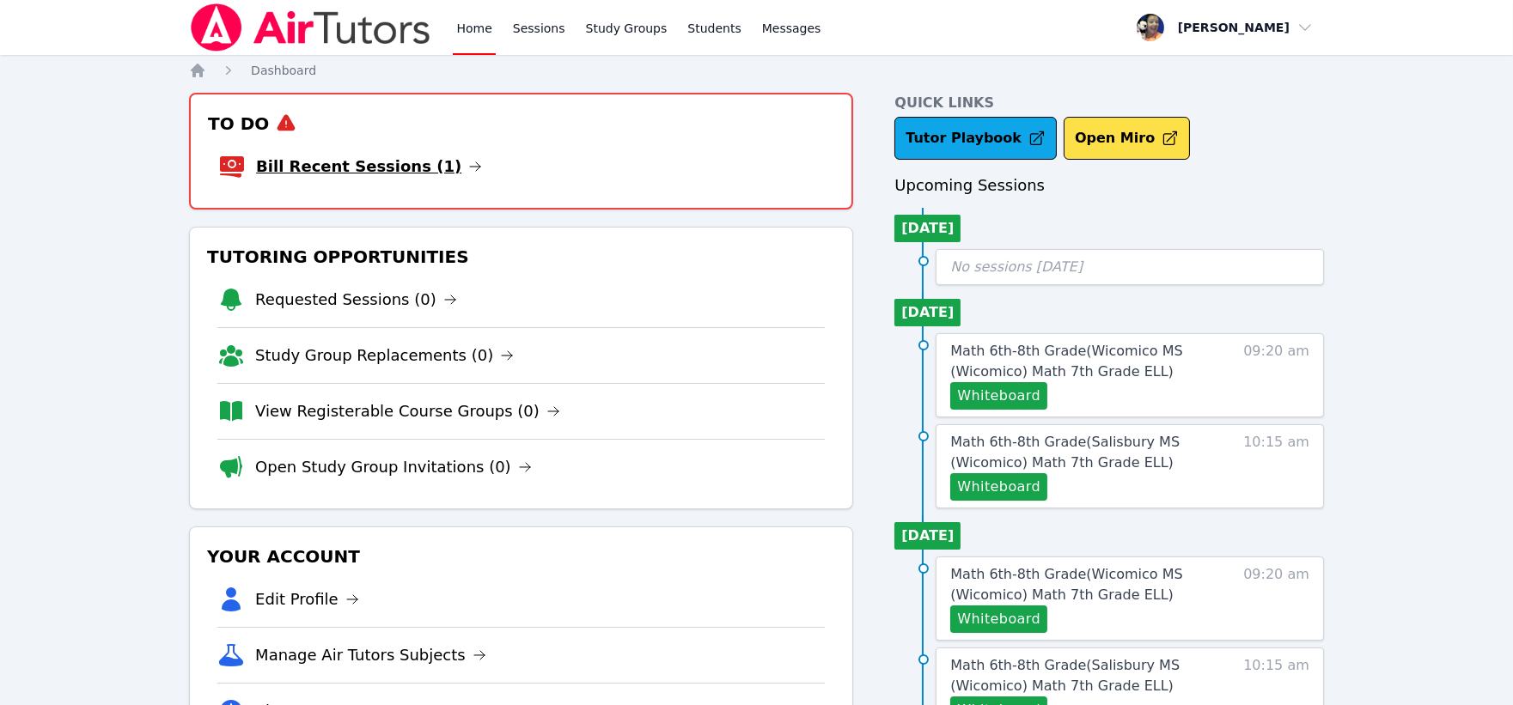
click at [349, 165] on link "Bill Recent Sessions (1)" at bounding box center [369, 167] width 226 height 24
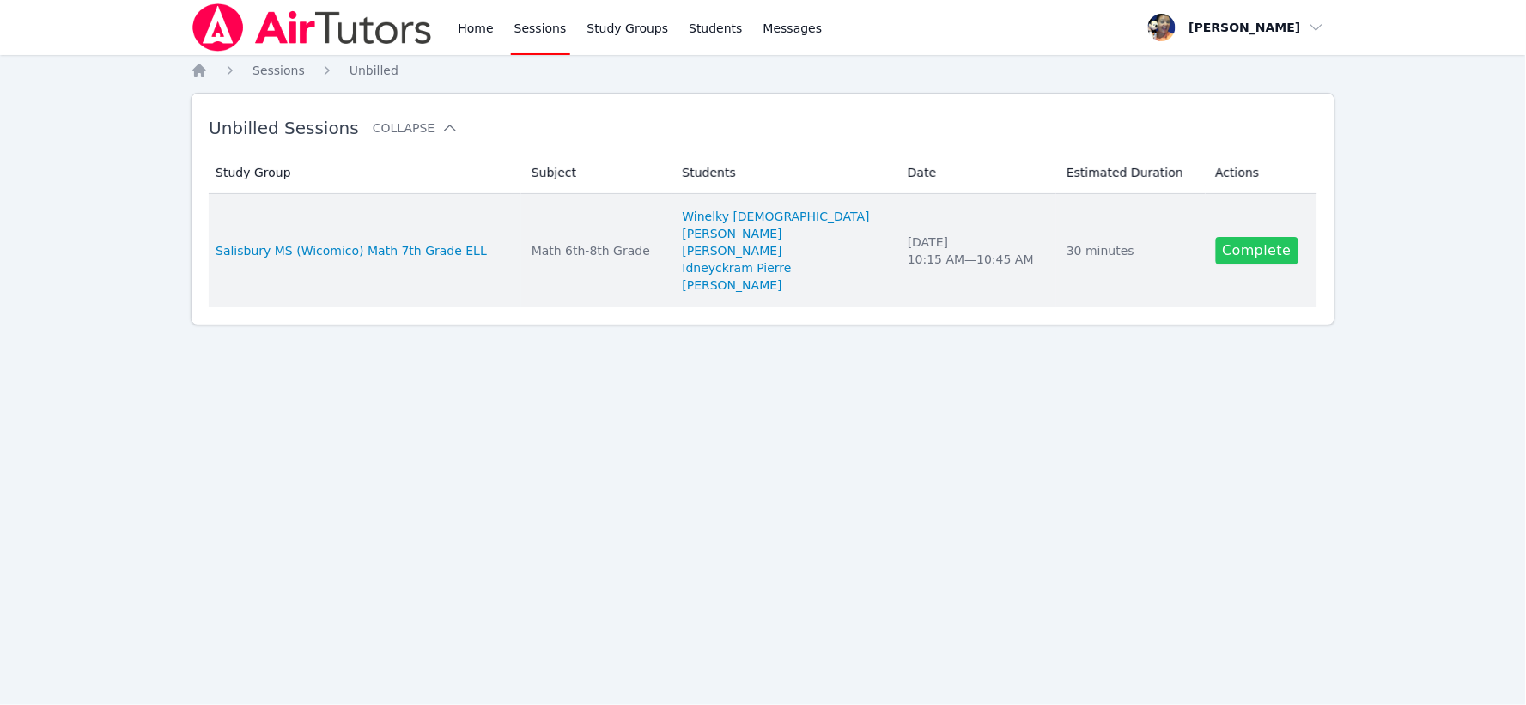
click at [1249, 247] on link "Complete" at bounding box center [1257, 250] width 82 height 27
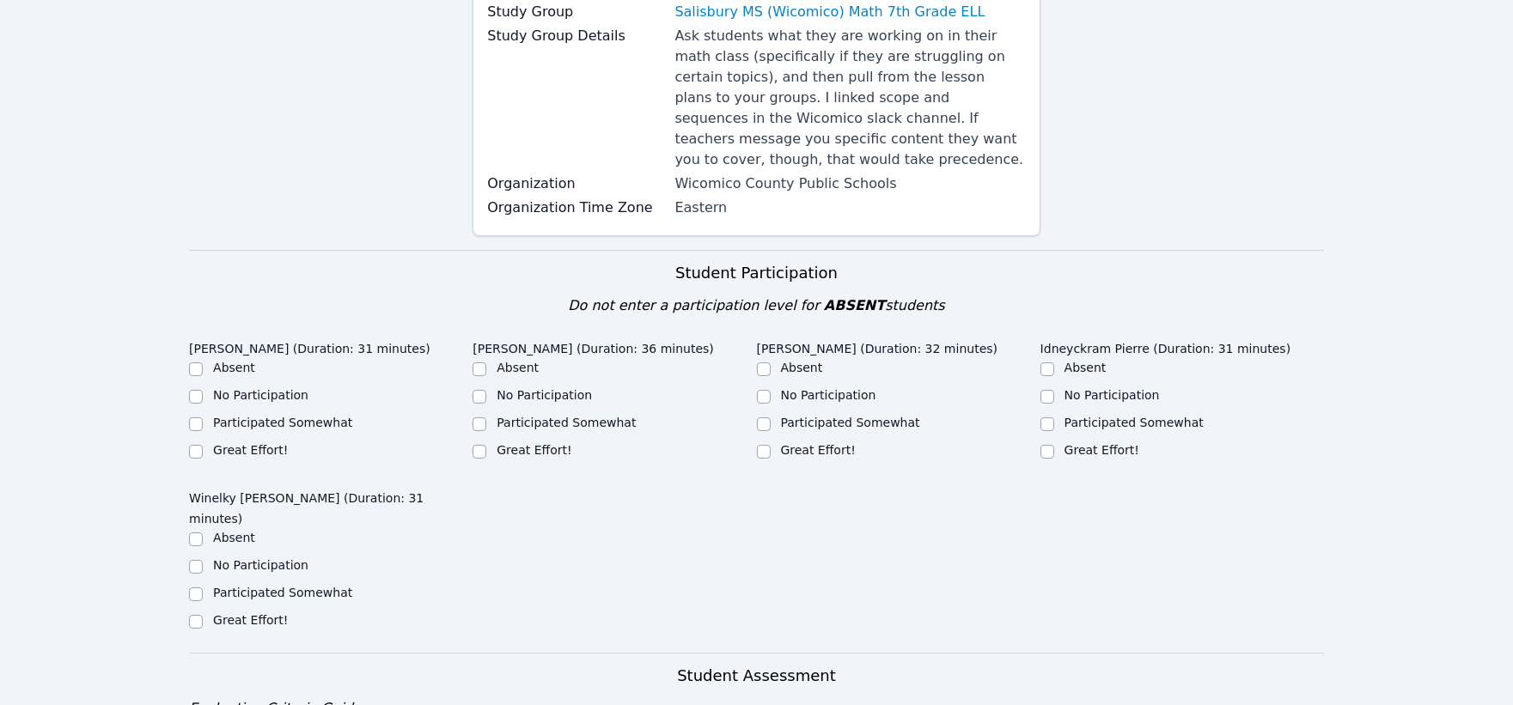
scroll to position [286, 0]
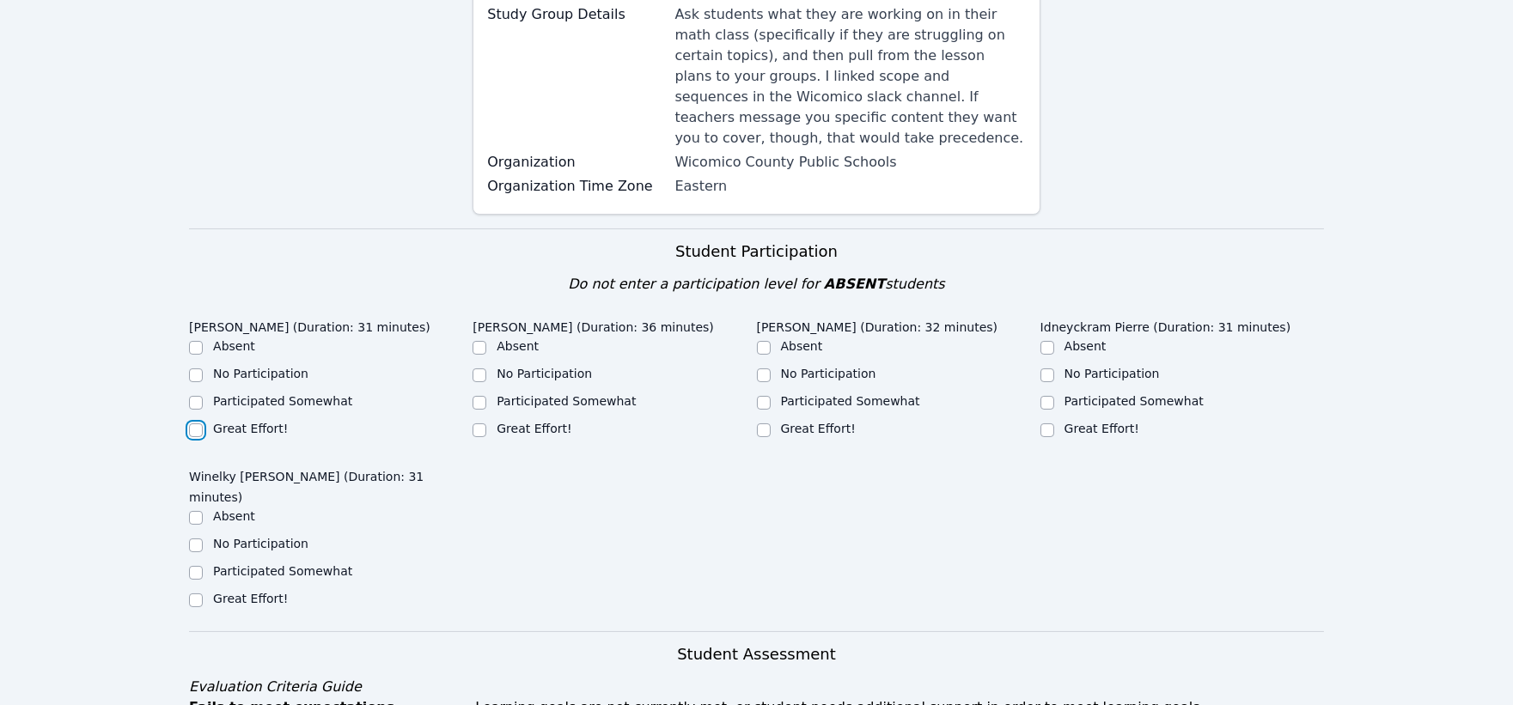
click at [196, 423] on input "Great Effort!" at bounding box center [196, 430] width 14 height 14
checkbox input "true"
click at [484, 423] on input "Great Effort!" at bounding box center [479, 430] width 14 height 14
checkbox input "true"
click at [763, 423] on input "Great Effort!" at bounding box center [764, 430] width 14 height 14
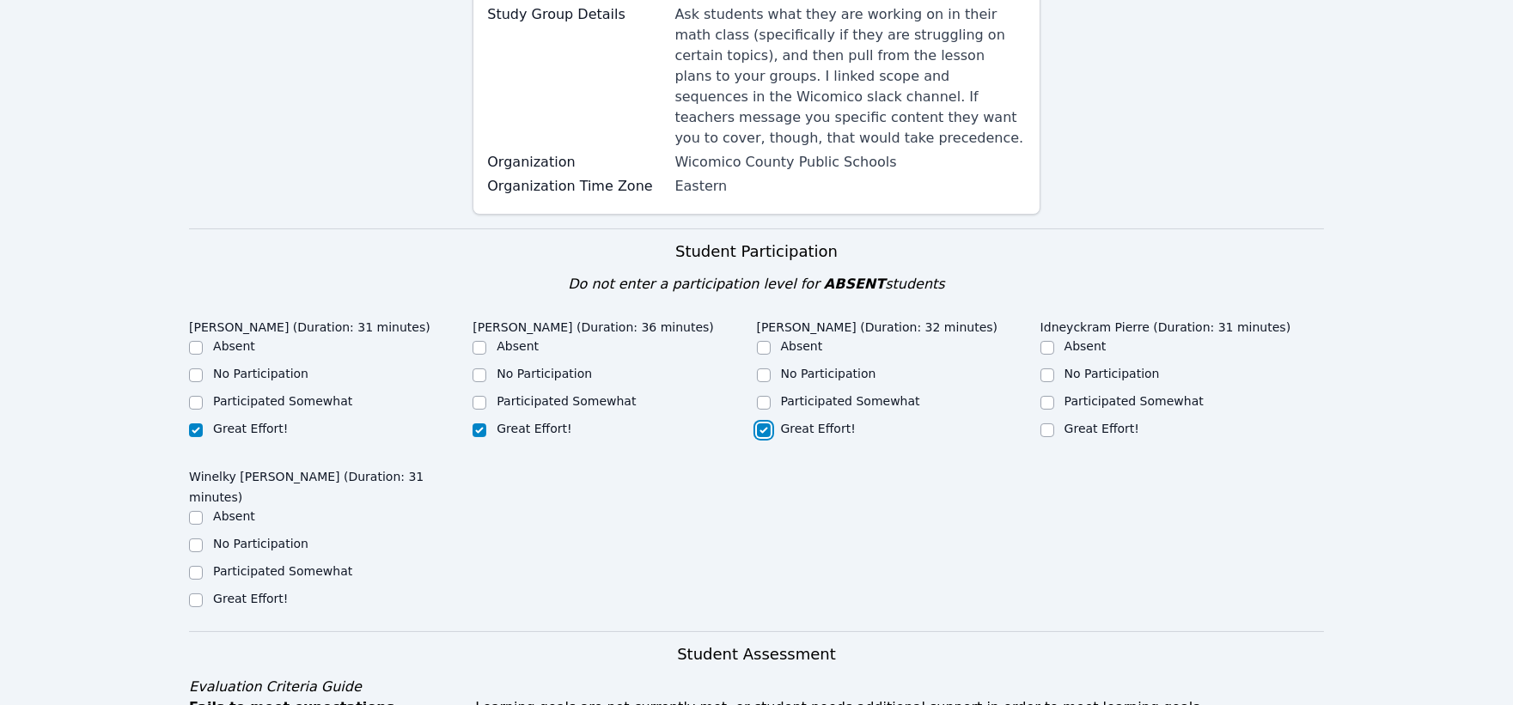
checkbox input "true"
click at [1045, 423] on input "Great Effort!" at bounding box center [1047, 430] width 14 height 14
checkbox input "true"
click at [192, 594] on input "Great Effort!" at bounding box center [196, 601] width 14 height 14
checkbox input "true"
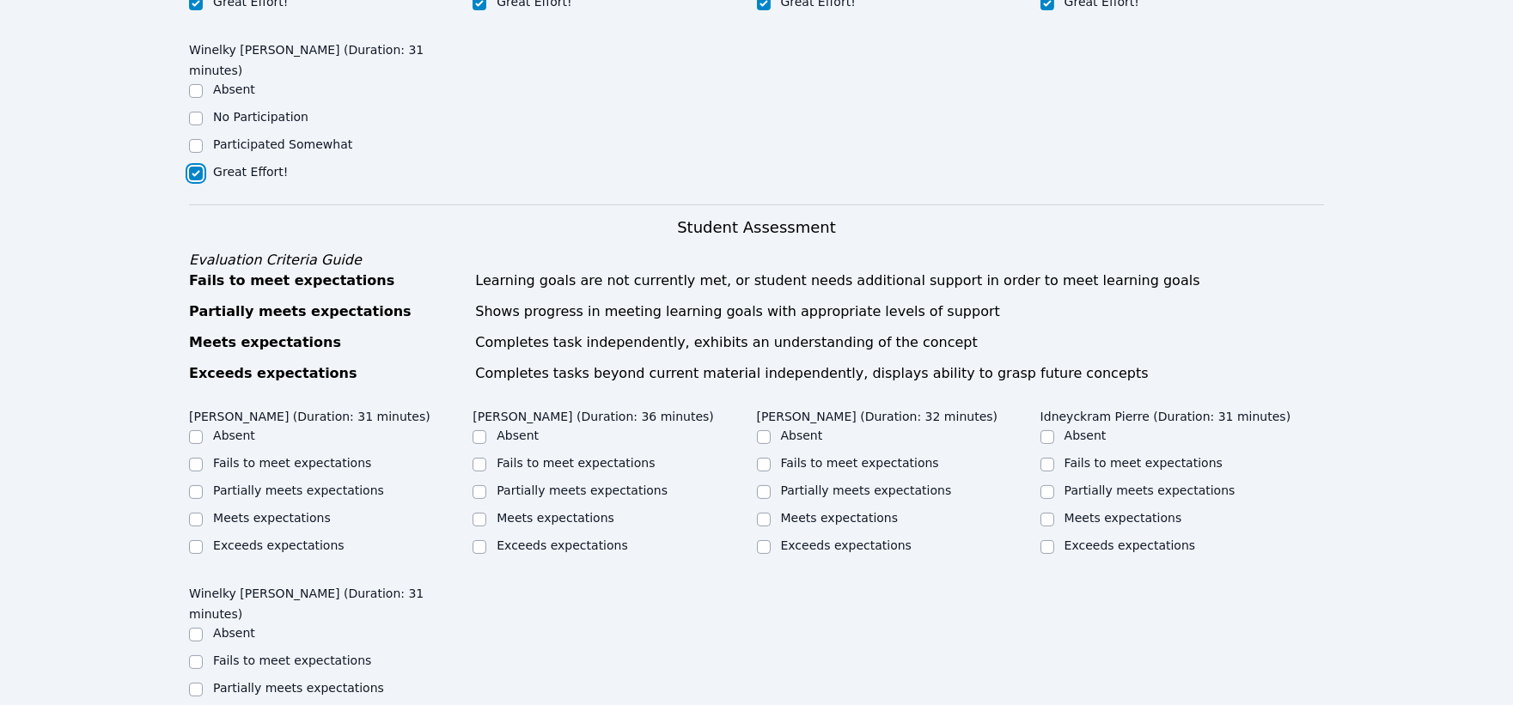
scroll to position [763, 0]
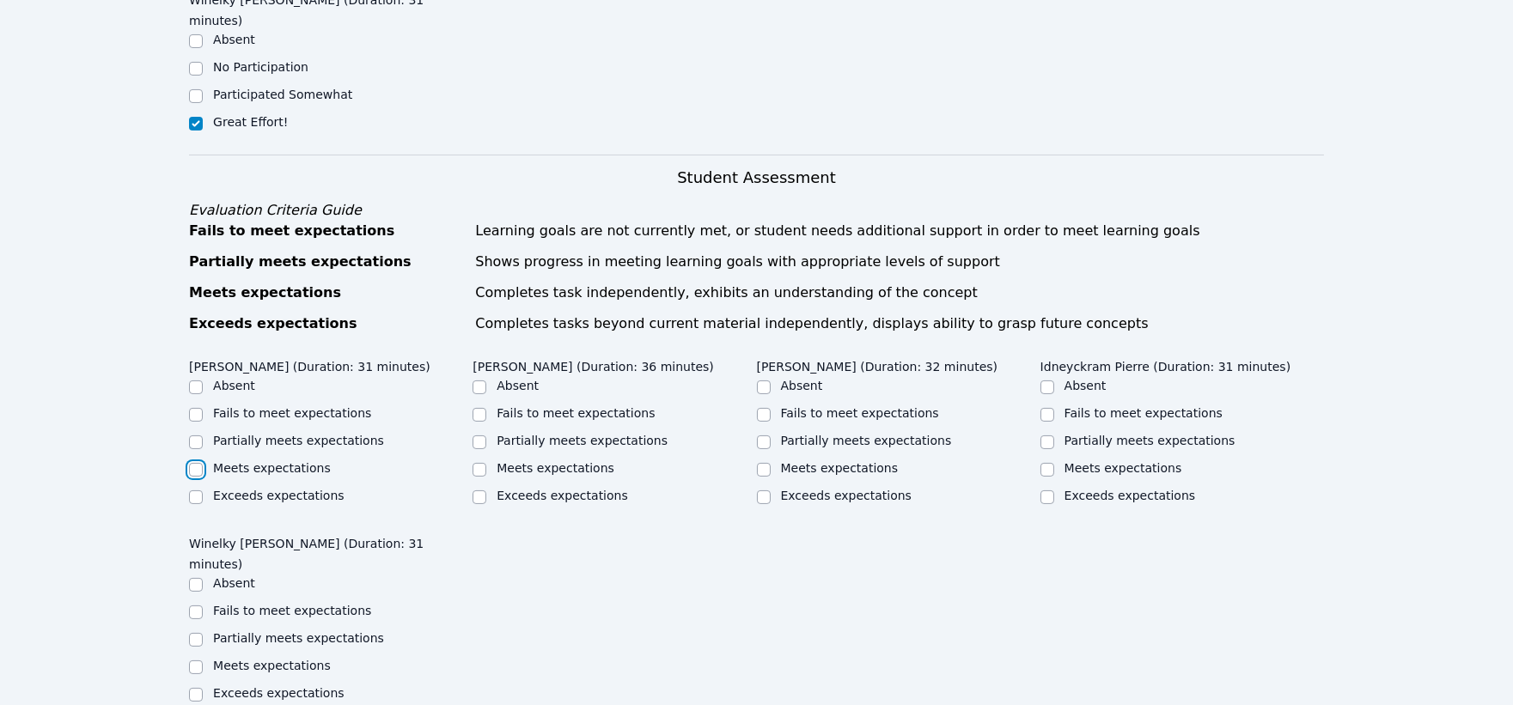
click at [195, 463] on input "Meets expectations" at bounding box center [196, 470] width 14 height 14
checkbox input "true"
click at [483, 436] on input "Partially meets expectations" at bounding box center [479, 443] width 14 height 14
checkbox input "true"
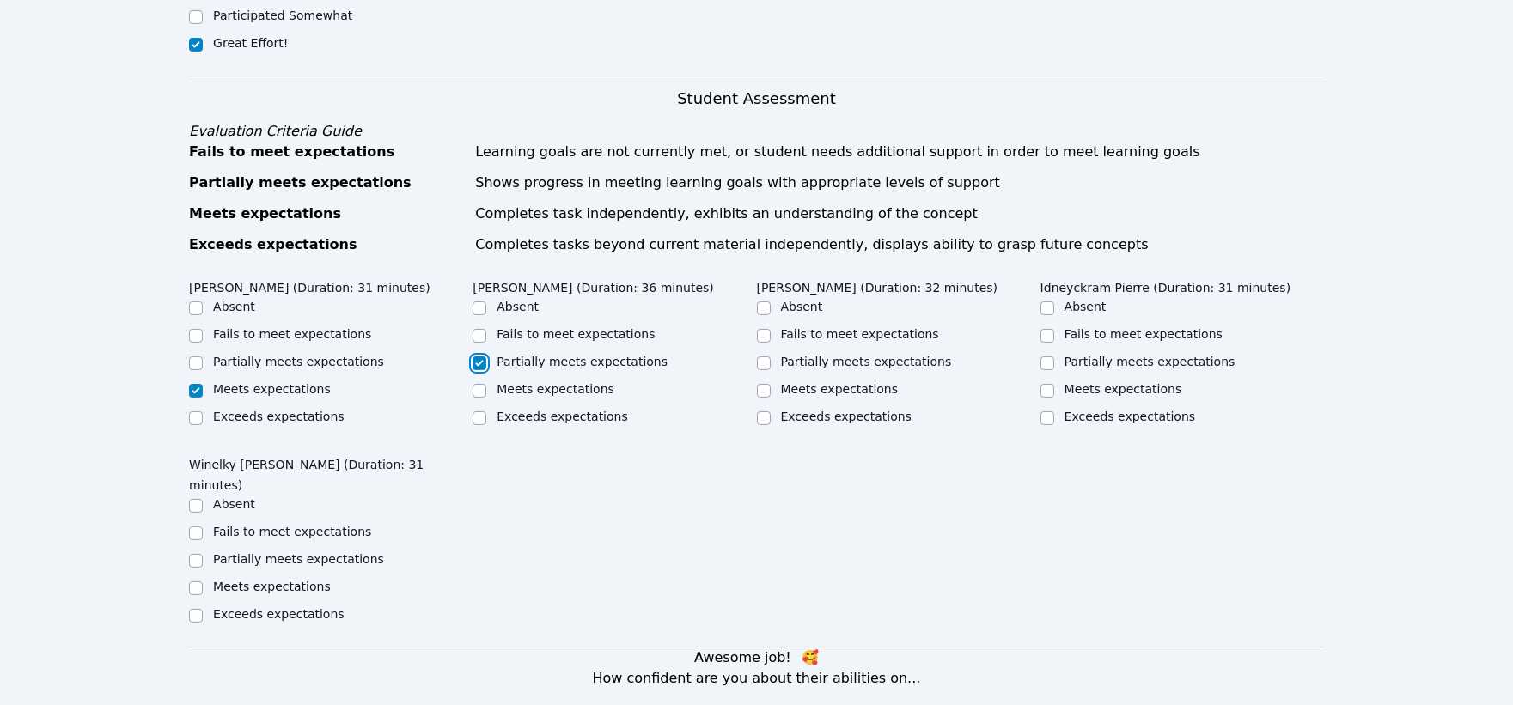
scroll to position [859, 0]
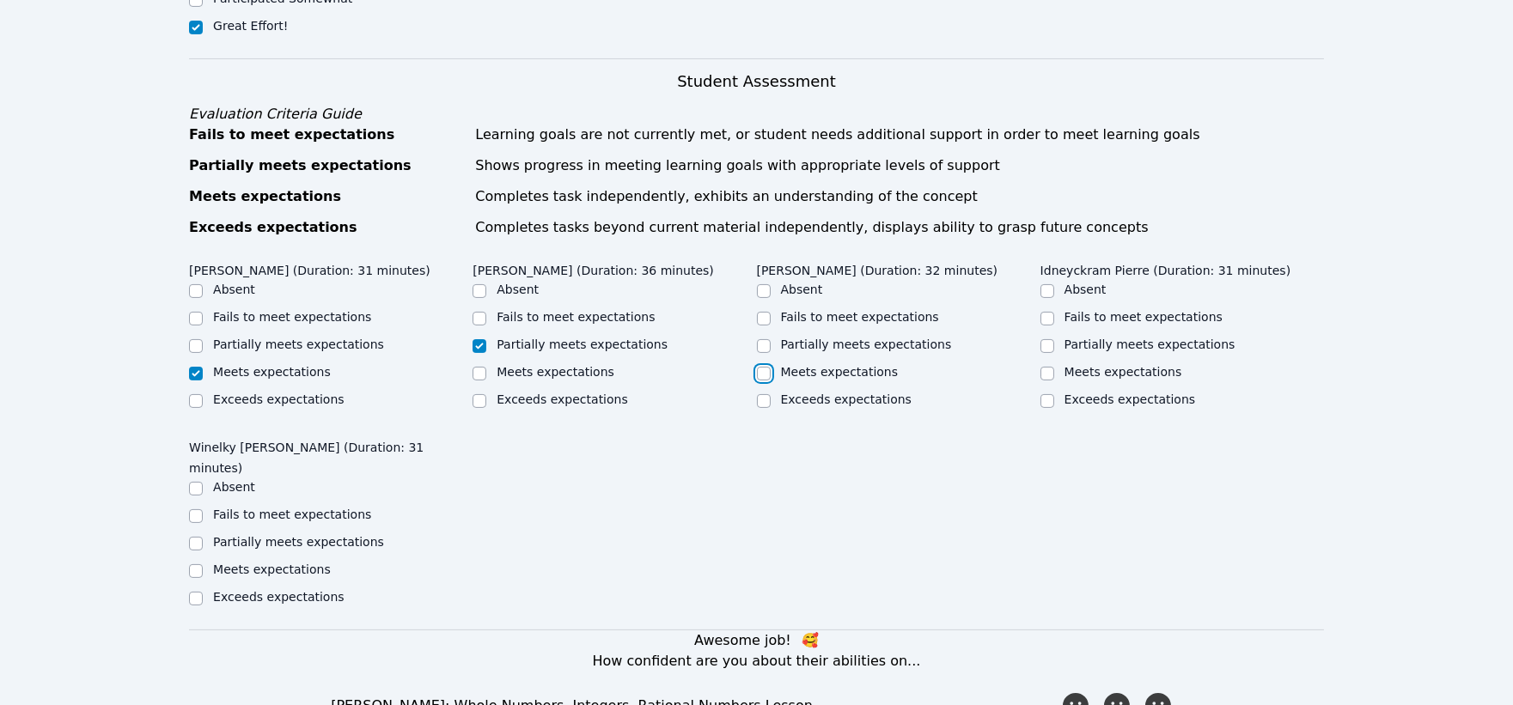
click at [765, 367] on input "Meets expectations" at bounding box center [764, 374] width 14 height 14
checkbox input "true"
click at [1050, 339] on input "Partially meets expectations" at bounding box center [1047, 346] width 14 height 14
checkbox input "true"
click at [198, 537] on input "Partially meets expectations" at bounding box center [196, 544] width 14 height 14
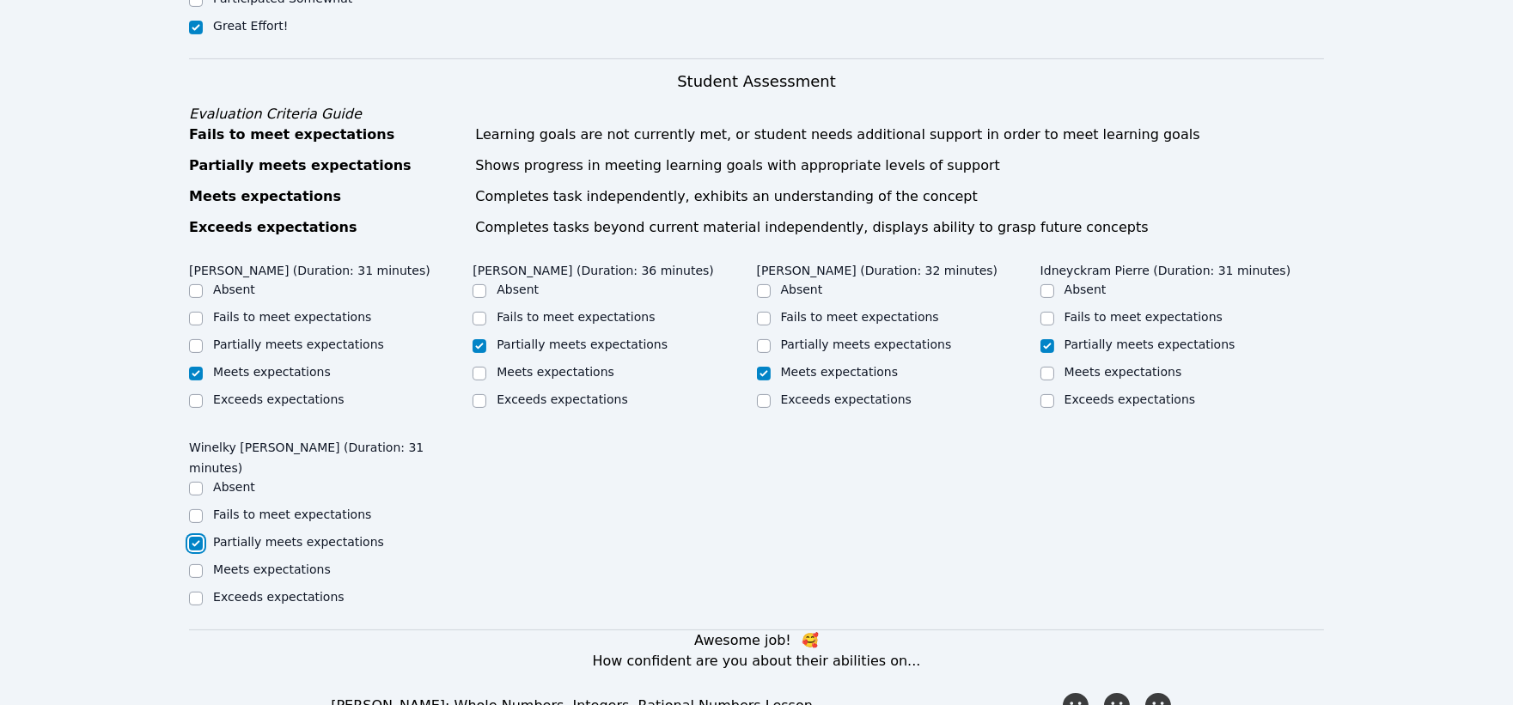
checkbox input "true"
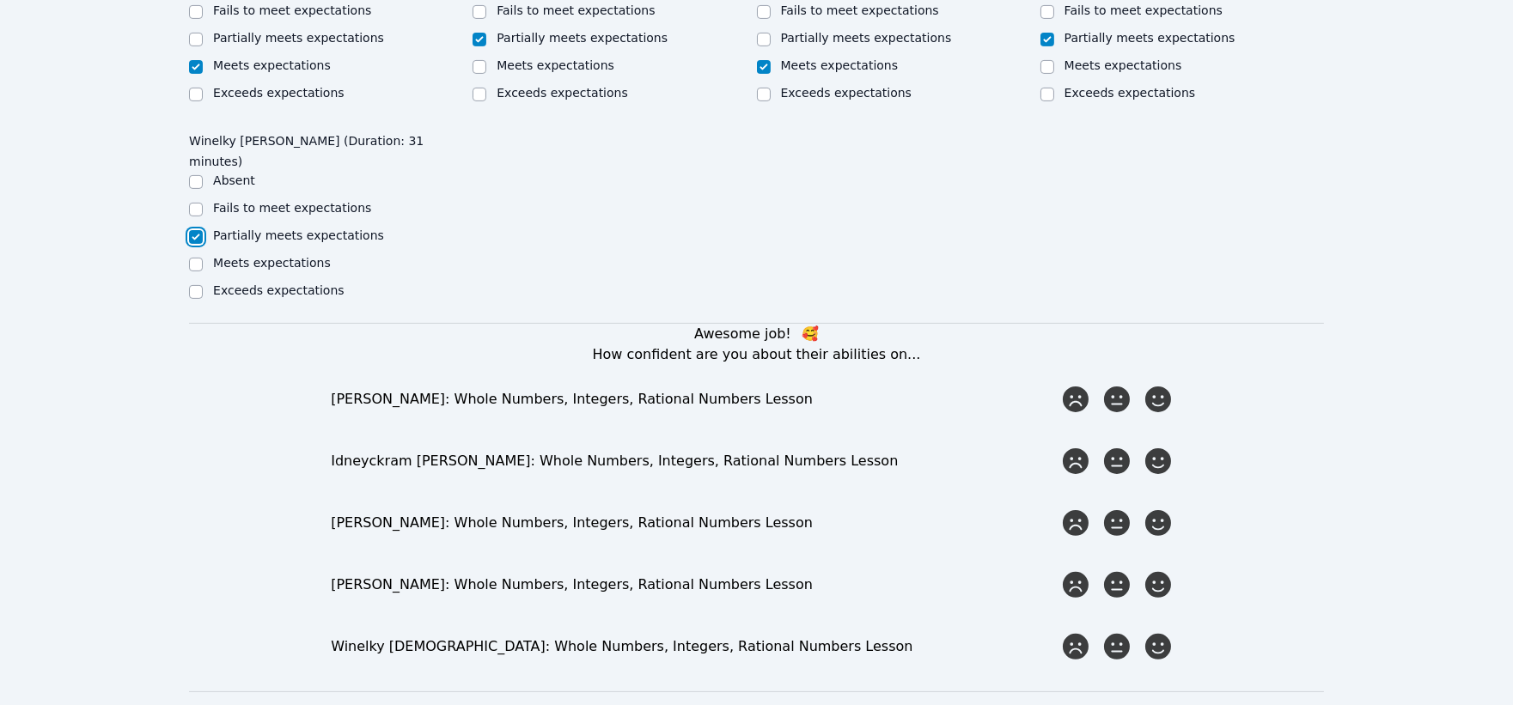
scroll to position [1240, 0]
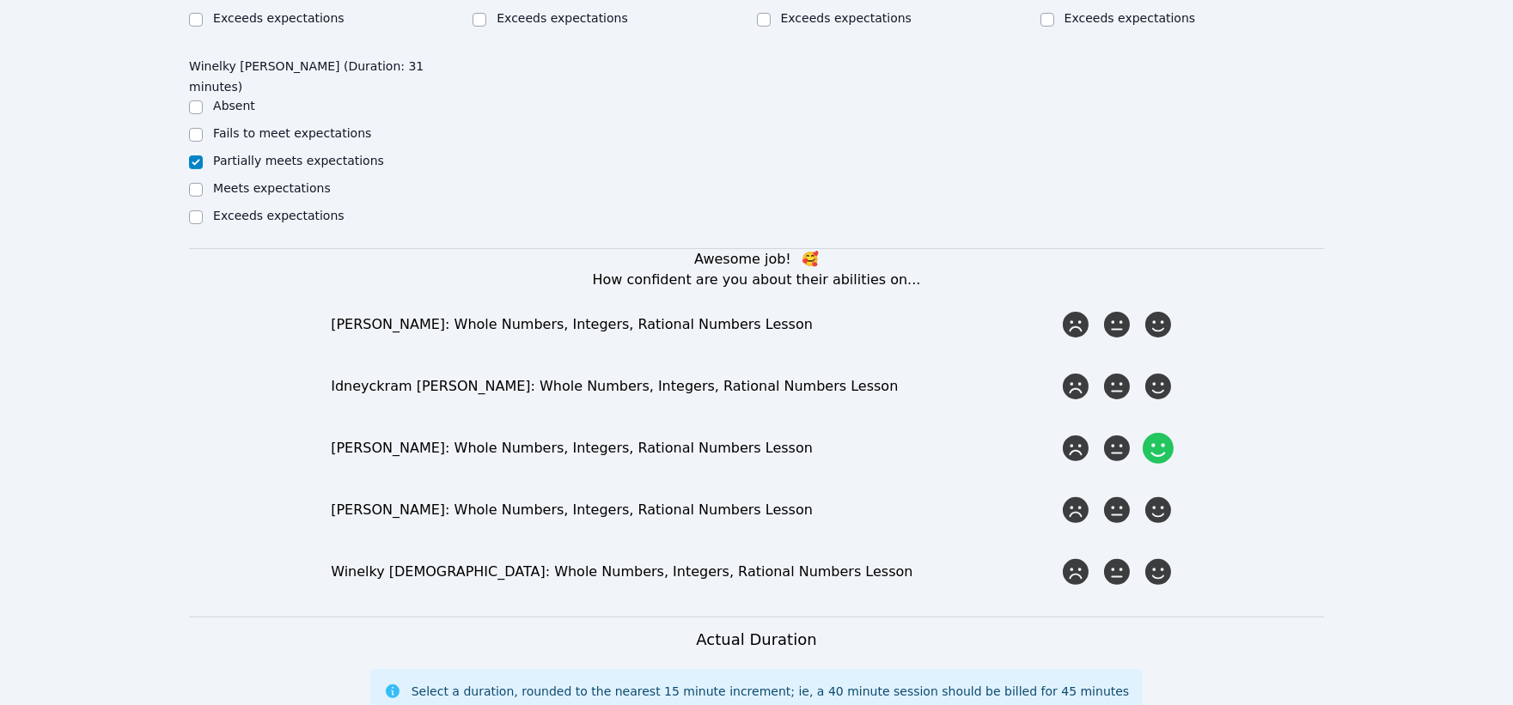
click at [1155, 433] on icon at bounding box center [1157, 448] width 31 height 31
click at [0, 0] on input "radio" at bounding box center [0, 0] width 0 height 0
click at [1118, 309] on icon at bounding box center [1116, 324] width 31 height 31
click at [0, 0] on input "radio" at bounding box center [0, 0] width 0 height 0
click at [1115, 371] on icon at bounding box center [1116, 386] width 31 height 31
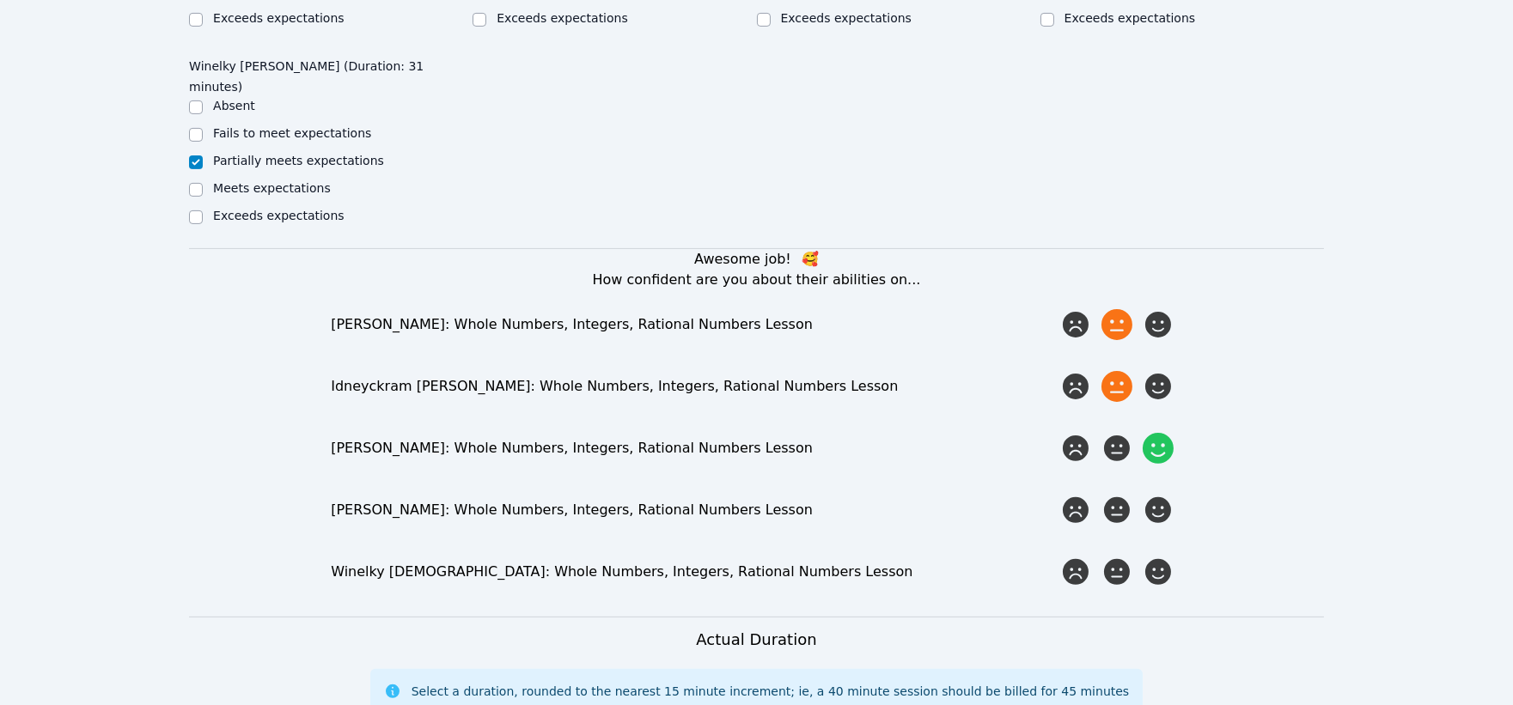
click at [0, 0] on input "radio" at bounding box center [0, 0] width 0 height 0
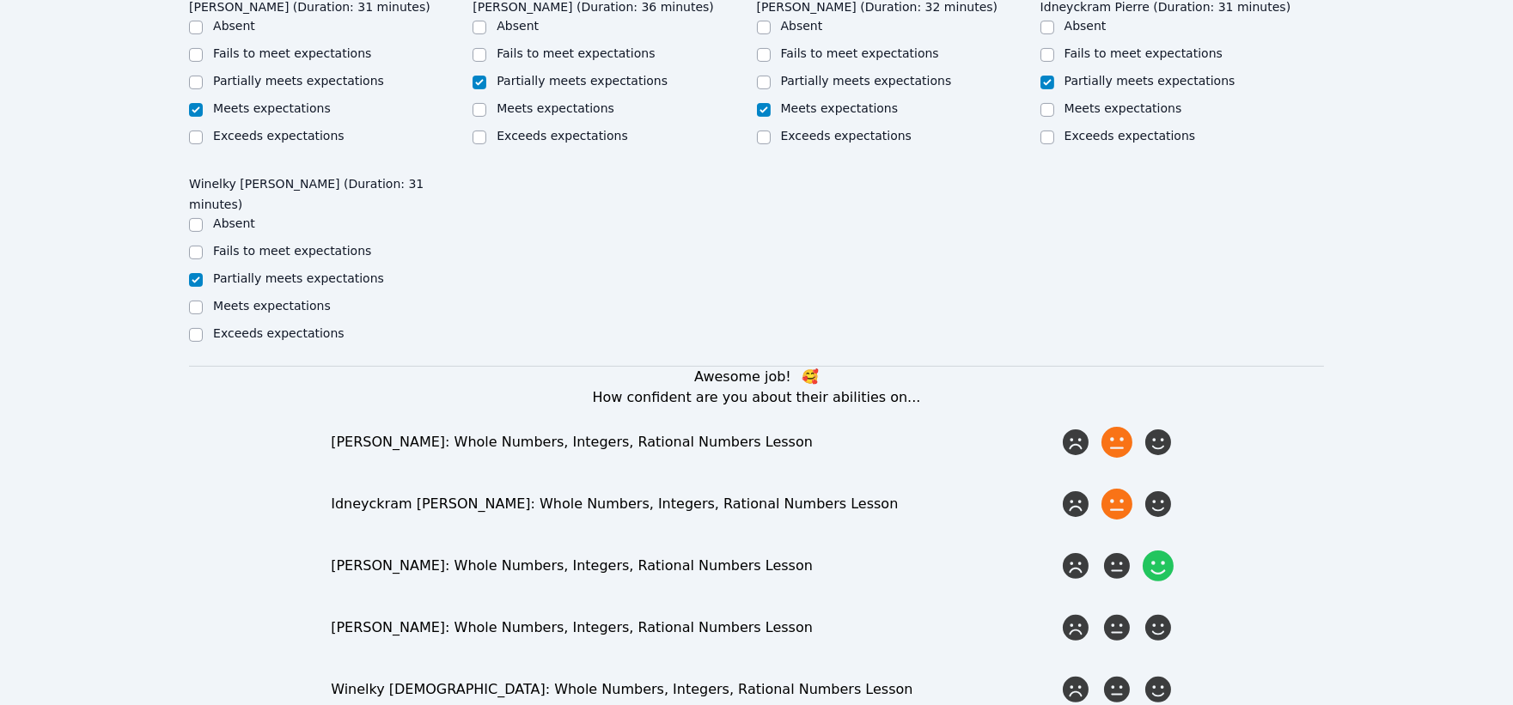
scroll to position [1145, 0]
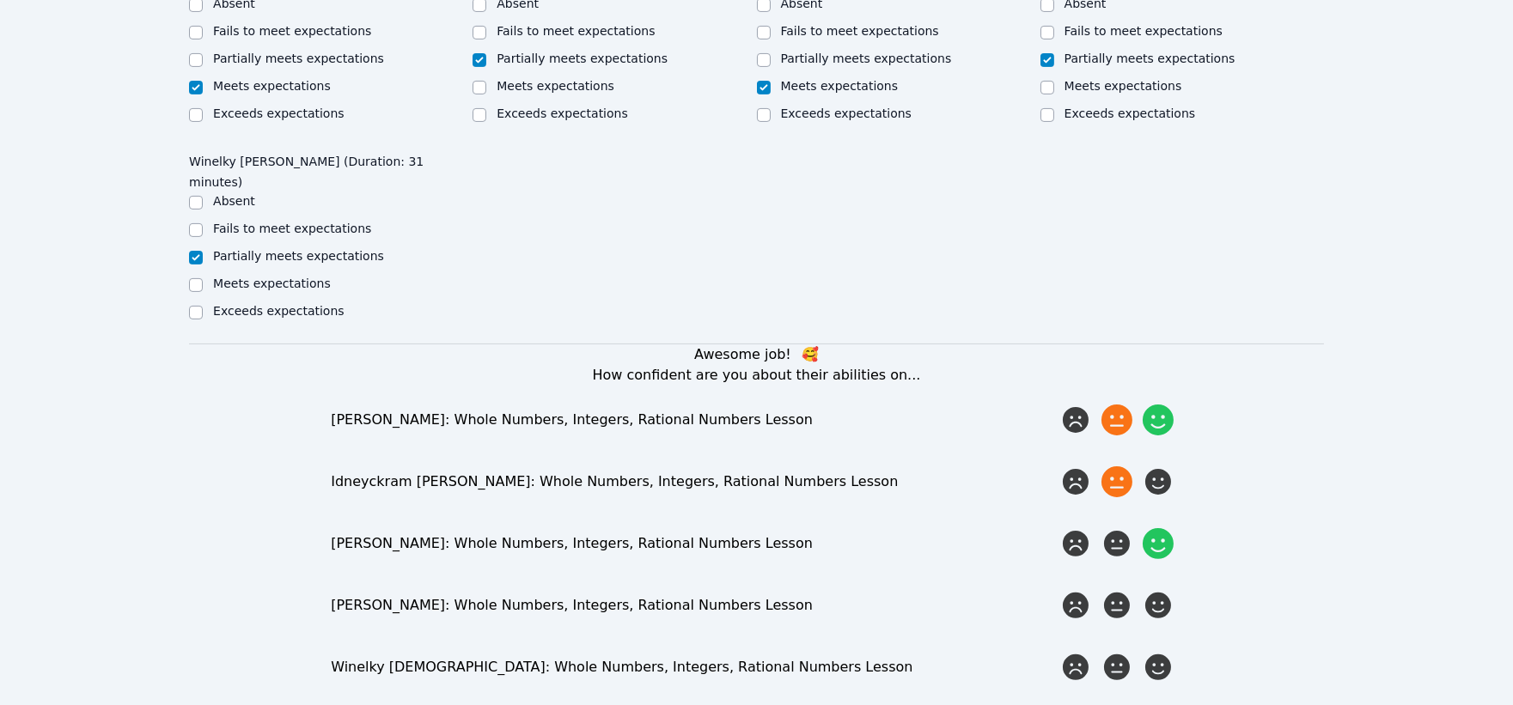
click at [1155, 405] on icon at bounding box center [1157, 420] width 31 height 31
click at [0, 0] on input "radio" at bounding box center [0, 0] width 0 height 0
click at [1115, 590] on icon at bounding box center [1116, 605] width 31 height 31
click at [0, 0] on input "radio" at bounding box center [0, 0] width 0 height 0
click at [1115, 652] on icon at bounding box center [1116, 667] width 31 height 31
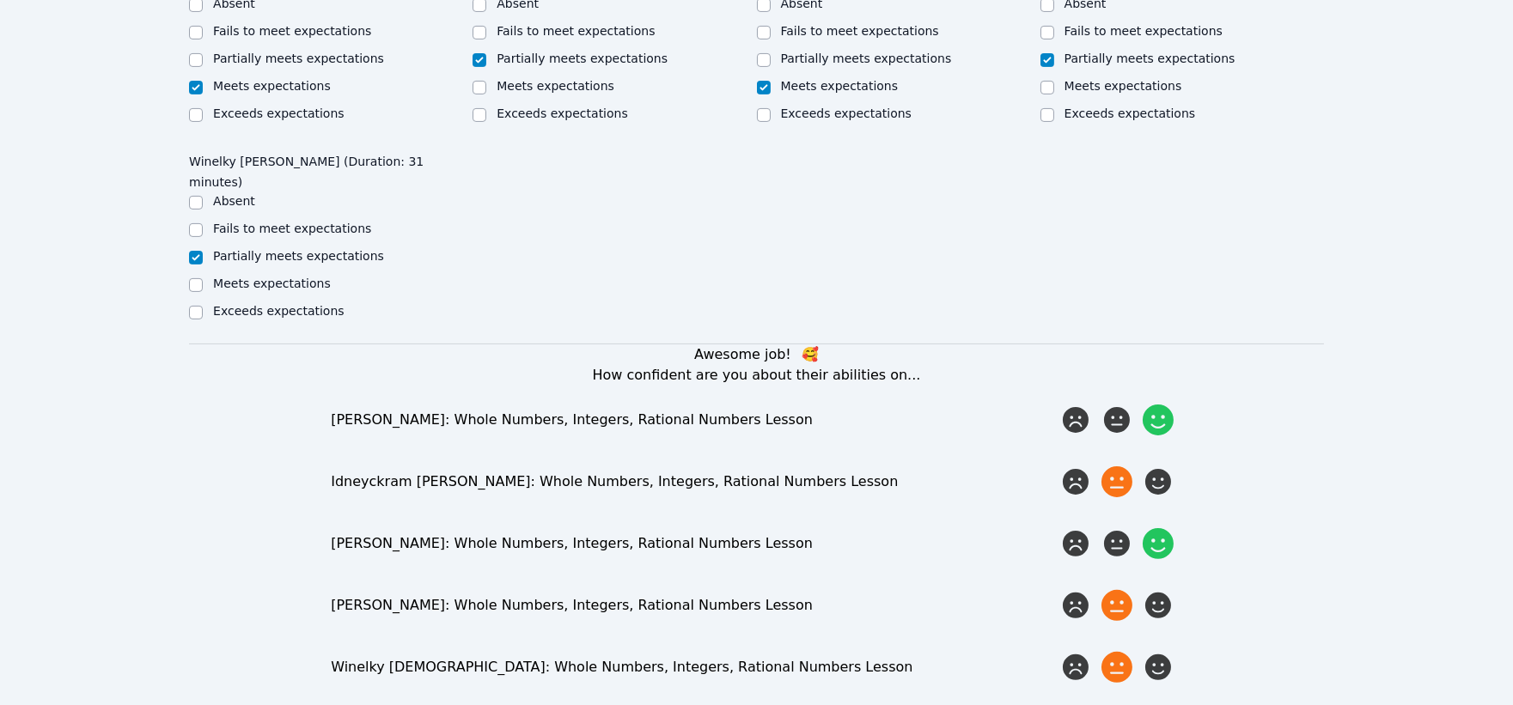
click at [0, 0] on input "radio" at bounding box center [0, 0] width 0 height 0
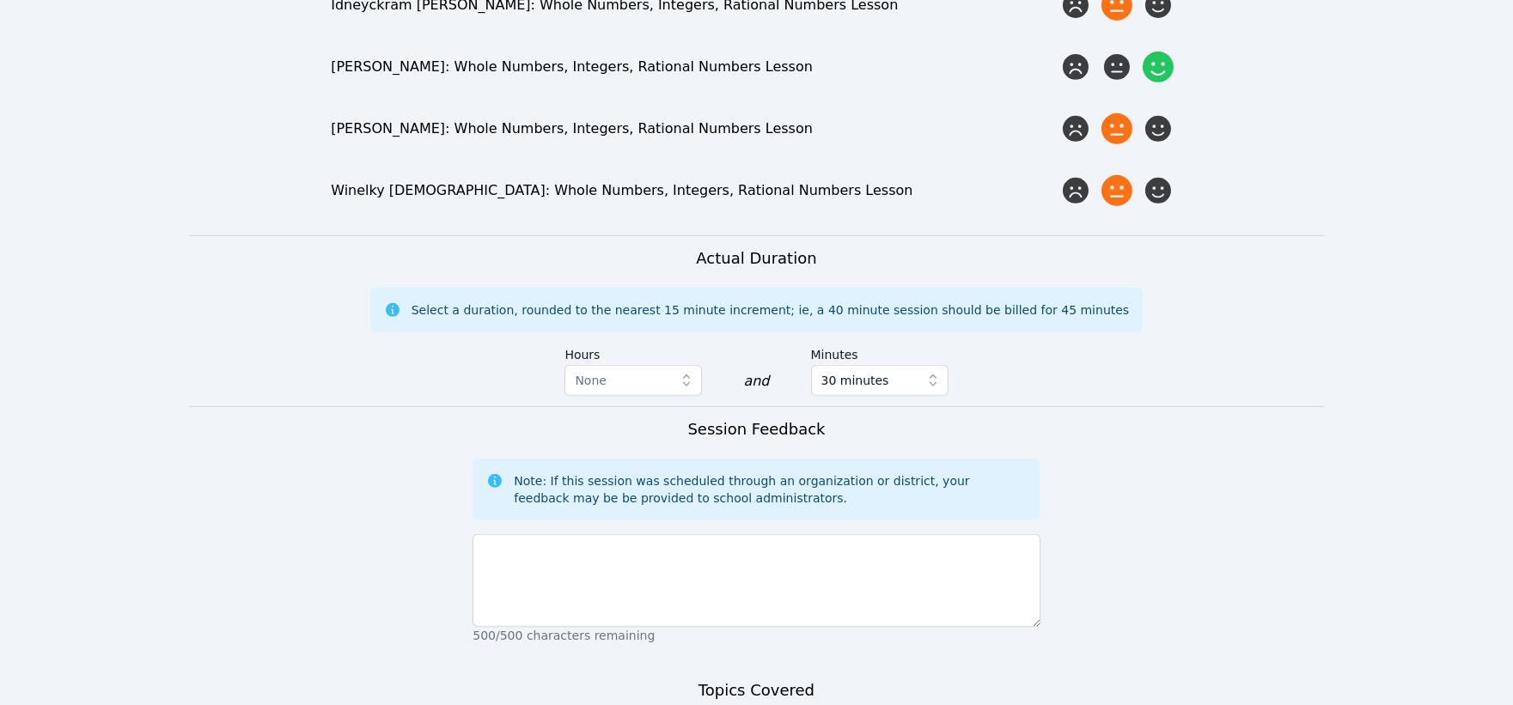
scroll to position [1718, 0]
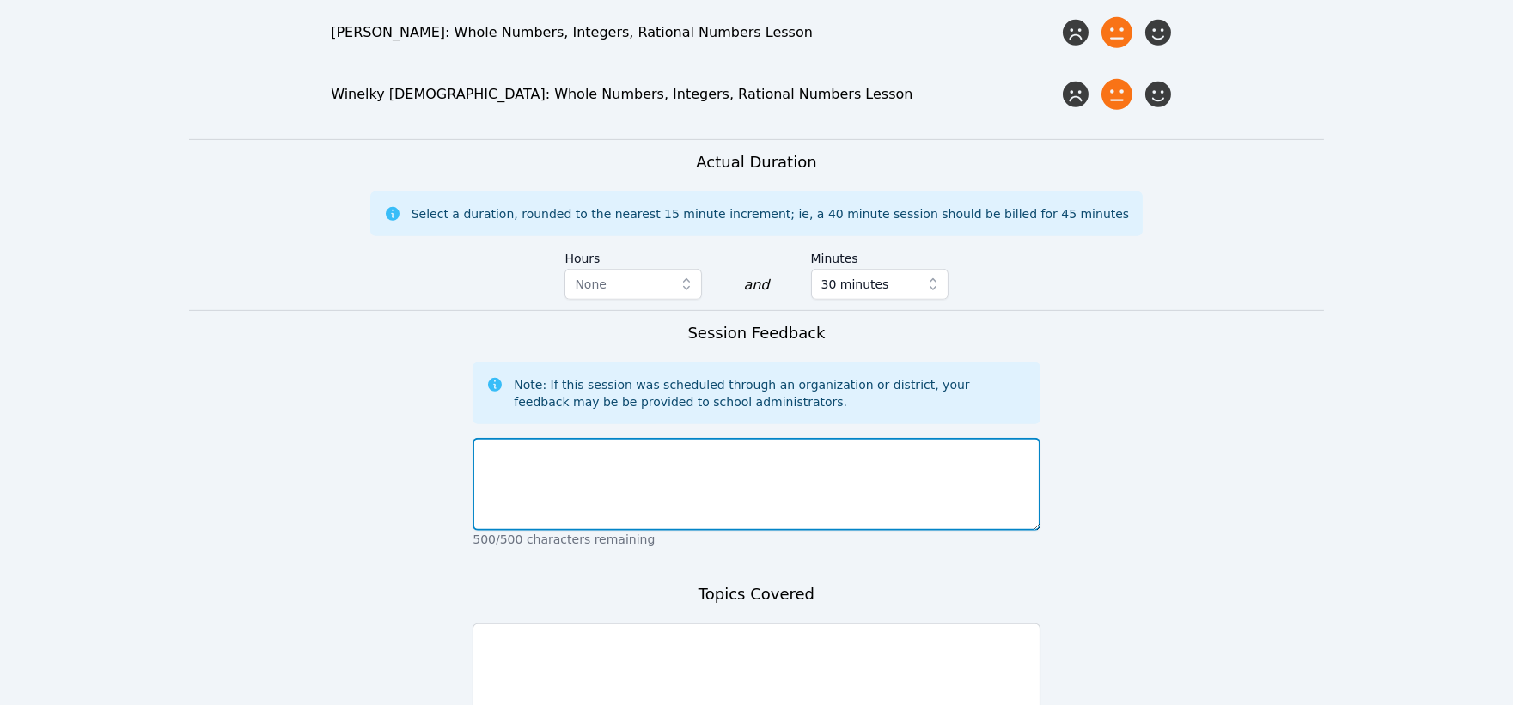
click at [834, 438] on textarea at bounding box center [755, 484] width 567 height 93
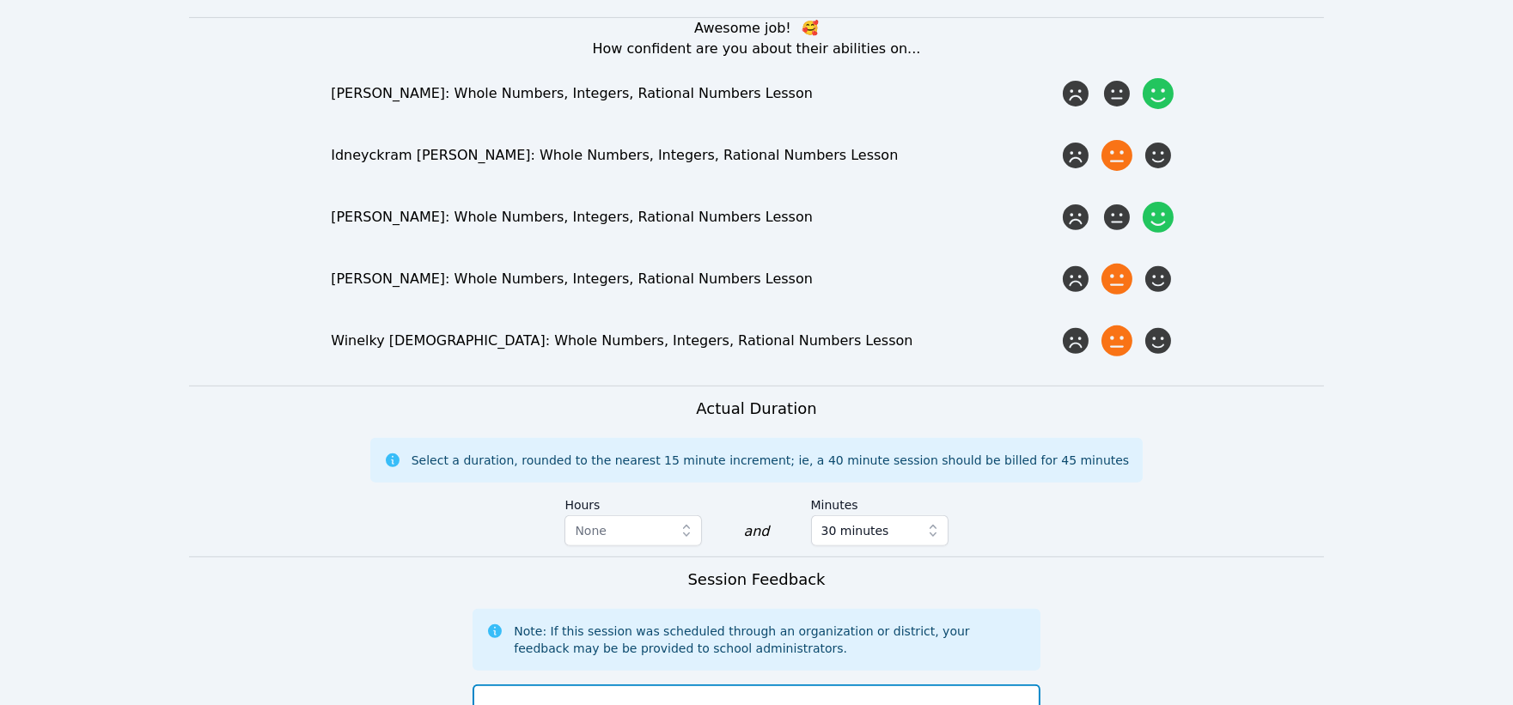
scroll to position [1336, 0]
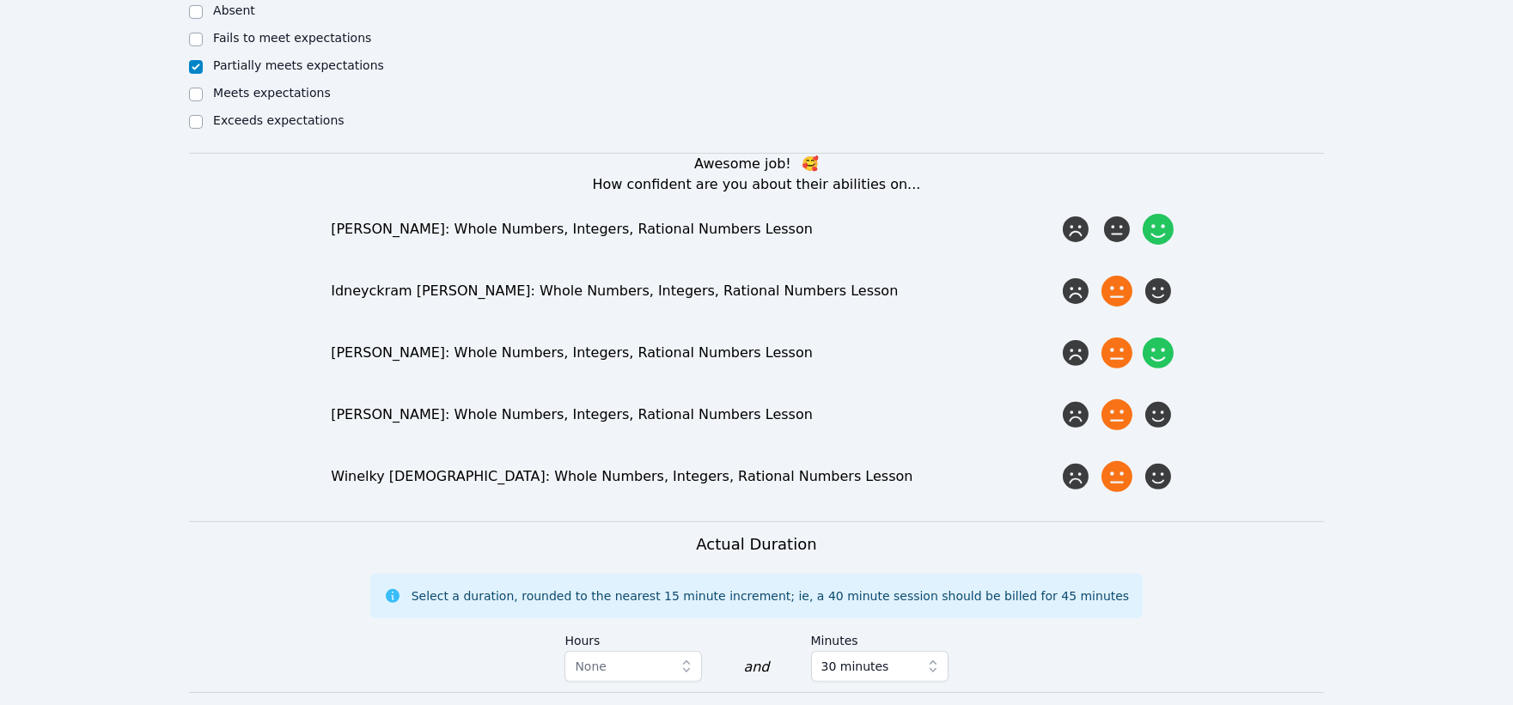
click at [1114, 338] on icon at bounding box center [1116, 353] width 31 height 31
click at [0, 0] on input "radio" at bounding box center [0, 0] width 0 height 0
click at [1119, 214] on icon at bounding box center [1116, 229] width 31 height 31
click at [0, 0] on input "radio" at bounding box center [0, 0] width 0 height 0
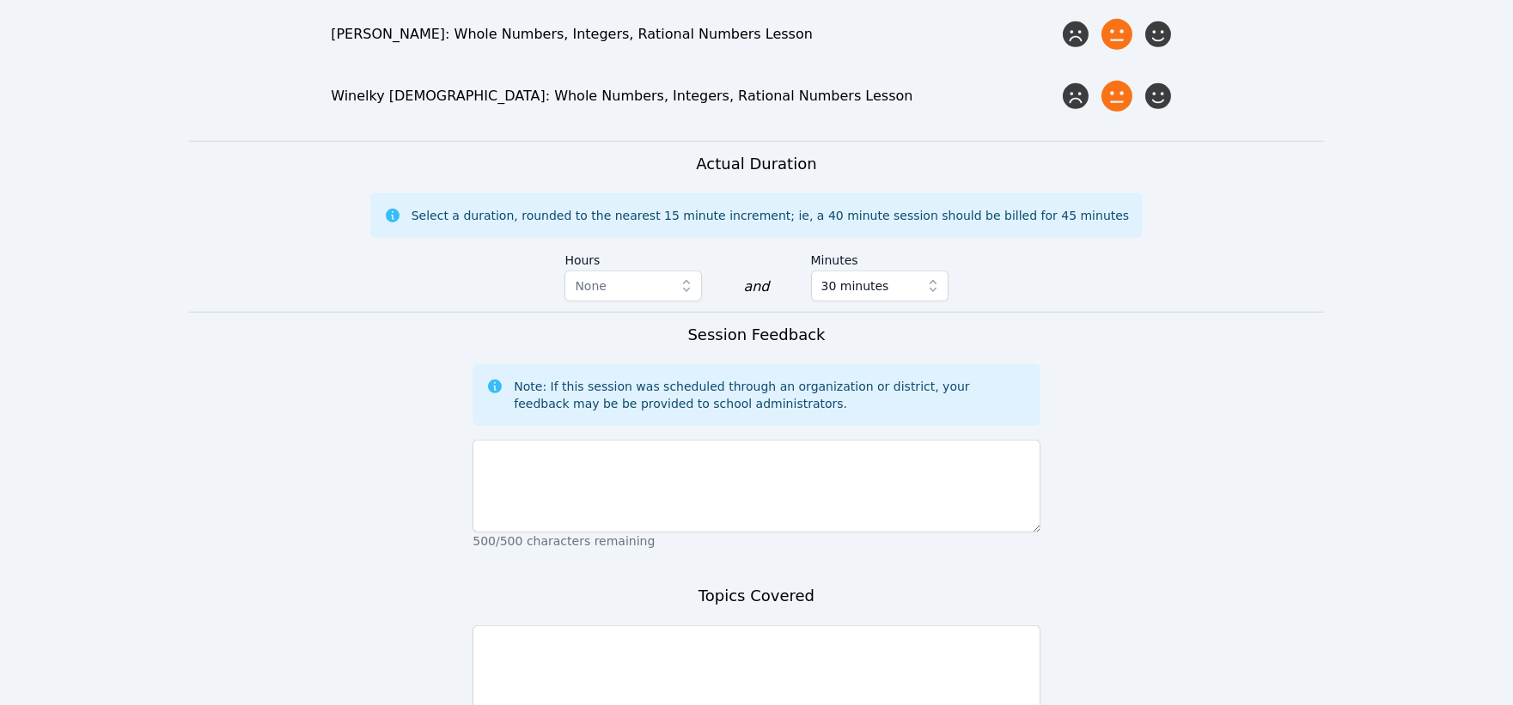
scroll to position [1718, 0]
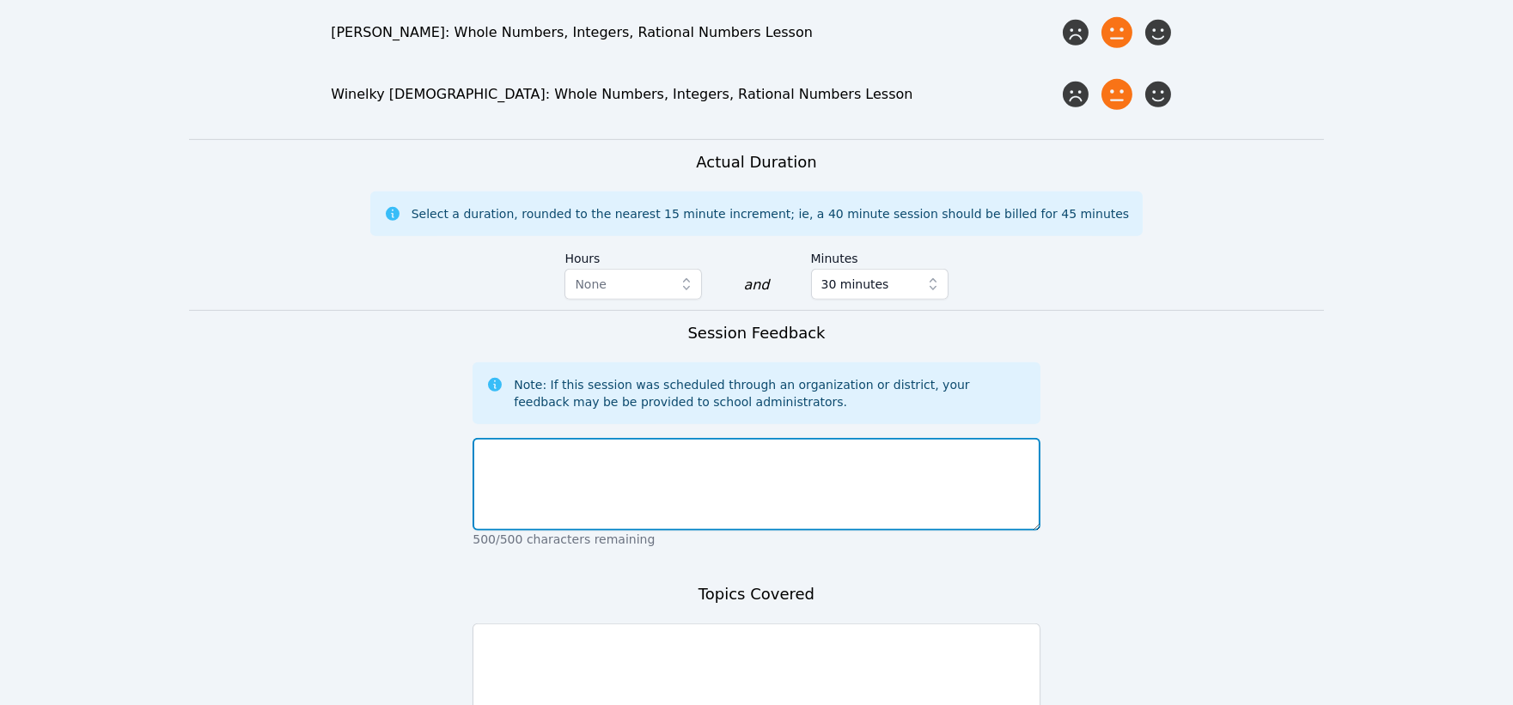
click at [905, 438] on textarea at bounding box center [755, 484] width 567 height 93
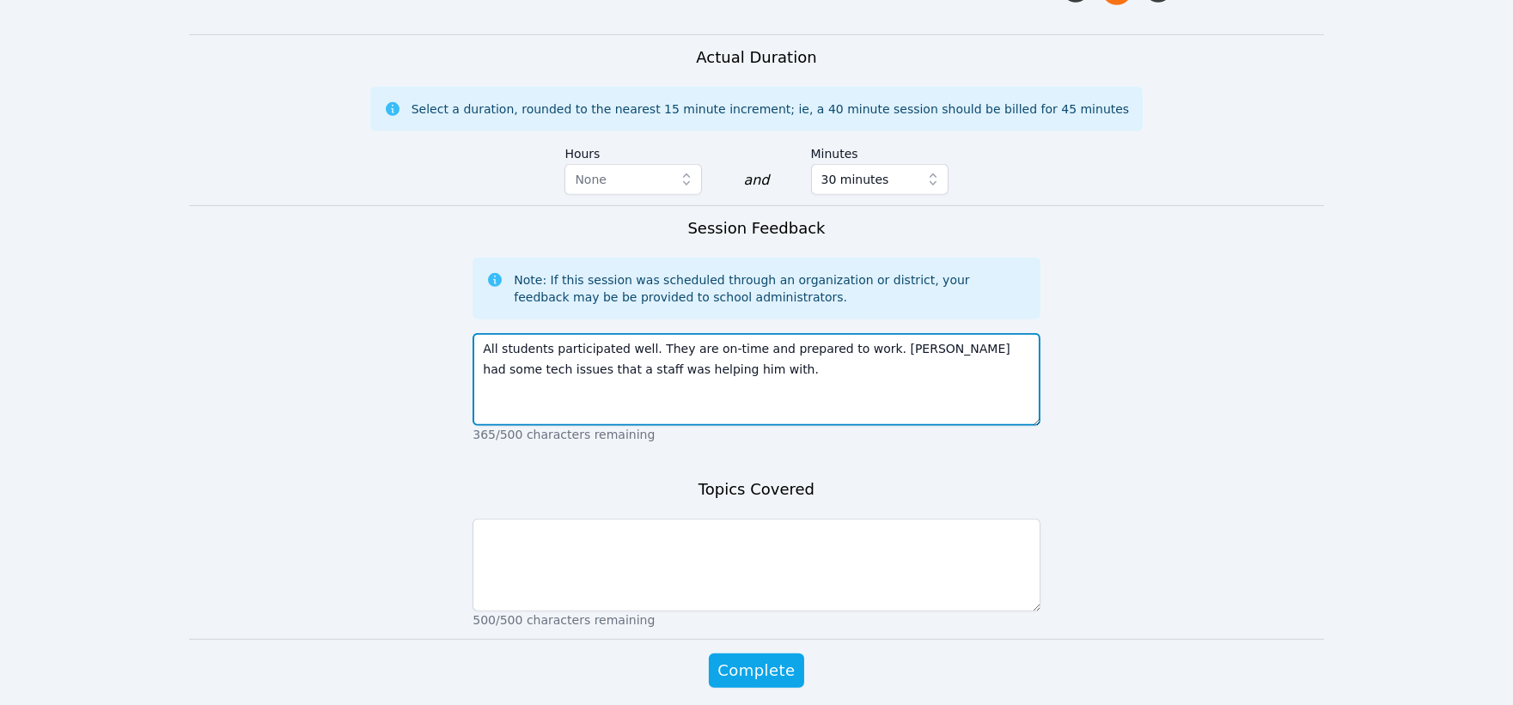
scroll to position [1825, 0]
click at [544, 331] on textarea "All students participated well. They are on-time and prepared to work. Rivaldo …" at bounding box center [755, 377] width 567 height 93
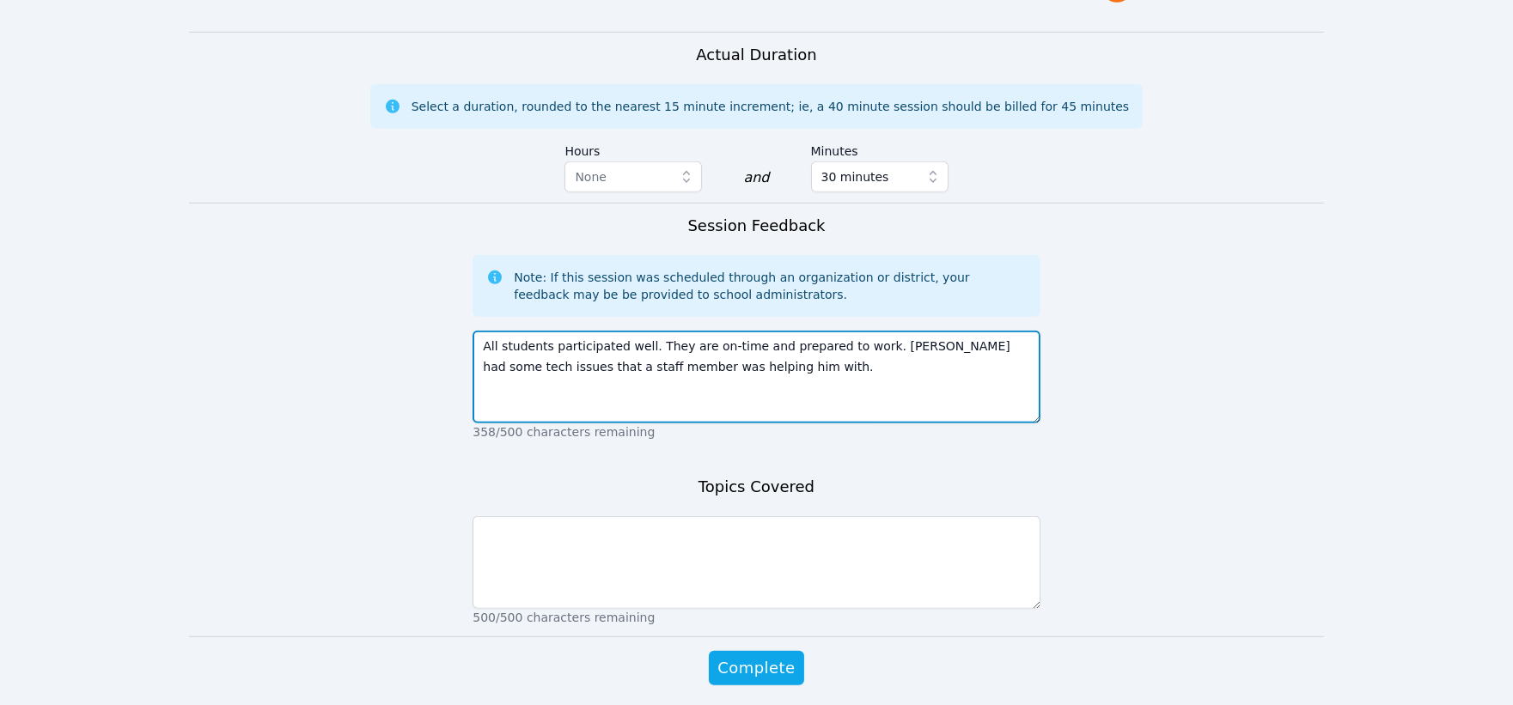
type textarea "All students participated well. They are on-time and prepared to work. Rivaldo …"
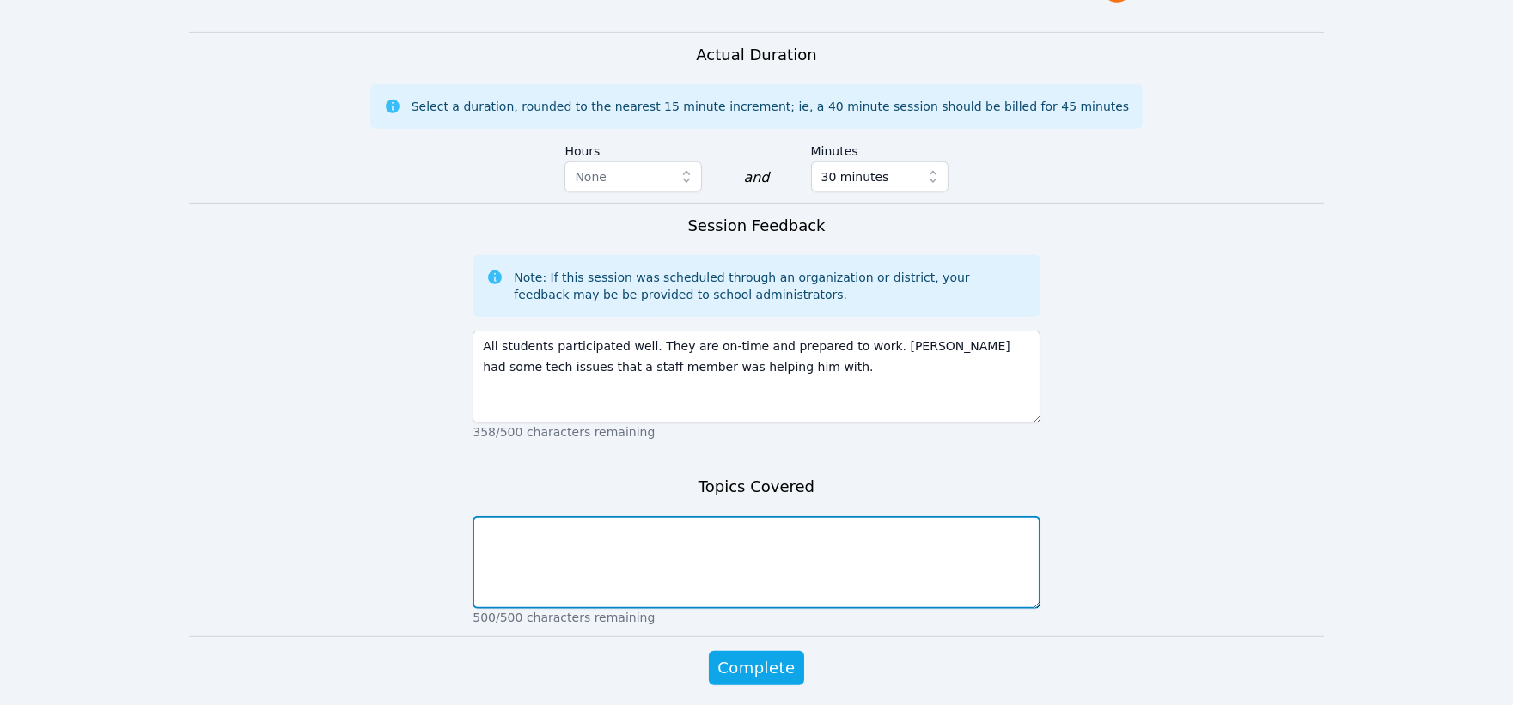
click at [503, 516] on textarea at bounding box center [755, 562] width 567 height 93
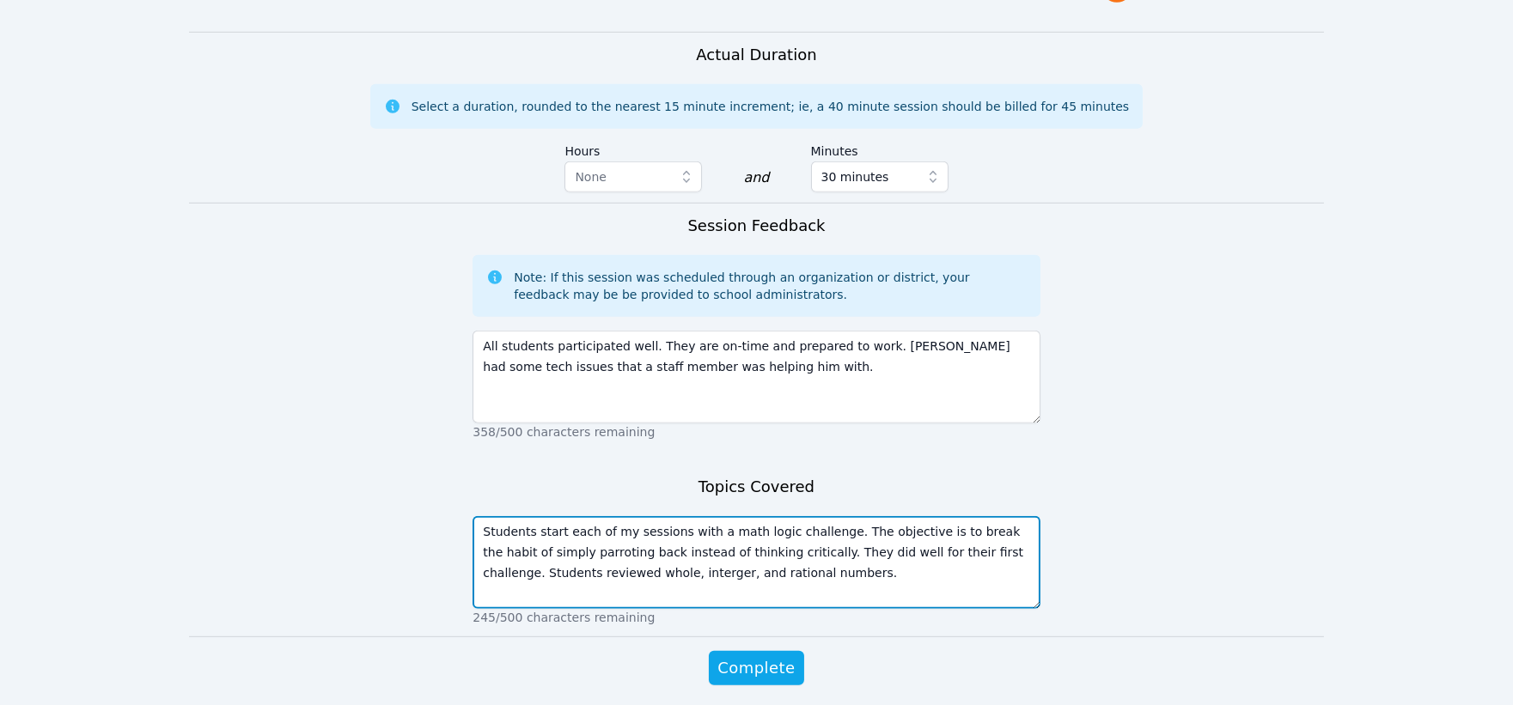
click at [612, 516] on textarea "Students start each of my sessions with a math logic challenge. The objective i…" at bounding box center [755, 562] width 567 height 93
click at [760, 516] on textarea "Students start each of my sessions with a math logic challenge. The objective i…" at bounding box center [755, 562] width 567 height 93
click at [768, 516] on textarea "Students start each of my sessions with a math logic challenge. The objective i…" at bounding box center [755, 562] width 567 height 93
click at [563, 516] on textarea "Students start each of my sessions with a math logic challenge. The objective i…" at bounding box center [755, 562] width 567 height 93
click at [812, 516] on textarea "Students start each of my sessions with a math logic challenge. The objective i…" at bounding box center [755, 562] width 567 height 93
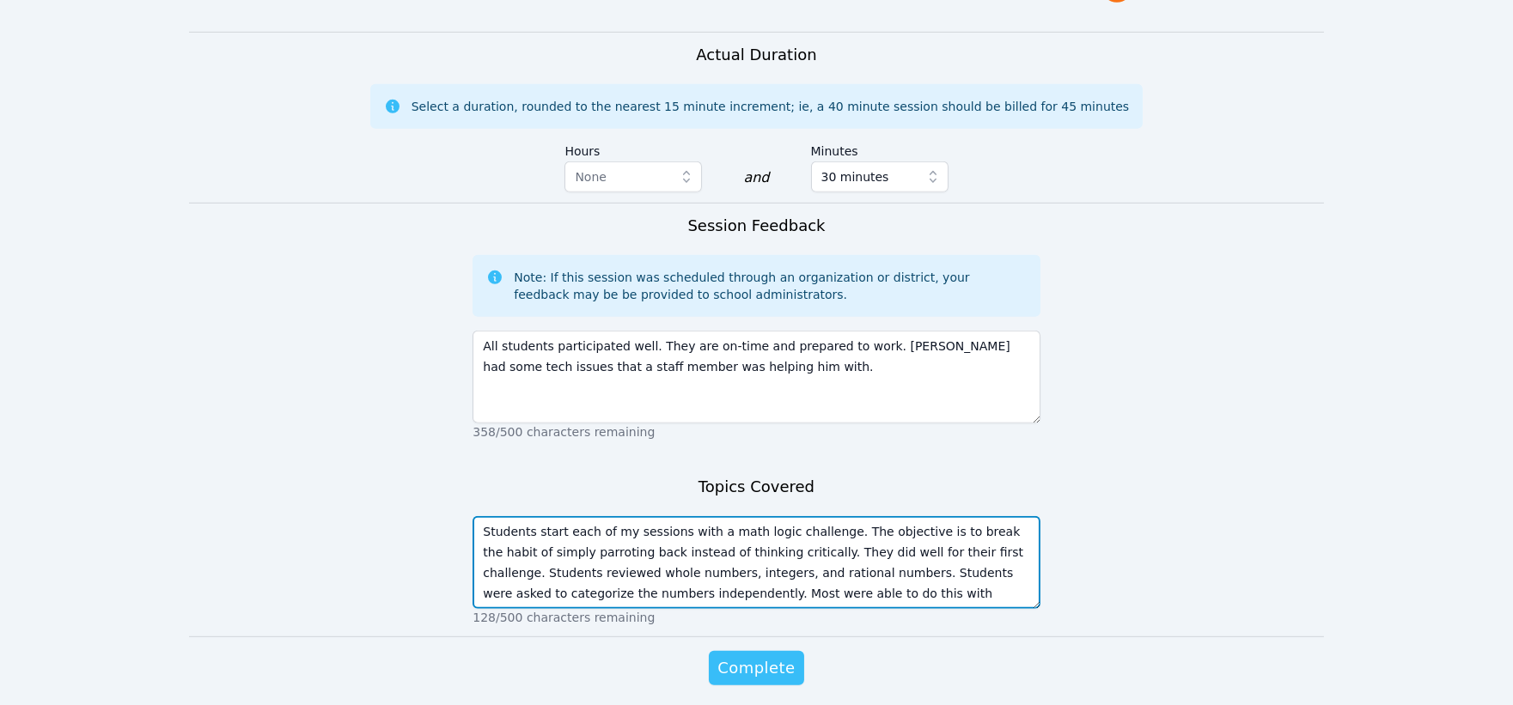
type textarea "Students start each of my sessions with a math logic challenge. The objective i…"
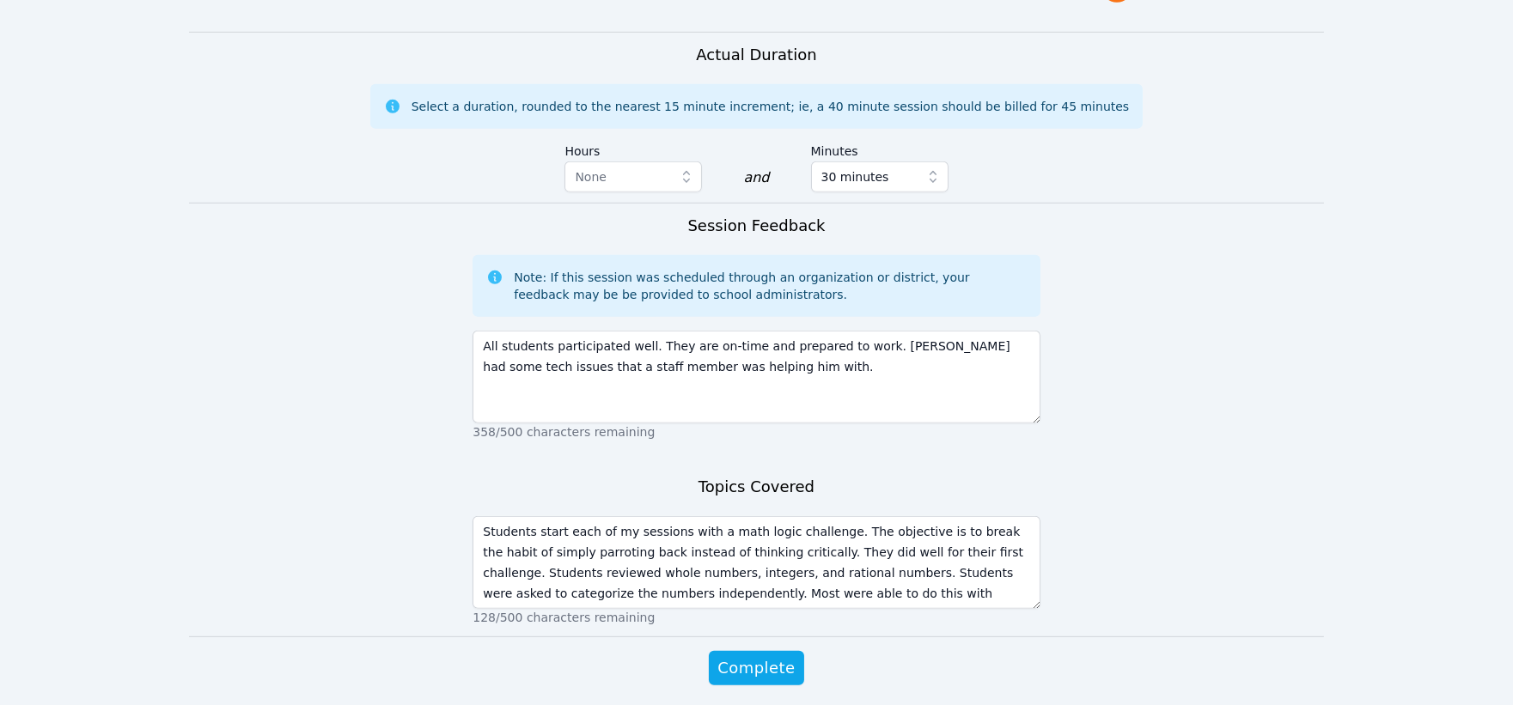
drag, startPoint x: 752, startPoint y: 605, endPoint x: 912, endPoint y: 636, distance: 162.7
click at [912, 651] on div "Complete" at bounding box center [755, 685] width 567 height 69
click at [743, 656] on span "Complete" at bounding box center [755, 668] width 77 height 24
